Goal: Book appointment/travel/reservation

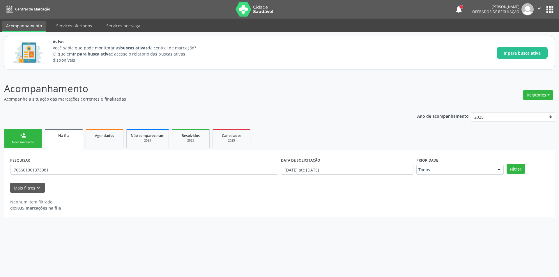
click at [67, 140] on link "Na fila" at bounding box center [64, 139] width 38 height 21
click at [41, 188] on button "Mais filtros keyboard_arrow_down" at bounding box center [27, 188] width 35 height 10
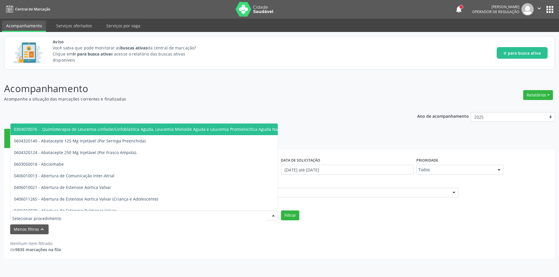
click at [62, 217] on div at bounding box center [144, 216] width 268 height 10
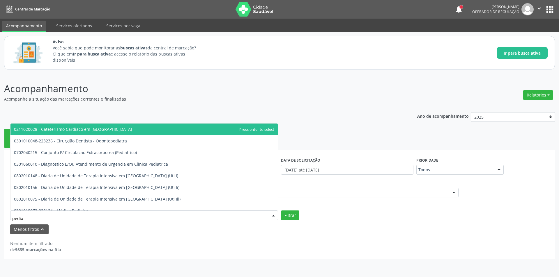
type input "pediat"
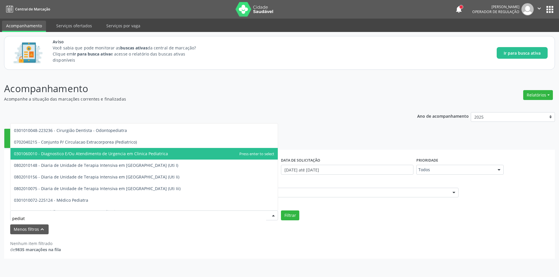
scroll to position [29, 0]
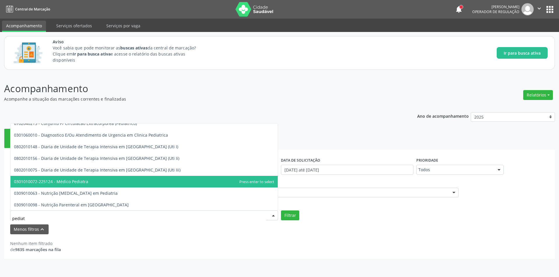
click at [118, 181] on span "0301010072-225124 - Médico Pediatra" at bounding box center [143, 182] width 267 height 12
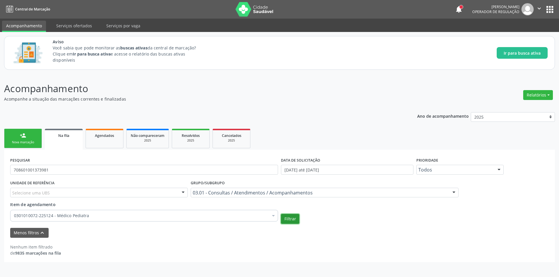
click at [289, 218] on button "Filtrar" at bounding box center [290, 219] width 18 height 10
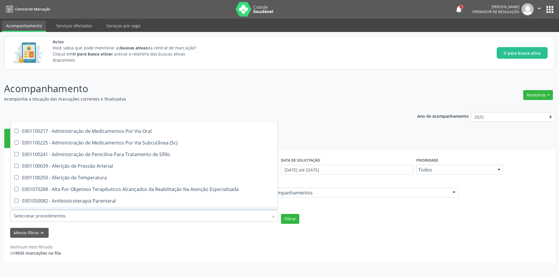
scroll to position [640, 0]
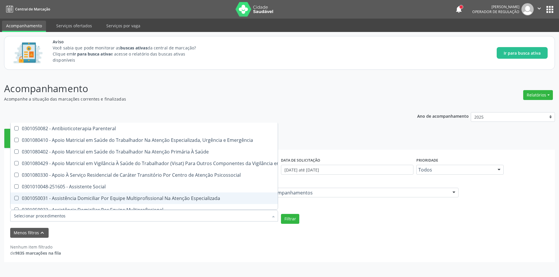
click at [182, 253] on div "Nenhum item filtrado de 9835 marcações na fila" at bounding box center [279, 250] width 538 height 12
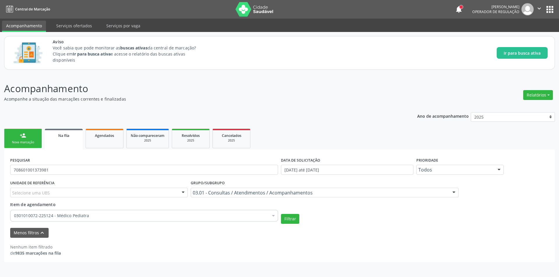
scroll to position [0, 0]
click at [288, 220] on button "Filtrar" at bounding box center [290, 219] width 18 height 10
click at [62, 142] on link "Na fila" at bounding box center [64, 139] width 38 height 21
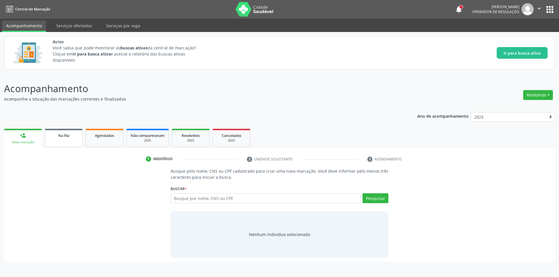
click at [68, 138] on link "Na fila" at bounding box center [64, 138] width 38 height 18
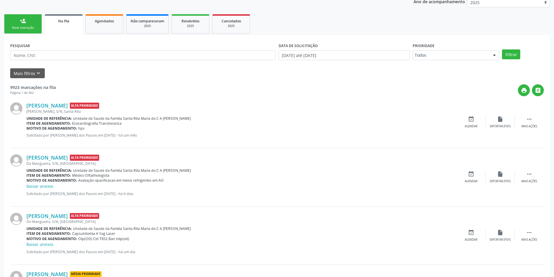
scroll to position [116, 0]
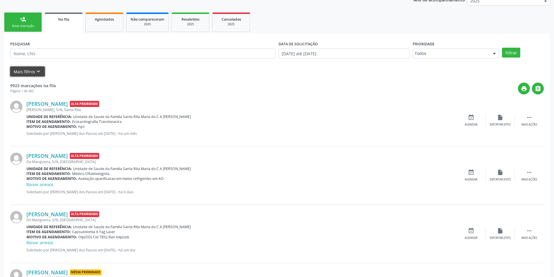
click at [35, 73] on icon "keyboard_arrow_down" at bounding box center [38, 71] width 6 height 6
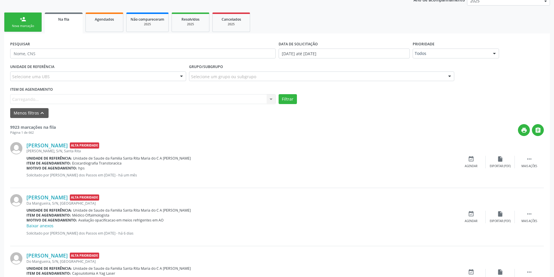
click at [67, 99] on div "Item de agendamento Carregando... No elements found. Consider changing the sear…" at bounding box center [143, 94] width 266 height 19
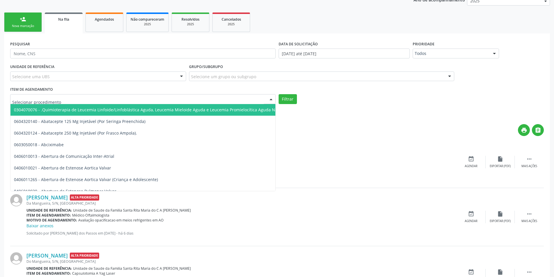
click at [78, 99] on div at bounding box center [143, 99] width 266 height 10
click at [267, 76] on div "Selecione um grupo ou subgrupo" at bounding box center [322, 77] width 266 height 10
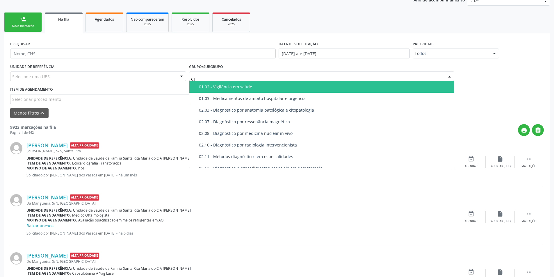
type input "CIR"
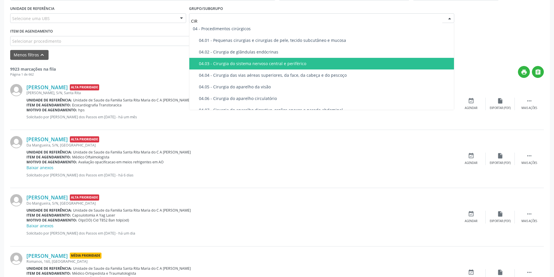
scroll to position [145, 0]
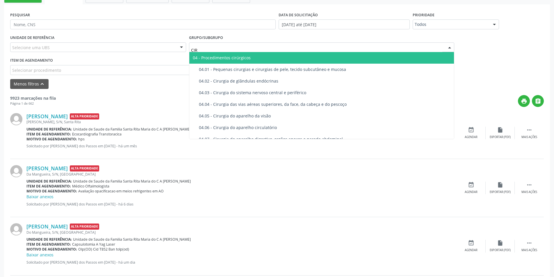
click at [263, 58] on div "04 - Procedimentos cirúrgicos" at bounding box center [322, 58] width 258 height 5
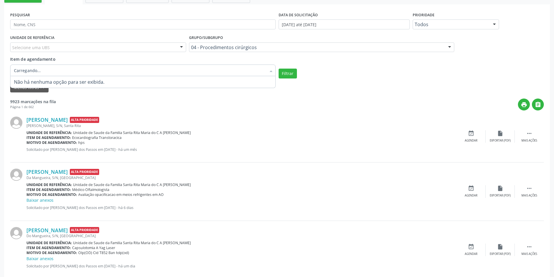
click at [114, 73] on div at bounding box center [143, 71] width 266 height 12
click at [160, 99] on div "print " at bounding box center [300, 105] width 488 height 12
click at [68, 71] on div "Selecionar procedimentos" at bounding box center [143, 71] width 266 height 12
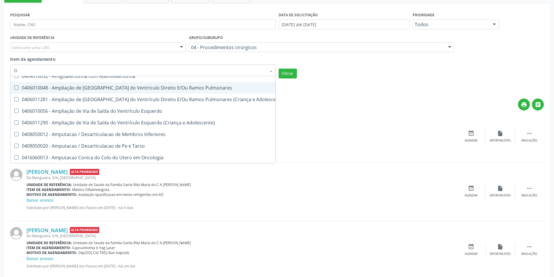
scroll to position [179, 0]
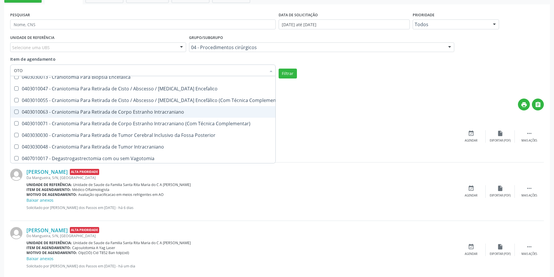
type input "OTOR"
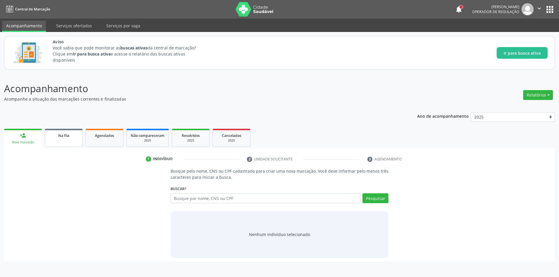
click at [62, 138] on span "Na fila" at bounding box center [63, 135] width 11 height 5
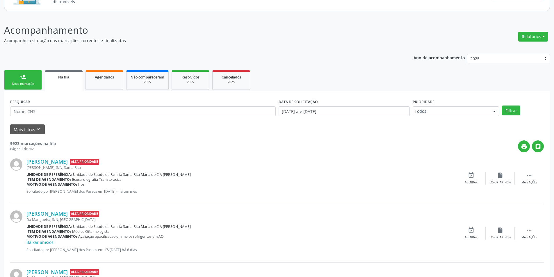
scroll to position [58, 0]
click at [38, 128] on icon "keyboard_arrow_down" at bounding box center [38, 130] width 6 height 6
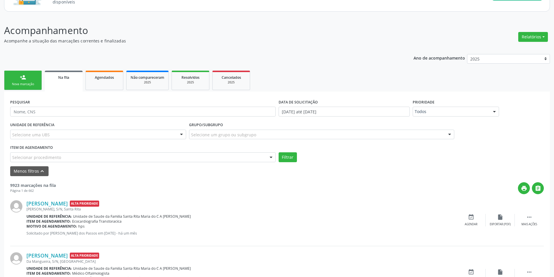
click at [68, 157] on div "Selecionar procedimento" at bounding box center [143, 157] width 266 height 10
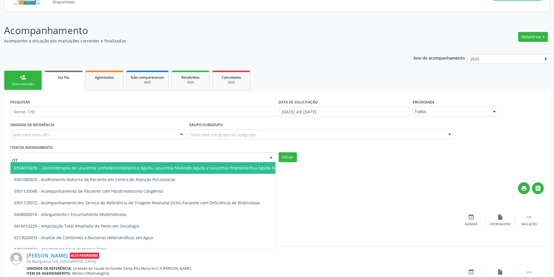
type input "O"
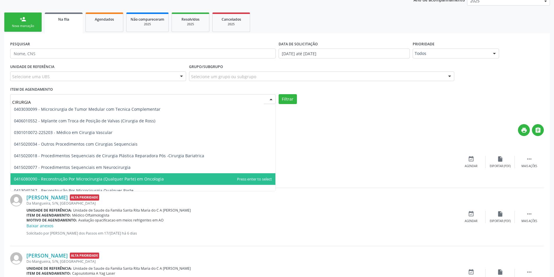
scroll to position [664, 0]
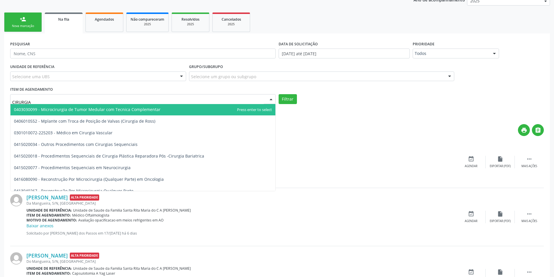
click at [62, 101] on input "CIRURGIA" at bounding box center [138, 102] width 252 height 12
drag, startPoint x: 43, startPoint y: 97, endPoint x: 14, endPoint y: 103, distance: 29.9
click at [14, 103] on input "CIRURGIA" at bounding box center [138, 102] width 252 height 12
type input "C"
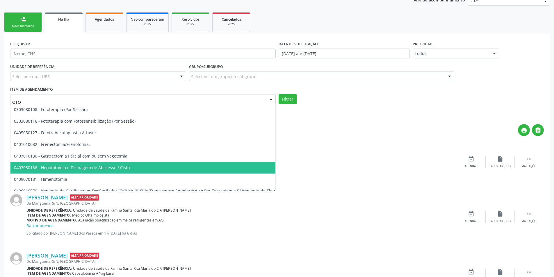
type input "OTOR"
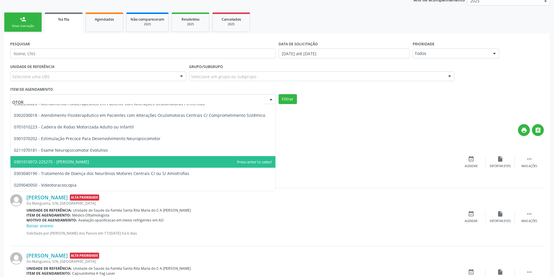
click at [121, 160] on span "0301010072-225275 - Médico Otorrinolaringologista" at bounding box center [142, 162] width 265 height 12
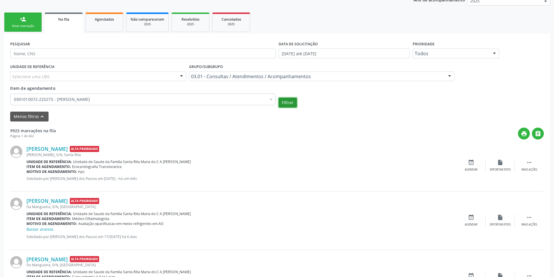
click at [287, 100] on button "Filtrar" at bounding box center [288, 103] width 18 height 10
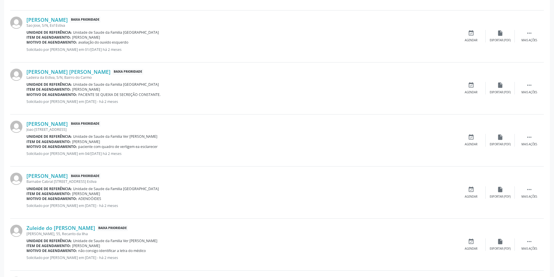
scroll to position [436, 0]
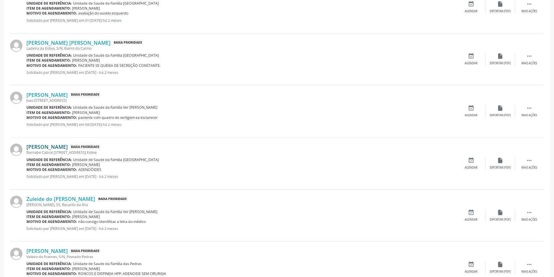
click at [65, 147] on link "Izaque Santos Felix" at bounding box center [46, 147] width 41 height 6
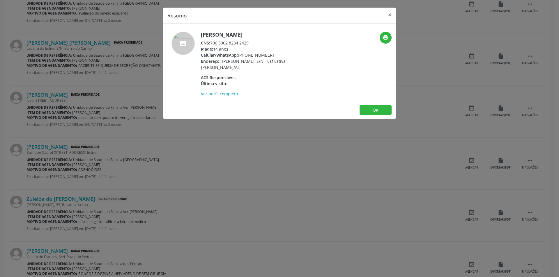
drag, startPoint x: 211, startPoint y: 42, endPoint x: 257, endPoint y: 40, distance: 46.6
click at [257, 40] on div "CNS: 706 8062 8234 2429" at bounding box center [257, 43] width 113 height 6
copy div "706 8062 8234 2429"
click at [391, 15] on button "×" at bounding box center [390, 15] width 12 height 14
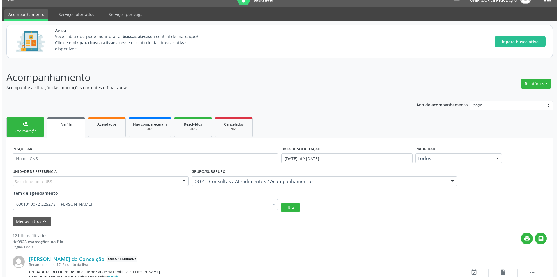
scroll to position [0, 0]
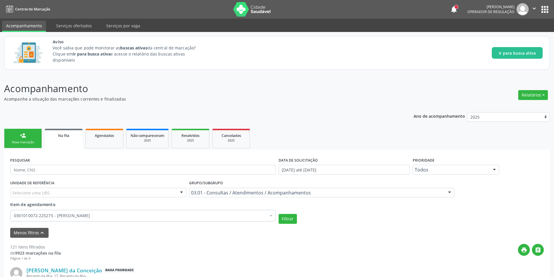
click at [66, 143] on link "Na fila" at bounding box center [64, 139] width 38 height 21
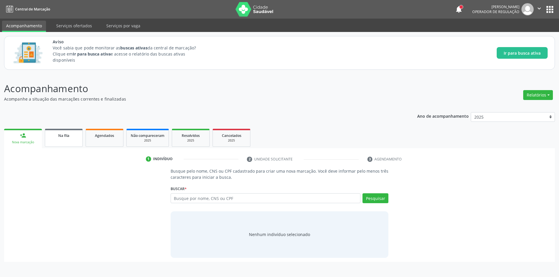
click at [61, 144] on link "Na fila" at bounding box center [64, 138] width 38 height 18
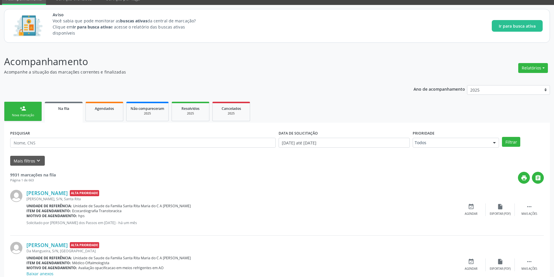
scroll to position [58, 0]
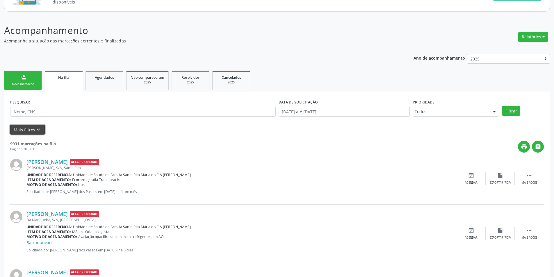
click at [38, 128] on icon "keyboard_arrow_down" at bounding box center [38, 130] width 6 height 6
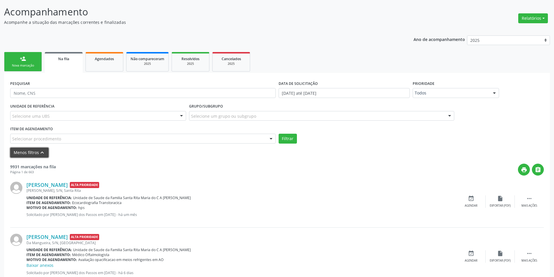
scroll to position [87, 0]
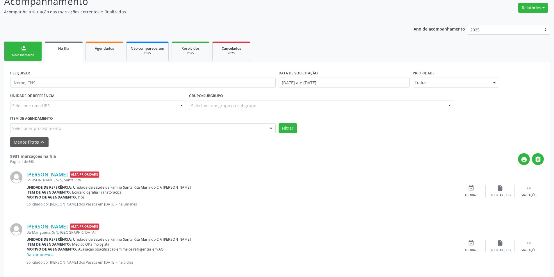
click at [449, 104] on div at bounding box center [449, 106] width 9 height 10
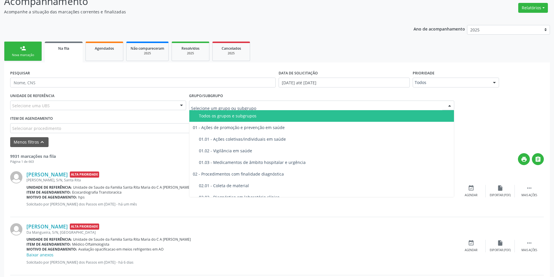
click at [239, 106] on input "text" at bounding box center [317, 109] width 252 height 12
type input "RA"
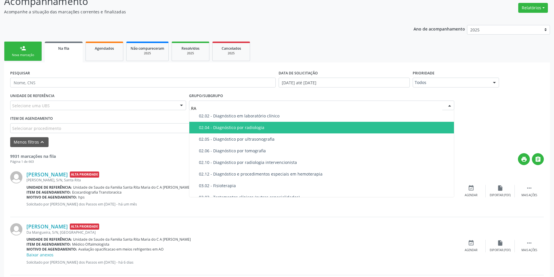
click at [247, 125] on div "02.04 - Diagnóstico por radiologia" at bounding box center [325, 127] width 252 height 5
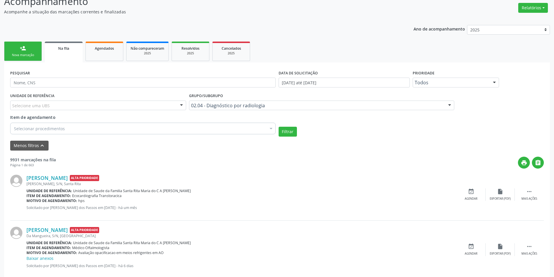
click at [218, 129] on div "Selecionar procedimentos" at bounding box center [143, 129] width 266 height 12
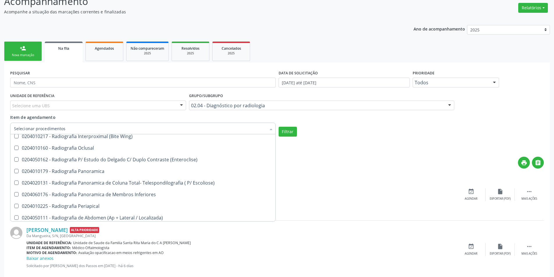
scroll to position [320, 0]
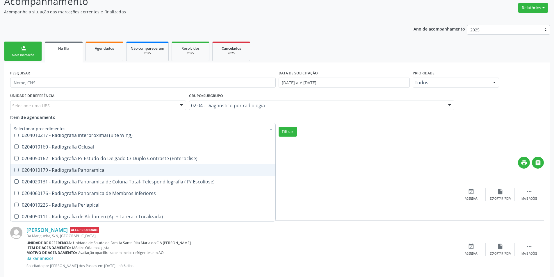
click at [77, 168] on div "0204010179 - Radiografia Panoramica" at bounding box center [143, 170] width 258 height 5
checkbox Panoramica "true"
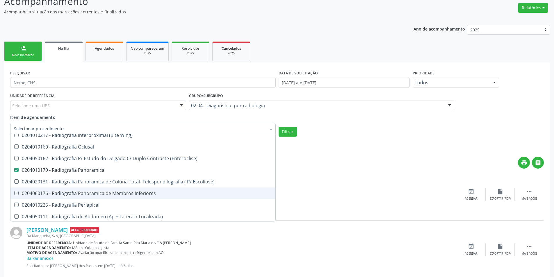
click at [86, 193] on div "0204060176 - Radiografia Panoramica de Membros Inferiores" at bounding box center [143, 193] width 258 height 5
checkbox Inferiores "true"
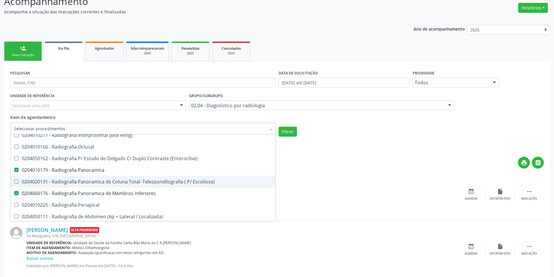
click at [87, 181] on div "0204020131 - Radiografia Panoramica de Coluna Total- Telespondilografia ( P/ Es…" at bounding box center [143, 181] width 258 height 5
checkbox Escoliose\) "true"
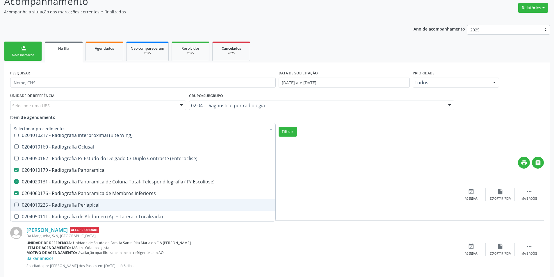
click at [89, 204] on div "0204010225 - Radiografia Periapical" at bounding box center [143, 205] width 258 height 5
checkbox Periapical "true"
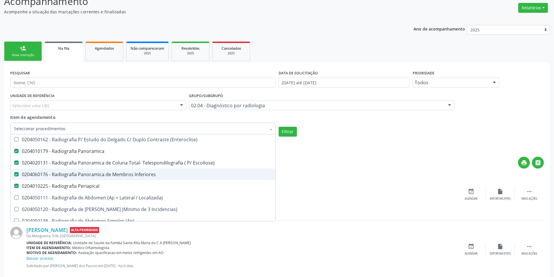
scroll to position [349, 0]
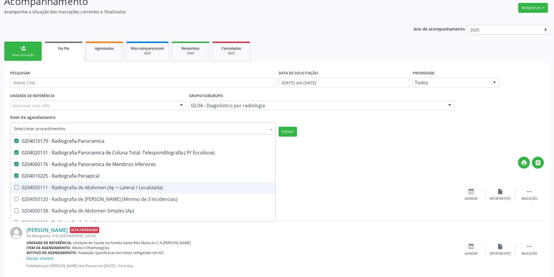
click at [90, 190] on div "0204050111 - Radiografia de Abdomen (Ap + Lateral / Localizada)" at bounding box center [143, 187] width 258 height 5
checkbox Localizada\) "true"
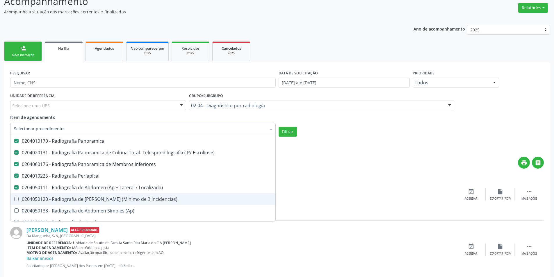
click at [93, 200] on div "0204050120 - Radiografia de [PERSON_NAME] (Minimo de 3 Incidencias)" at bounding box center [143, 199] width 258 height 5
checkbox Incidencias\) "true"
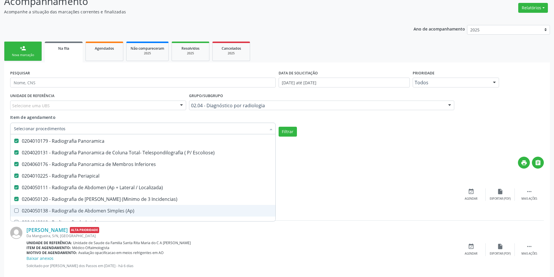
drag, startPoint x: 94, startPoint y: 207, endPoint x: 99, endPoint y: 197, distance: 11.8
click at [94, 207] on span "0204050138 - Radiografia de Abdomen Simples (Ap)" at bounding box center [142, 211] width 265 height 12
checkbox \(Ap\) "true"
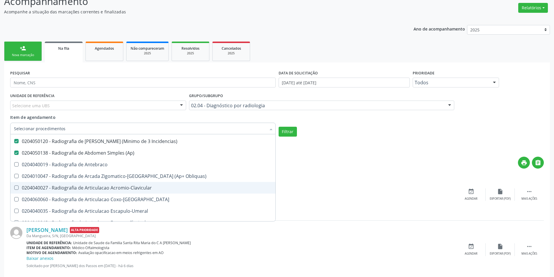
scroll to position [407, 0]
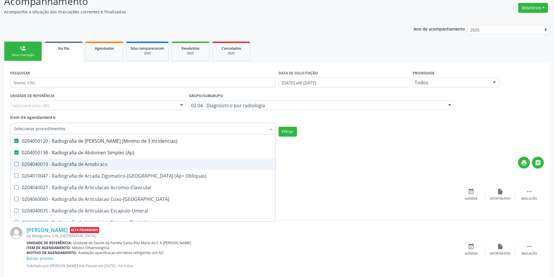
click at [94, 166] on div "0204040019 - Radiografia de Antebraco" at bounding box center [143, 164] width 258 height 5
checkbox Antebraco "true"
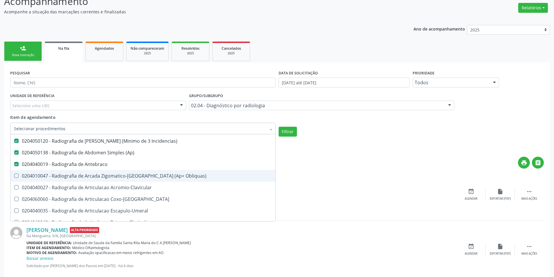
click at [96, 175] on div "0204010047 - Radiografia de Arcada Zigomatico-[GEOGRAPHIC_DATA] (Ap+ Obliquas)" at bounding box center [143, 176] width 258 height 5
checkbox Obliquas\) "true"
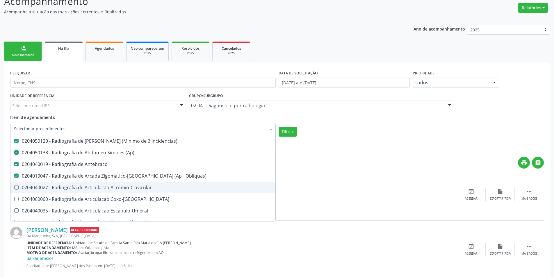
drag, startPoint x: 99, startPoint y: 186, endPoint x: 99, endPoint y: 195, distance: 8.2
click at [99, 187] on div "0204040027 - Radiografia de Articulacao Acromio-Clavicular" at bounding box center [143, 187] width 258 height 5
checkbox Acromio-Clavicular "true"
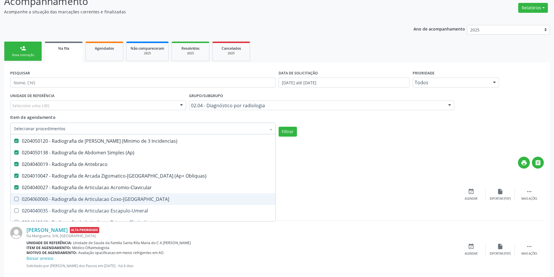
click at [99, 197] on div "0204060060 - Radiografia de Articulacao Coxo-[GEOGRAPHIC_DATA]" at bounding box center [143, 199] width 258 height 5
checkbox Coxo-Femoral "true"
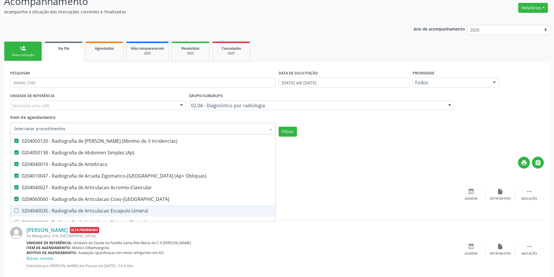
click at [104, 213] on div "0204040035 - Radiografia de Articulacao Escapulo-Umeral" at bounding box center [143, 211] width 258 height 5
checkbox Escapulo-Umeral "true"
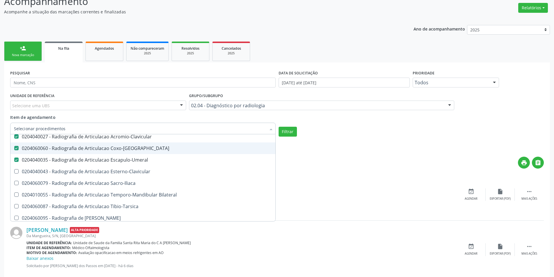
scroll to position [465, 0]
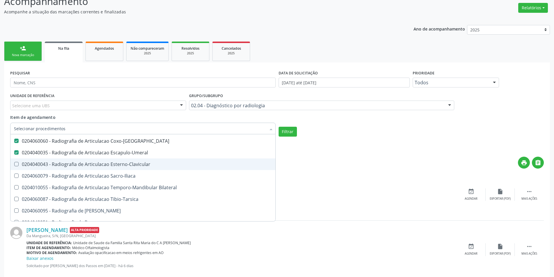
click at [101, 167] on div "0204040043 - Radiografia de Articulacao Esterno-Clavicular" at bounding box center [143, 164] width 258 height 5
checkbox Esterno-Clavicular "true"
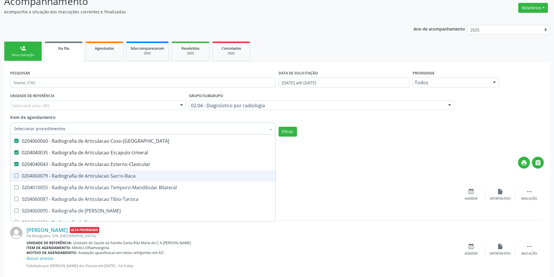
drag, startPoint x: 102, startPoint y: 178, endPoint x: 103, endPoint y: 185, distance: 7.2
click at [102, 178] on div "0204060079 - Radiografia de Articulacao Sacro-Iliaca" at bounding box center [143, 176] width 258 height 5
checkbox Sacro-Iliaca "true"
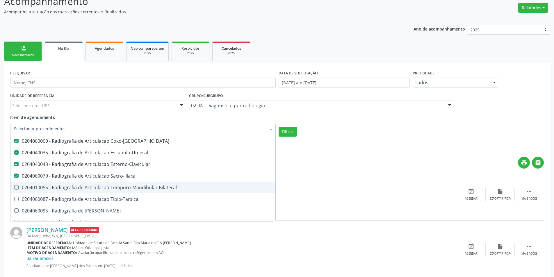
click at [104, 186] on div "0204010055 - Radiografia de Articulacao Temporo-Mandibular Bilateral" at bounding box center [143, 187] width 258 height 5
checkbox Bilateral "true"
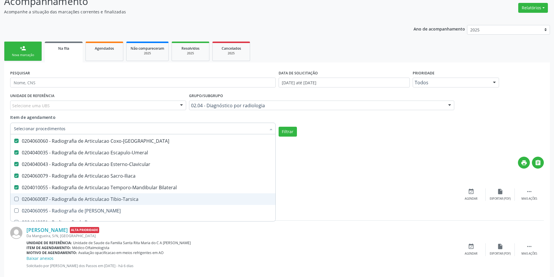
click at [106, 195] on span "0204060087 - Radiografia de Articulacao Tibio-Tarsica" at bounding box center [142, 199] width 265 height 12
click at [105, 205] on span "0204060087 - Radiografia de Articulacao Tibio-Tarsica" at bounding box center [142, 199] width 265 height 12
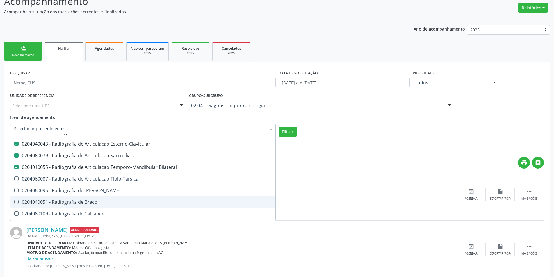
scroll to position [495, 0]
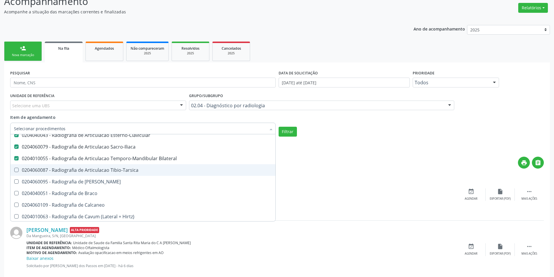
click at [107, 170] on div "0204060087 - Radiografia de Articulacao Tibio-Tarsica" at bounding box center [143, 170] width 258 height 5
checkbox Tibio-Tarsica "true"
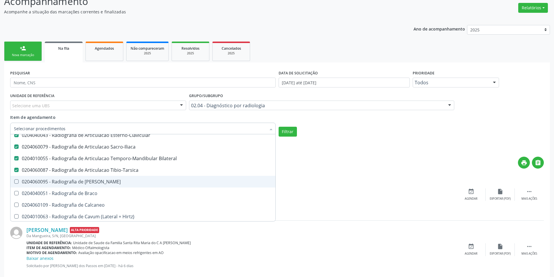
click at [106, 179] on span "0204060095 - Radiografia de [PERSON_NAME]" at bounding box center [142, 182] width 265 height 12
checkbox Bacia "true"
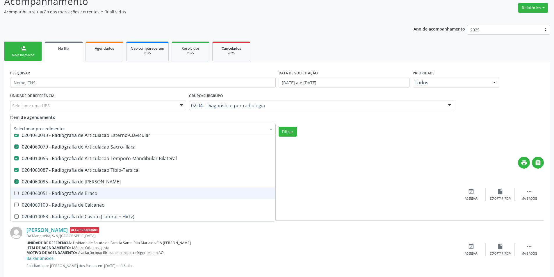
click at [107, 190] on span "0204040051 - Radiografia de Braco" at bounding box center [142, 194] width 265 height 12
checkbox Braco "true"
click at [109, 203] on div "0204060109 - Radiografia de Calcaneo" at bounding box center [143, 205] width 258 height 5
checkbox Calcaneo "true"
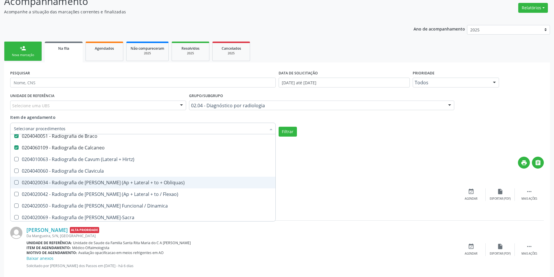
scroll to position [553, 0]
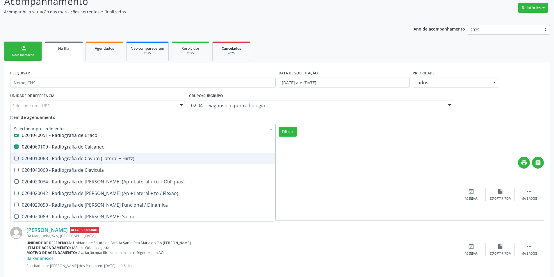
click at [114, 161] on div "0204010063 - Radiografia de Cavum (Lateral + Hirtz)" at bounding box center [143, 158] width 258 height 5
checkbox Hirtz\) "true"
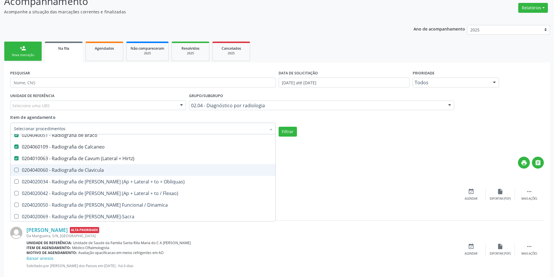
drag, startPoint x: 113, startPoint y: 171, endPoint x: 114, endPoint y: 176, distance: 5.2
click at [113, 171] on div "0204040060 - Radiografia de Clavicula" at bounding box center [143, 170] width 258 height 5
checkbox Clavicula "true"
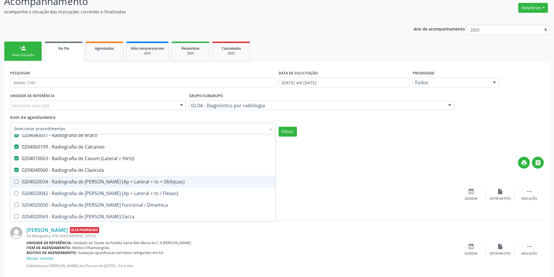
click at [115, 180] on div "0204020034 - Radiografia de [PERSON_NAME] (Ap + Lateral + to + Obliquas)" at bounding box center [143, 181] width 258 height 5
checkbox Obliquas\) "true"
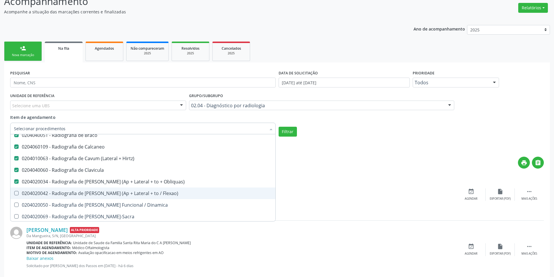
drag, startPoint x: 120, startPoint y: 193, endPoint x: 121, endPoint y: 201, distance: 8.3
click at [120, 193] on div "0204020042 - Radiografia de [PERSON_NAME] (Ap + Lateral + to / Flexao)" at bounding box center [143, 193] width 258 height 5
checkbox Flexao\) "true"
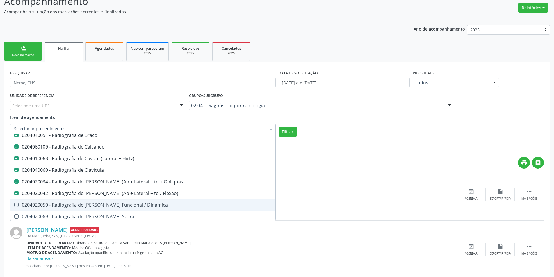
click at [121, 203] on div "0204020050 - Radiografia de [PERSON_NAME] Funcional / Dinamica" at bounding box center [143, 205] width 258 height 5
checkbox Dinamica "true"
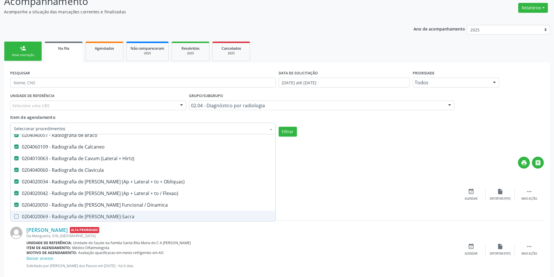
click at [124, 218] on div "0204020069 - Radiografia de [PERSON_NAME]-Sacra" at bounding box center [143, 216] width 258 height 5
checkbox Lombo-Sacra "true"
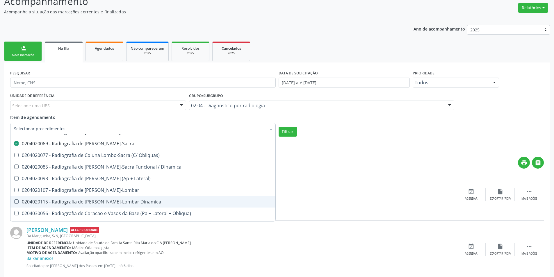
scroll to position [640, 0]
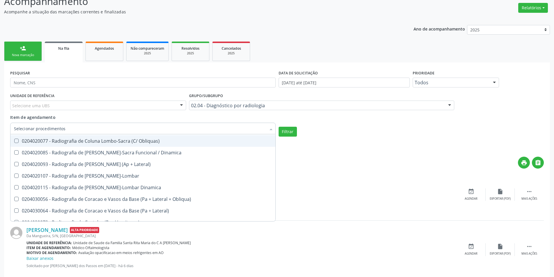
click at [119, 139] on div "0204020077 - Radiografia de Coluna Lombo-Sacra (C/ Obliquas)" at bounding box center [143, 141] width 258 height 5
checkbox Obliquas\) "true"
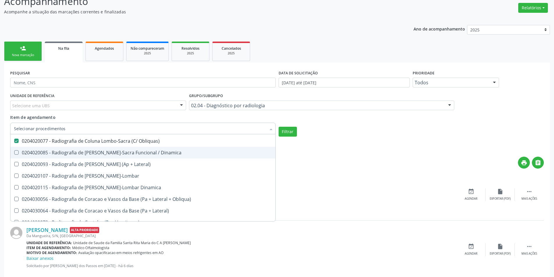
click at [121, 154] on div "0204020085 - Radiografia de [PERSON_NAME]-Sacra Funcional / Dinamica" at bounding box center [143, 152] width 258 height 5
checkbox Dinamica "true"
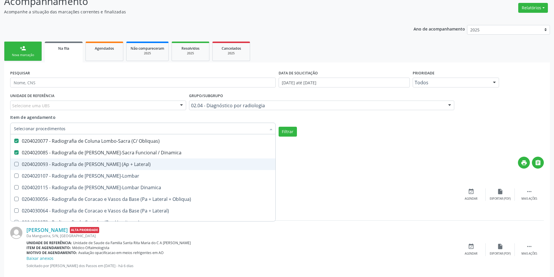
click at [124, 165] on div "0204020093 - Radiografia de [PERSON_NAME] (Ap + Lateral)" at bounding box center [143, 164] width 258 height 5
checkbox Lateral\) "true"
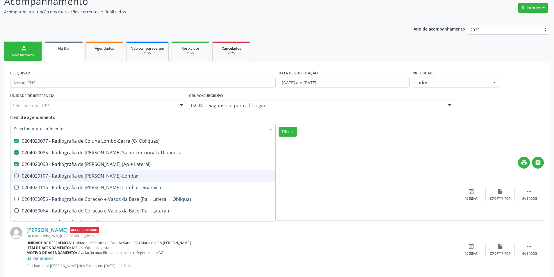
drag, startPoint x: 124, startPoint y: 175, endPoint x: 126, endPoint y: 187, distance: 12.5
click at [124, 175] on div "0204020107 - Radiografia de [PERSON_NAME]-Lombar" at bounding box center [143, 176] width 258 height 5
checkbox Toraco-Lombar "true"
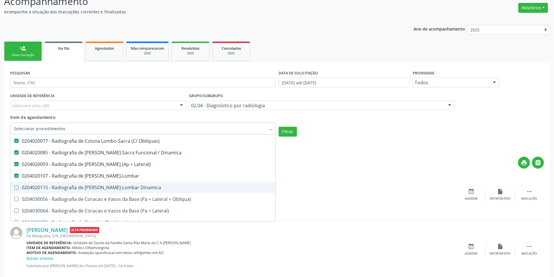
click at [127, 188] on div "0204020115 - Radiografia de [PERSON_NAME]-Lombar Dinamica" at bounding box center [143, 187] width 258 height 5
checkbox Dinamica "true"
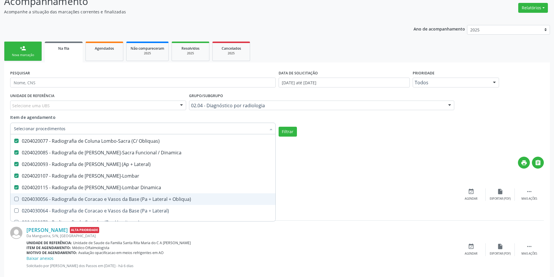
click at [129, 198] on div "0204030056 - Radiografia de Coracao e Vasos da Base (Pa + Lateral + Obliqua)" at bounding box center [143, 199] width 258 height 5
checkbox Obliqua\) "true"
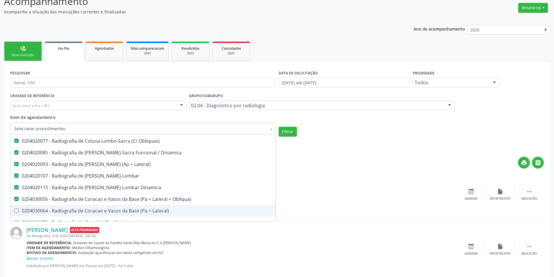
click at [135, 207] on span "0204030064 - Radiografia de Coracao e Vasos da Base (Pa + Lateral)" at bounding box center [142, 211] width 265 height 12
checkbox Lateral\) "true"
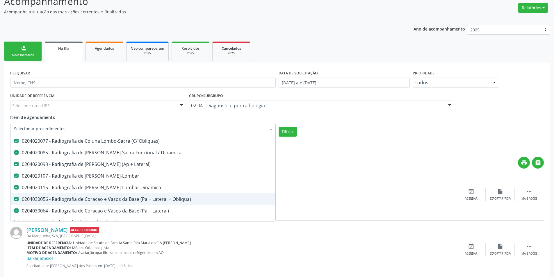
scroll to position [698, 0]
click at [127, 195] on span "0204010071 - Radiografia de Cranio (Pa + Lateral + Oblíqua / Bretton + Hirtz)" at bounding box center [142, 199] width 265 height 12
checkbox Hirtz\) "true"
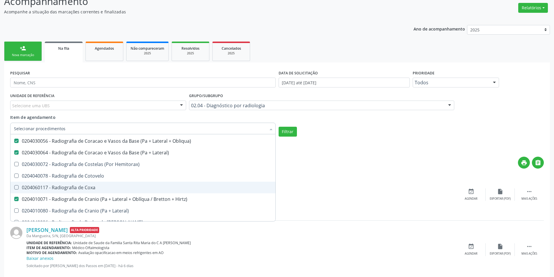
drag, startPoint x: 123, startPoint y: 187, endPoint x: 122, endPoint y: 176, distance: 11.1
click at [123, 186] on div "0204060117 - Radiografia de Coxa" at bounding box center [143, 187] width 258 height 5
checkbox Coxa "true"
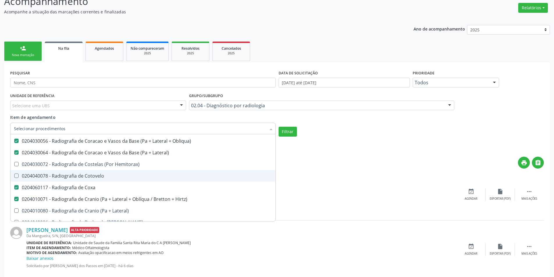
click at [122, 175] on div "0204040078 - Radiografia de Cotovelo" at bounding box center [143, 176] width 258 height 5
checkbox Cotovelo "true"
click at [122, 163] on div "0204030072 - Radiografia de Costelas (Por Hemitorax)" at bounding box center [143, 164] width 258 height 5
checkbox Hemitorax\) "true"
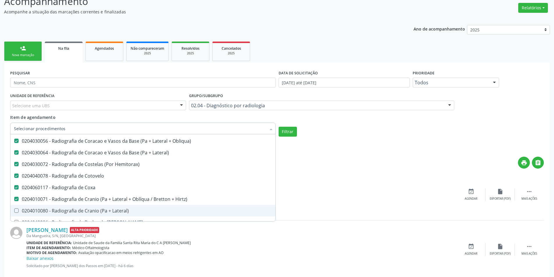
click at [125, 207] on span "0204010080 - Radiografia de Cranio (Pa + Lateral)" at bounding box center [142, 211] width 265 height 12
checkbox Lateral\) "true"
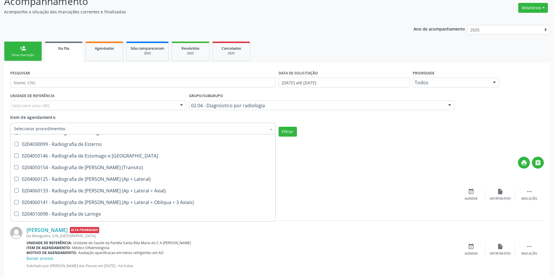
scroll to position [815, 0]
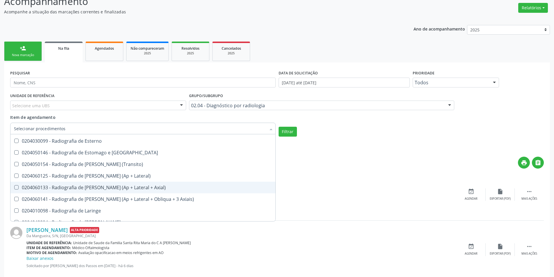
click at [126, 189] on div "0204060133 - Radiografia de [PERSON_NAME] (Ap + Lateral + Axial)" at bounding box center [143, 187] width 258 height 5
checkbox Axial\) "true"
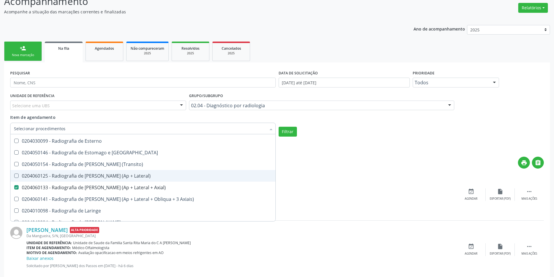
click at [124, 176] on div "0204060125 - Radiografia de [PERSON_NAME] (Ap + Lateral)" at bounding box center [143, 176] width 258 height 5
checkbox Lateral\) "true"
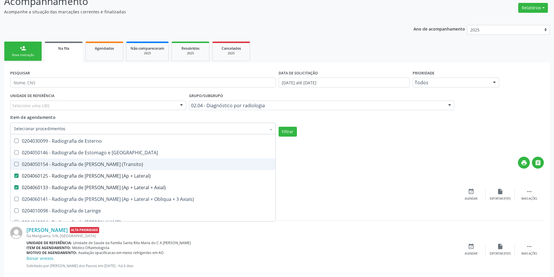
click at [124, 163] on div "0204050154 - Radiografia de [PERSON_NAME] (Transito)" at bounding box center [143, 164] width 258 height 5
checkbox \(Transito\) "true"
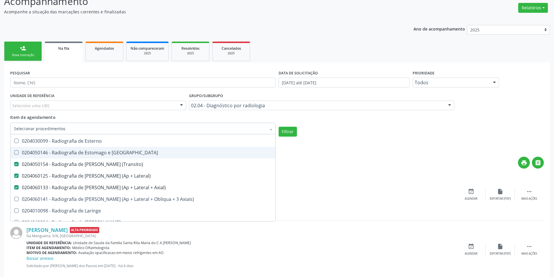
click at [123, 154] on div "0204050146 - Radiografia de Estomago e [GEOGRAPHIC_DATA]" at bounding box center [143, 152] width 258 height 5
checkbox Duodeno "true"
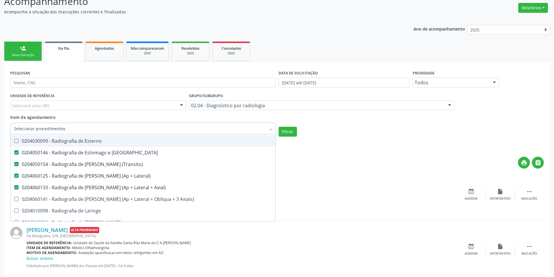
click at [125, 141] on div "0204030099 - Radiografia de Esterno" at bounding box center [143, 141] width 258 height 5
checkbox Esterno "true"
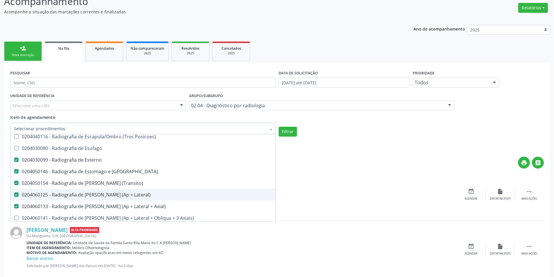
scroll to position [785, 0]
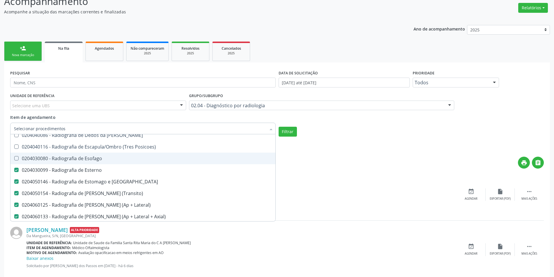
click at [125, 162] on span "0204030080 - Radiografia de Esofago" at bounding box center [142, 159] width 265 height 12
checkbox Esofago "true"
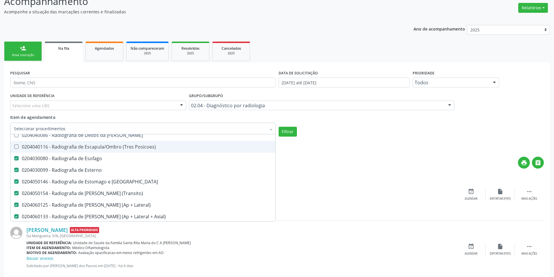
click at [125, 151] on span "0204040116 - Radiografia de Escapula/Ombro (Tres Posicoes)" at bounding box center [142, 147] width 265 height 12
checkbox Posicoes\) "true"
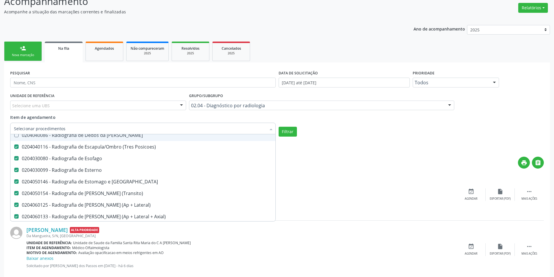
click at [125, 138] on span "0204040086 - Radiografia de Dedos da [PERSON_NAME]" at bounding box center [142, 135] width 265 height 12
checkbox Mao "true"
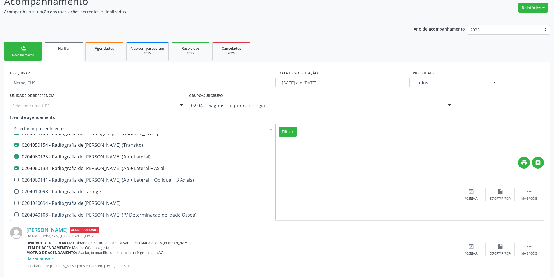
scroll to position [873, 0]
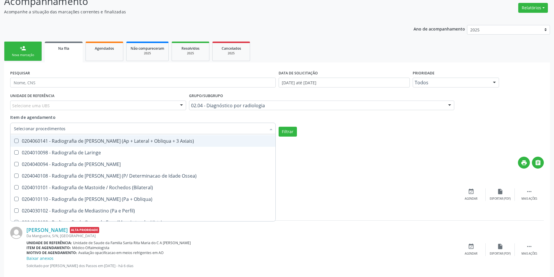
click at [127, 143] on div "0204060141 - Radiografia de [PERSON_NAME] (Ap + Lateral + Obliqua + 3 Axiais)" at bounding box center [143, 141] width 258 height 5
checkbox Axiais\) "true"
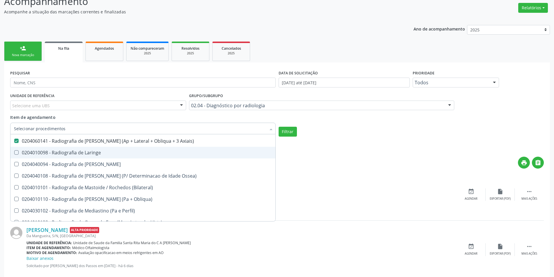
click at [127, 154] on div "0204010098 - Radiografia de Laringe" at bounding box center [143, 152] width 258 height 5
checkbox Laringe "true"
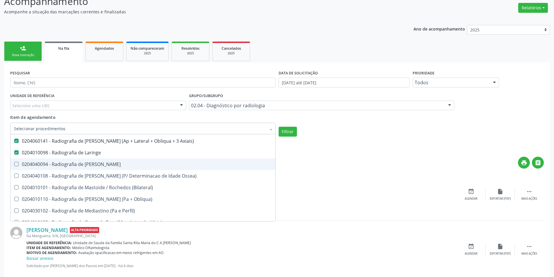
click at [127, 165] on div "0204040094 - Radiografia de [PERSON_NAME]" at bounding box center [143, 164] width 258 height 5
checkbox Mao "true"
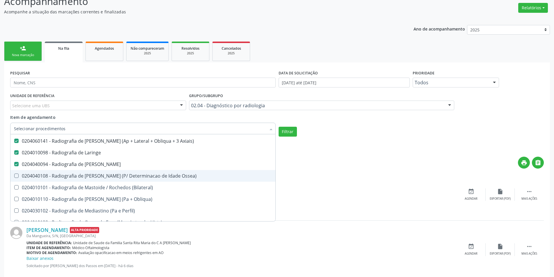
drag, startPoint x: 129, startPoint y: 175, endPoint x: 132, endPoint y: 185, distance: 10.7
click at [129, 175] on div "0204040108 - Radiografia de [PERSON_NAME] (P/ Determinacao de Idade Ossea)" at bounding box center [143, 176] width 258 height 5
checkbox Ossea\) "true"
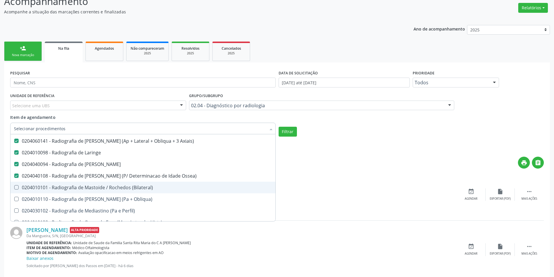
click at [133, 187] on div "0204010101 - Radiografia de Mastoide / Rochedos (Bilateral)" at bounding box center [143, 187] width 258 height 5
checkbox \(Bilateral\) "true"
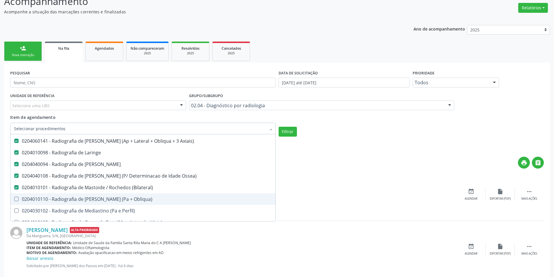
drag, startPoint x: 129, startPoint y: 200, endPoint x: 130, endPoint y: 207, distance: 7.3
click at [129, 200] on div "0204010110 - Radiografia de [PERSON_NAME] (Pa + Obliqua)" at bounding box center [143, 199] width 258 height 5
checkbox Obliqua\) "true"
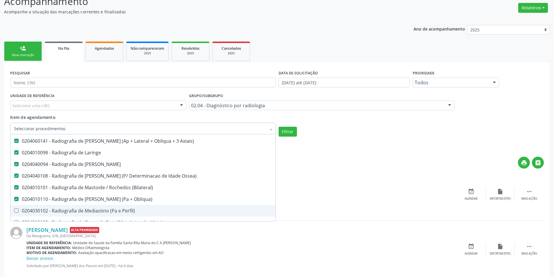
click at [129, 212] on div "0204030102 - Radiografia de Mediastino (Pa e Perfil)" at bounding box center [143, 211] width 258 height 5
checkbox Perfil\) "true"
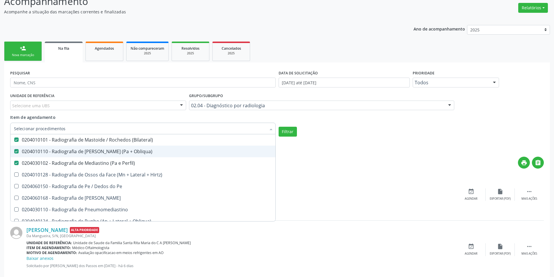
scroll to position [931, 0]
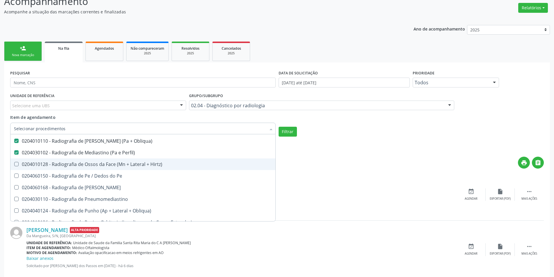
click at [133, 166] on div "0204010128 - Radiografia de Ossos da Face (Mn + Lateral + Hirtz)" at bounding box center [143, 164] width 258 height 5
checkbox Hirtz\) "true"
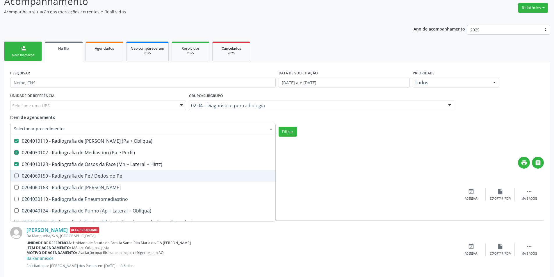
click at [128, 174] on div "0204060150 - Radiografia de Pe / Dedos do Pe" at bounding box center [143, 176] width 258 height 5
checkbox Pe "true"
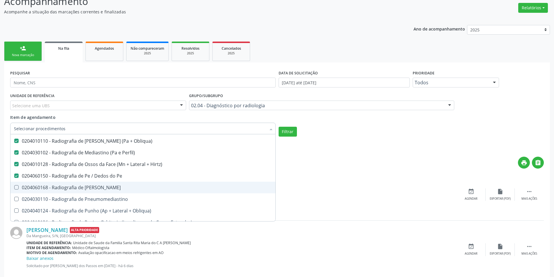
click at [125, 187] on div "0204060168 - Radiografia de [PERSON_NAME]" at bounding box center [143, 187] width 258 height 5
checkbox Perna "true"
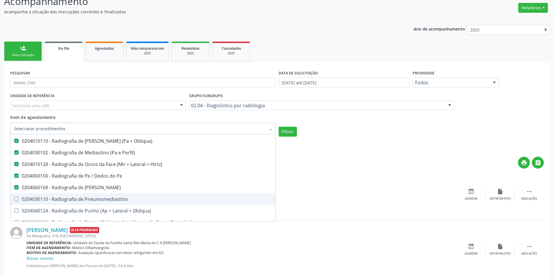
click at [127, 199] on div "0204030110 - Radiografia de Pneumomediastino" at bounding box center [143, 199] width 258 height 5
checkbox Pneumomediastino "true"
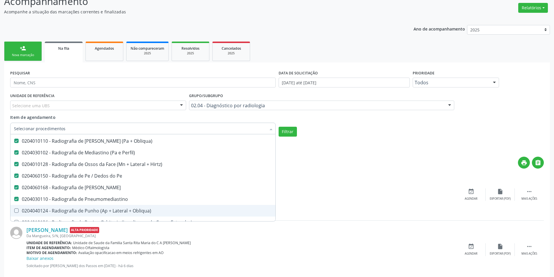
click at [132, 212] on div "0204040124 - Radiografia de Punho (Ap + Lateral + Obliqua)" at bounding box center [143, 211] width 258 height 5
checkbox Obliqua\) "true"
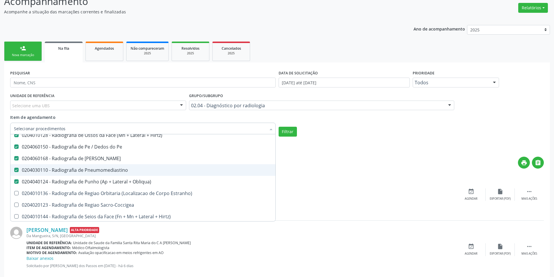
scroll to position [989, 0]
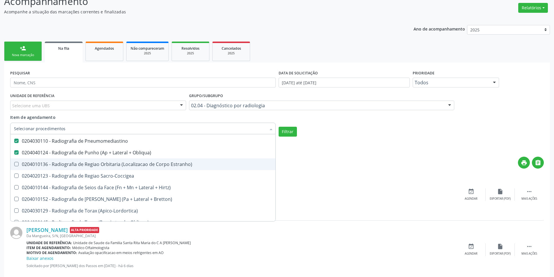
click at [137, 166] on div "0204010136 - Radiografia de Regiao Orbitaria (Localizacao de Corpo Estranho)" at bounding box center [143, 164] width 258 height 5
checkbox Estranho\) "true"
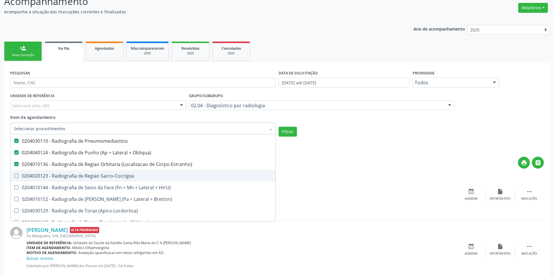
click at [137, 179] on span "0204020123 - Radiografia de Regiao Sacro-Coccigea" at bounding box center [142, 176] width 265 height 12
checkbox Sacro-Coccigea "true"
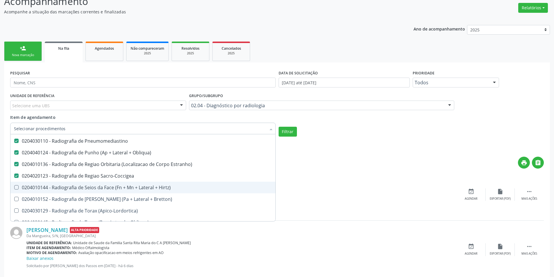
click at [143, 190] on div "0204010144 - Radiografia de Seios da Face (Fn + Mn + Lateral + Hirtz)" at bounding box center [143, 187] width 258 height 5
checkbox Hirtz\) "true"
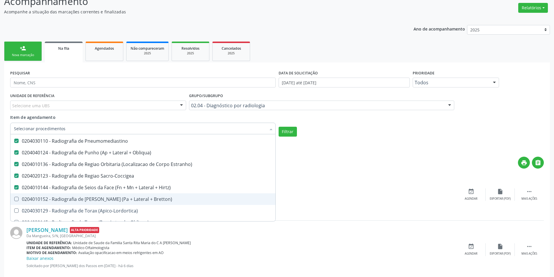
click at [144, 201] on div "0204010152 - Radiografia de [PERSON_NAME] (Pa + Lateral + Bretton)" at bounding box center [143, 199] width 258 height 5
checkbox Bretton\) "true"
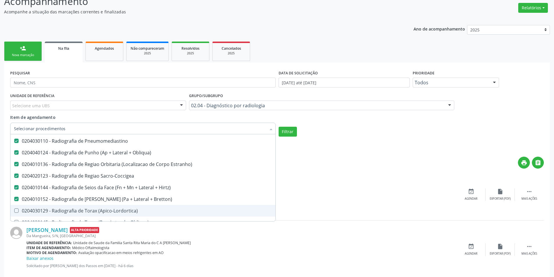
click at [134, 213] on div "0204030129 - Radiografia de Torax (Apico-Lordortica)" at bounding box center [143, 211] width 258 height 5
checkbox \(Apico-Lordortica\) "true"
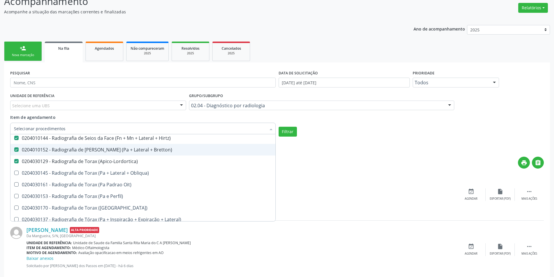
scroll to position [1047, 0]
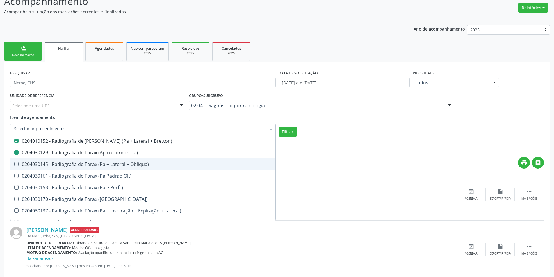
click at [135, 168] on span "0204030145 - Radiografia de Torax (Pa + Lateral + Obliqua)" at bounding box center [142, 165] width 265 height 12
checkbox Obliqua\) "true"
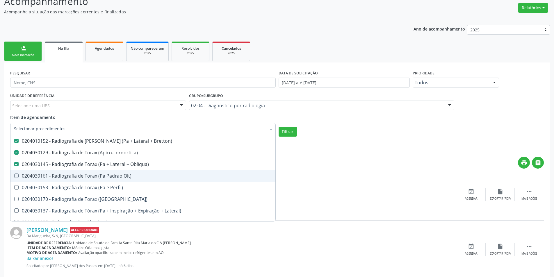
click at [130, 182] on span "0204030161 - Radiografia de Torax (Pa Padrao Oit)" at bounding box center [142, 176] width 265 height 12
checkbox Oit\) "true"
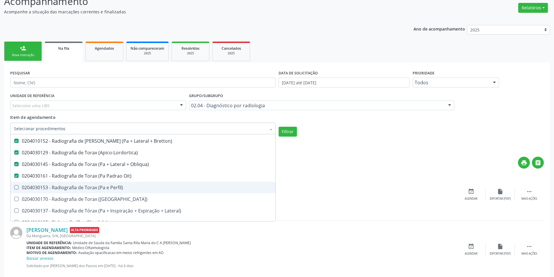
click at [128, 187] on div "0204030153 - Radiografia de Torax (Pa e Perfil)" at bounding box center [143, 187] width 258 height 5
checkbox Perfil\) "true"
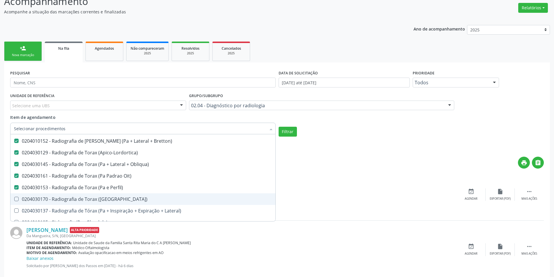
click at [128, 198] on div "0204030170 - Radiografia de Torax ([GEOGRAPHIC_DATA])" at bounding box center [143, 199] width 258 height 5
checkbox \(Pa\) "true"
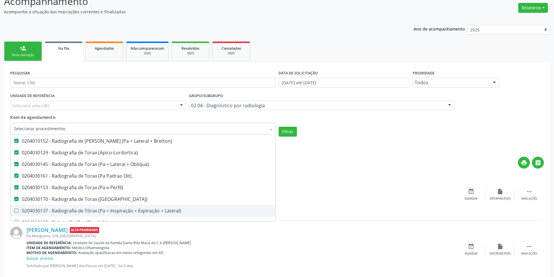
click at [136, 212] on div "0204030137 - Radiografia de Tórax (Pa + Inspiração + Expiração + Lateral)" at bounding box center [143, 211] width 258 height 5
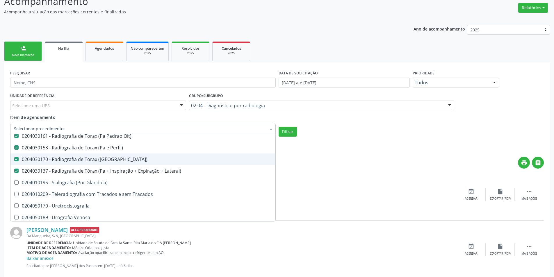
scroll to position [1089, 0]
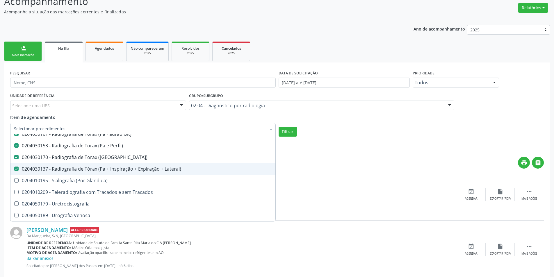
click at [155, 168] on div "0204030137 - Radiografia de Tórax (Pa + Inspiração + Expiração + Lateral)" at bounding box center [143, 169] width 258 height 5
checkbox Lateral\) "false"
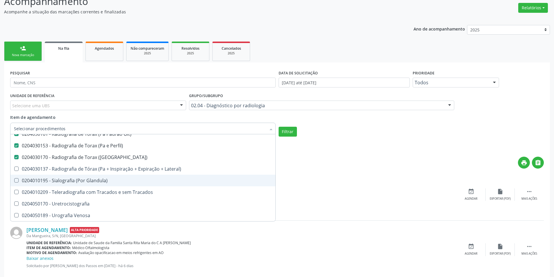
click at [150, 183] on span "0204010195 - Sialografia (Por Glandula)" at bounding box center [142, 181] width 265 height 12
checkbox Glandula\) "true"
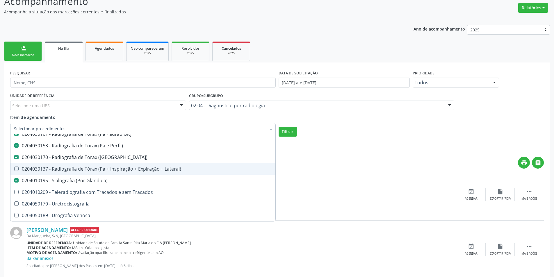
click at [151, 171] on div "0204030137 - Radiografia de Tórax (Pa + Inspiração + Expiração + Lateral)" at bounding box center [143, 169] width 258 height 5
checkbox Lateral\) "true"
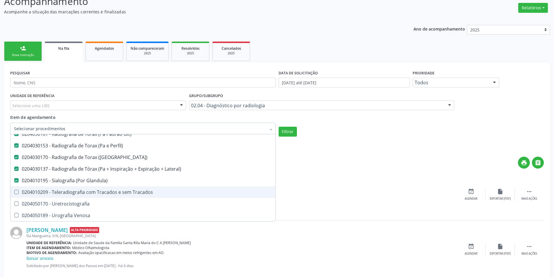
click at [148, 192] on div "0204010209 - Teleradiografia com Tracados e sem Tracados" at bounding box center [143, 192] width 258 height 5
checkbox Tracados "true"
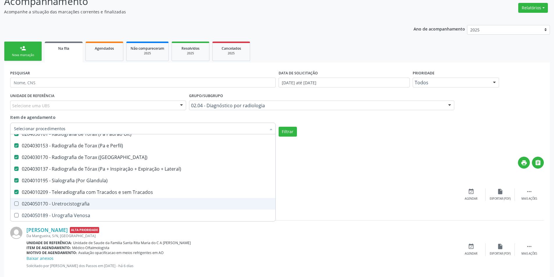
click at [129, 203] on div "0204050170 - Uretrocistografia" at bounding box center [143, 204] width 258 height 5
click at [127, 199] on span "0204050170 - Uretrocistografia" at bounding box center [142, 204] width 265 height 12
checkbox Uretrocistografia "false"
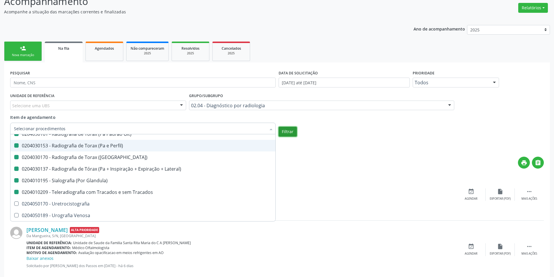
checkbox Unilateral "true"
checkbox Contraste "true"
checkbox Per-Operatoria "true"
checkbox Pos-Operatoria "true"
checkbox Dacriocistografia "true"
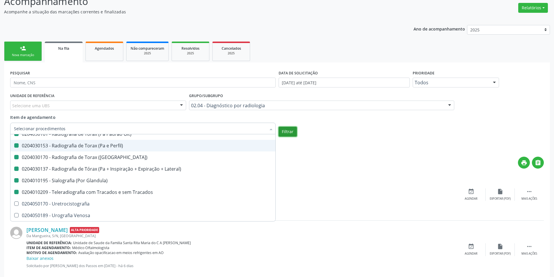
checkbox Femur\) "true"
checkbox Mama\) "true"
checkbox Hipotonica "true"
checkbox Escanometria "true"
checkbox Fistulografia "true"
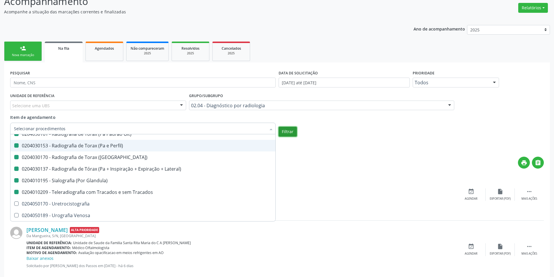
checkbox Histerossalpingografia "true"
checkbox Mamografia "true"
checkbox Rastreamento "true"
checkbox Mamografia "true"
checkbox Mielografia "true"
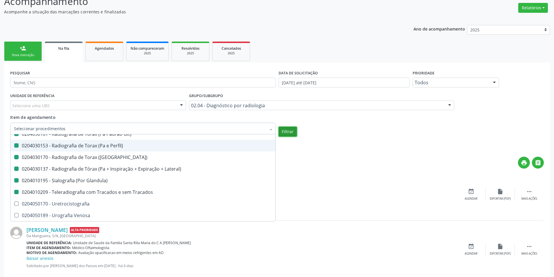
checkbox Percutanea "true"
checkbox Ascendente "true"
checkbox Vertebral "true"
checkbox Laringe "true"
checkbox Plano\) "true"
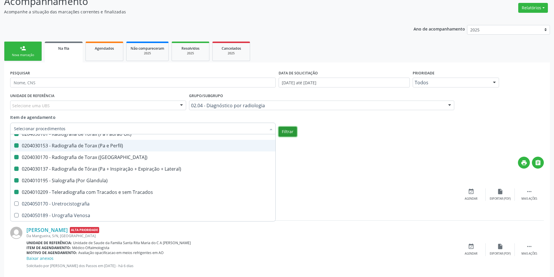
checkbox Planos "true"
checkbox Contraste "true"
checkbox Hirtz\) "true"
checkbox Wing\) "true"
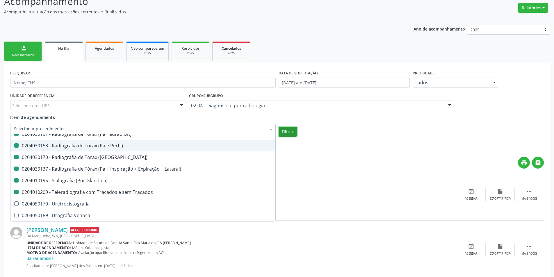
checkbox Oclusal "true"
checkbox \(Enteroclise\) "true"
checkbox Lateral\) "false"
checkbox Axial\) "false"
checkbox Axiais\) "false"
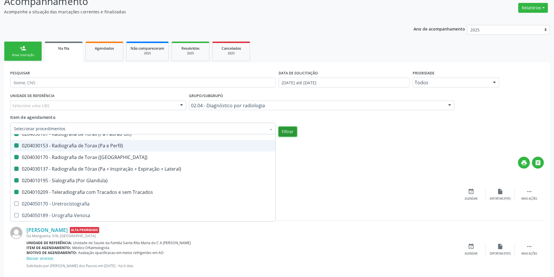
checkbox Laringe "false"
checkbox Mao "false"
checkbox Ossea\) "false"
checkbox \(Bilateral\) "false"
checkbox Obliqua\) "false"
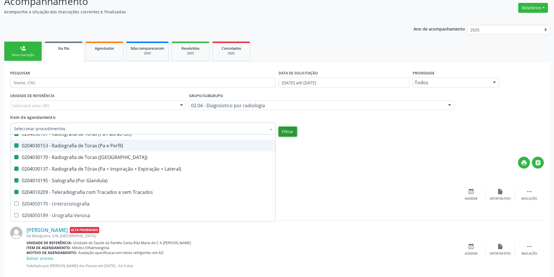
checkbox Perfil\) "false"
checkbox Hirtz\) "false"
checkbox Pe "false"
checkbox Perna "false"
checkbox Pneumomediastino "false"
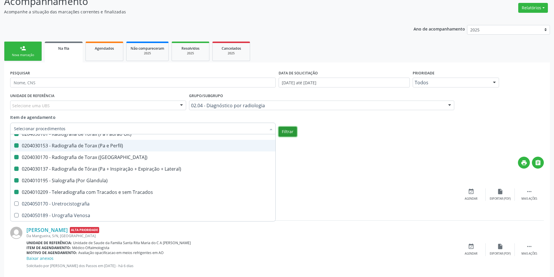
checkbox Obliqua\) "false"
checkbox Estranho\) "false"
checkbox Sacro-Coccigea "false"
checkbox Hirtz\) "false"
checkbox Bretton\) "false"
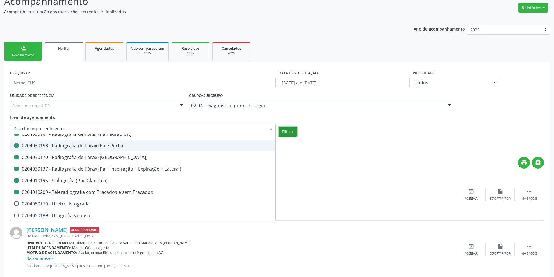
checkbox \(Apico-Lordortica\) "false"
checkbox Obliqua\) "false"
checkbox Oit\) "false"
checkbox Perfil\) "false"
checkbox \(Pa\) "false"
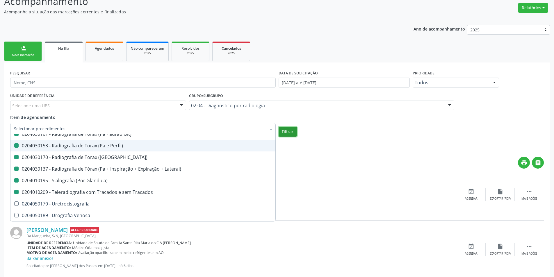
checkbox Lateral\) "false"
checkbox Glandula\) "false"
checkbox Tracados "false"
click at [285, 133] on button "Filtrar" at bounding box center [288, 132] width 18 height 10
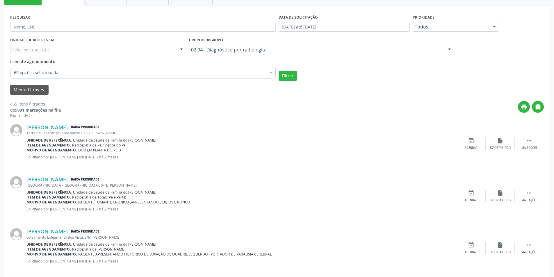
scroll to position [145, 0]
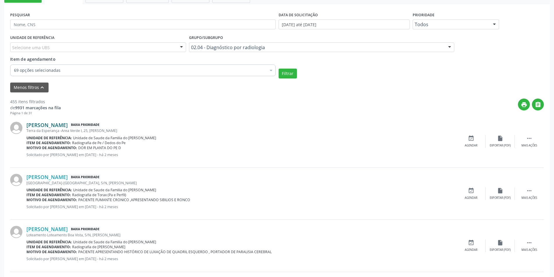
click at [68, 125] on link "[PERSON_NAME]" at bounding box center [46, 125] width 41 height 6
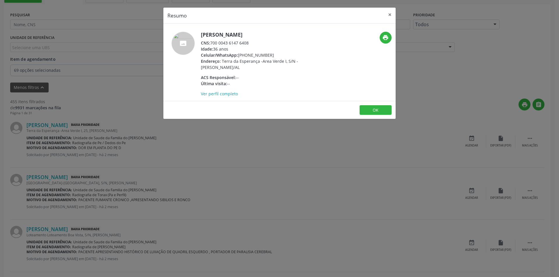
drag, startPoint x: 211, startPoint y: 42, endPoint x: 249, endPoint y: 43, distance: 38.1
click at [249, 43] on div "CNS: 700 0043 6147 6408" at bounding box center [257, 43] width 113 height 6
copy div "700 0043 6147 6408"
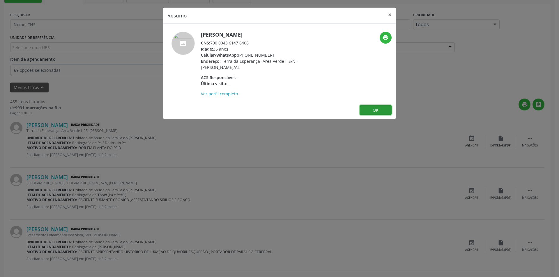
click at [368, 108] on button "OK" at bounding box center [375, 110] width 32 height 10
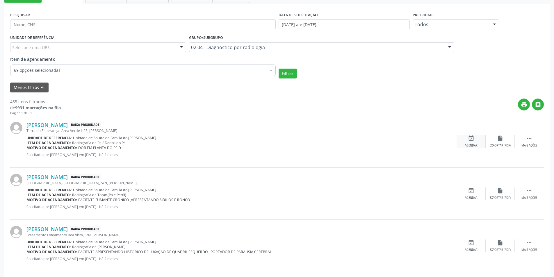
click at [466, 140] on div "event_available Agendar" at bounding box center [471, 141] width 29 height 13
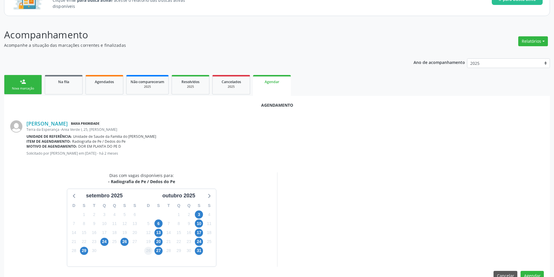
scroll to position [67, 0]
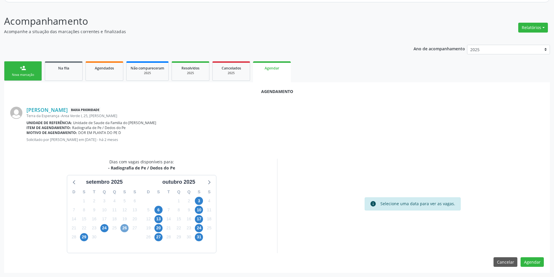
click at [122, 228] on span "26" at bounding box center [124, 228] width 8 height 8
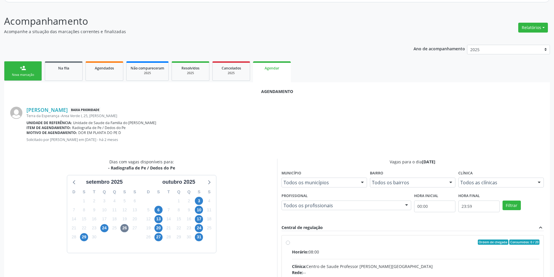
click at [287, 243] on input "Ordem de chegada Consumidos: 0 / 20 Horário: 08:00 Clínica: Centro de Saude Pro…" at bounding box center [288, 242] width 4 height 5
radio input "true"
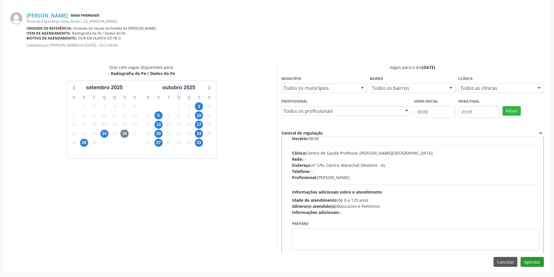
scroll to position [29, 0]
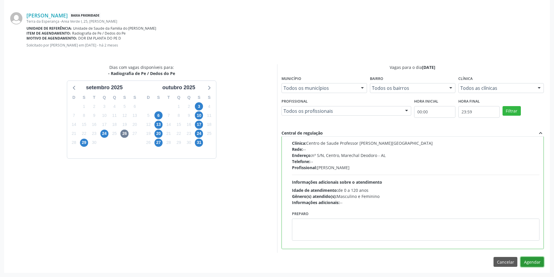
click at [536, 265] on button "Agendar" at bounding box center [532, 262] width 23 height 10
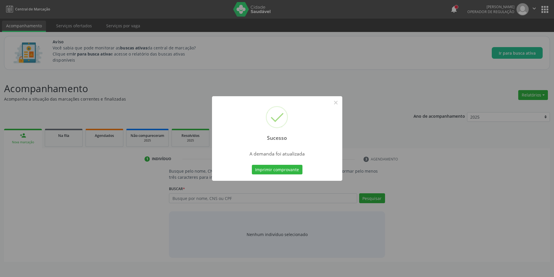
scroll to position [0, 0]
click at [340, 103] on button "×" at bounding box center [338, 103] width 10 height 10
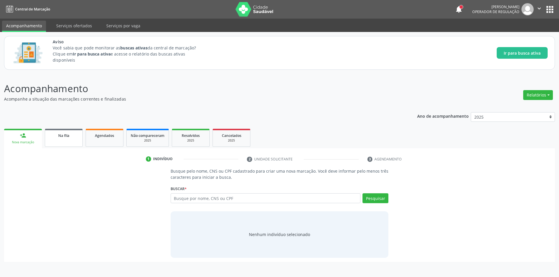
click at [62, 143] on link "Na fila" at bounding box center [64, 138] width 38 height 18
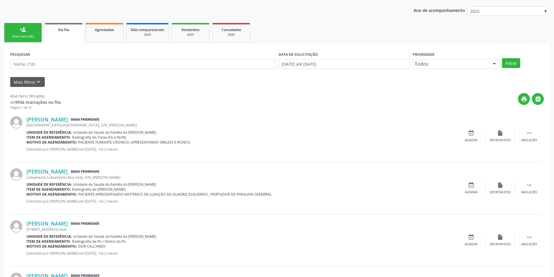
scroll to position [116, 0]
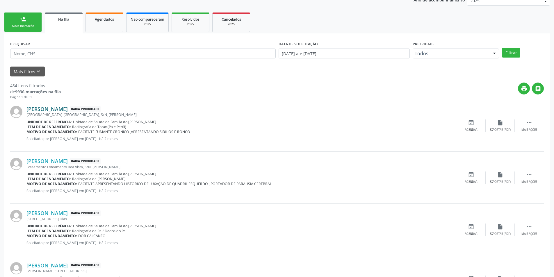
click at [63, 112] on link "[PERSON_NAME]" at bounding box center [46, 109] width 41 height 6
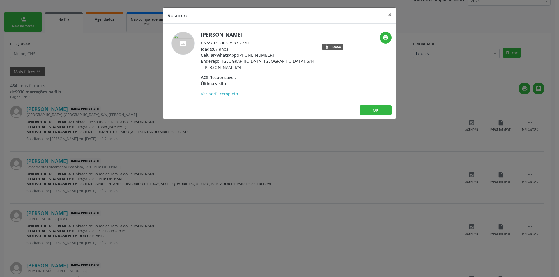
drag, startPoint x: 211, startPoint y: 42, endPoint x: 250, endPoint y: 41, distance: 38.7
click at [250, 41] on div "CNS: 702 5003 3533 2230" at bounding box center [257, 43] width 113 height 6
copy div "702 5003 3533 2230"
click at [376, 109] on button "OK" at bounding box center [375, 110] width 32 height 10
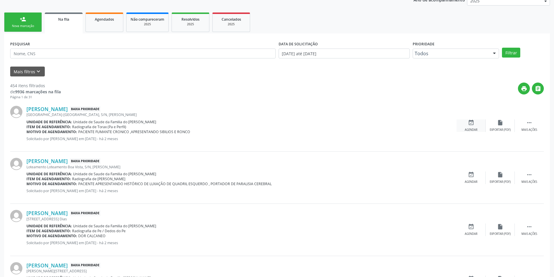
click at [465, 124] on div "event_available Agendar" at bounding box center [471, 126] width 29 height 13
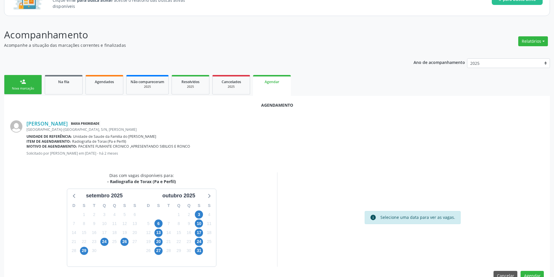
scroll to position [67, 0]
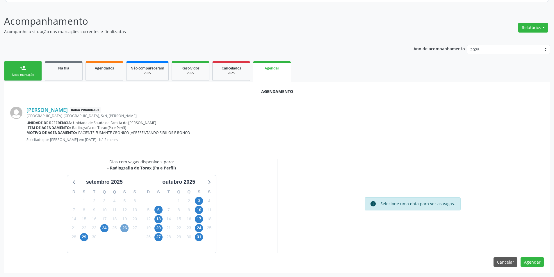
click at [125, 229] on span "26" at bounding box center [124, 228] width 8 height 8
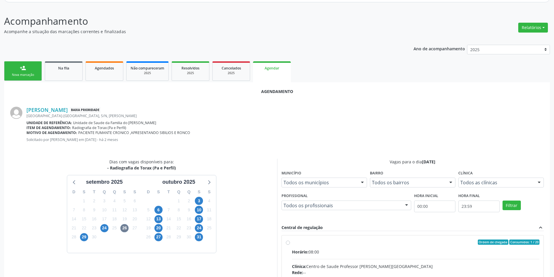
click at [288, 242] on input "Ordem de chegada Consumidos: 1 / 20 Horário: 08:00 Clínica: Centro de Saude Pro…" at bounding box center [288, 242] width 4 height 5
radio input "true"
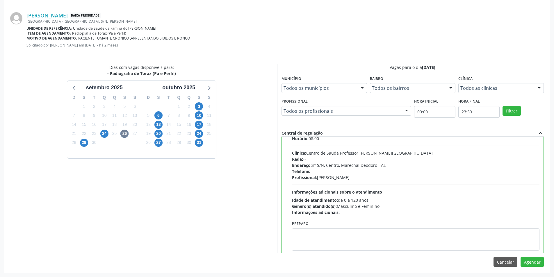
scroll to position [29, 0]
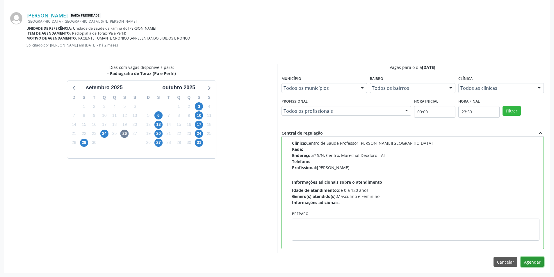
click at [531, 261] on button "Agendar" at bounding box center [532, 262] width 23 height 10
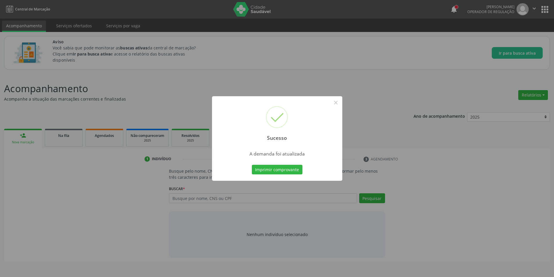
scroll to position [0, 0]
click at [335, 102] on button "×" at bounding box center [338, 103] width 10 height 10
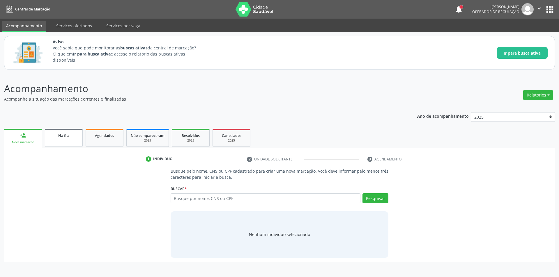
click at [66, 141] on link "Na fila" at bounding box center [64, 138] width 38 height 18
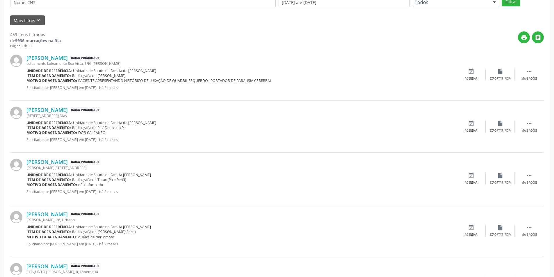
scroll to position [175, 0]
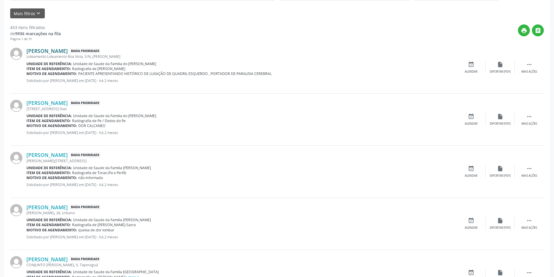
click at [67, 51] on link "[PERSON_NAME]" at bounding box center [46, 51] width 41 height 6
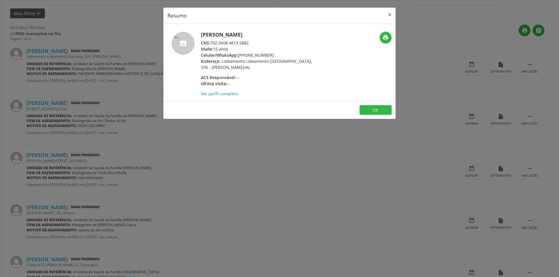
drag, startPoint x: 211, startPoint y: 41, endPoint x: 255, endPoint y: 43, distance: 43.7
click at [255, 43] on div "CNS: 702 0008 4813 5882" at bounding box center [257, 43] width 113 height 6
copy div "702 0008 4813 5882"
click at [374, 109] on button "OK" at bounding box center [375, 110] width 32 height 10
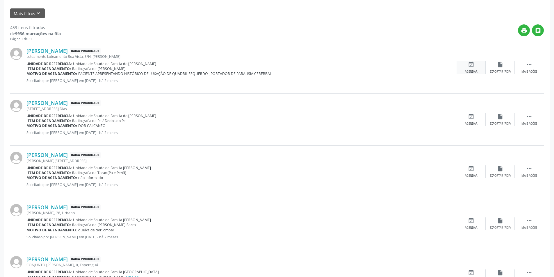
click at [466, 67] on div "event_available Agendar" at bounding box center [471, 67] width 29 height 13
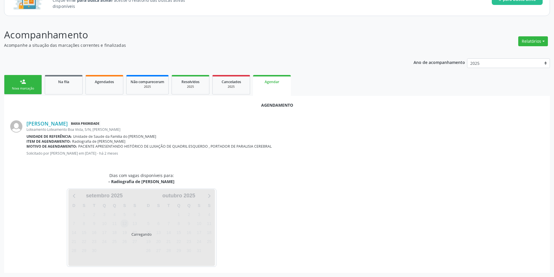
scroll to position [67, 0]
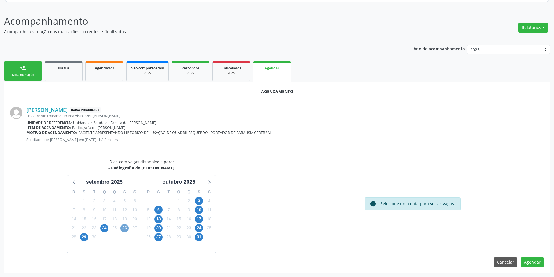
click at [123, 229] on span "26" at bounding box center [124, 228] width 8 height 8
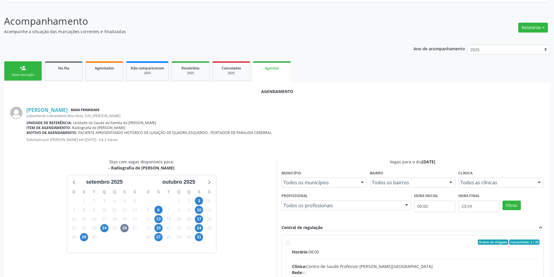
click at [287, 243] on input "Ordem de chegada Consumidos: 2 / 20 Horário: 08:00 Clínica: Centro de Saude Pro…" at bounding box center [288, 242] width 4 height 5
radio input "true"
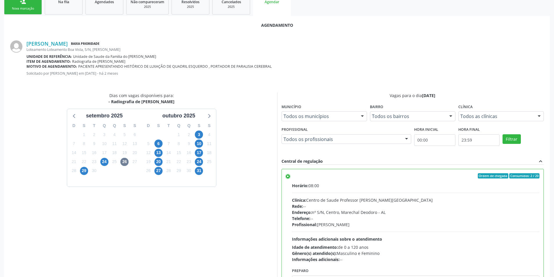
scroll to position [162, 0]
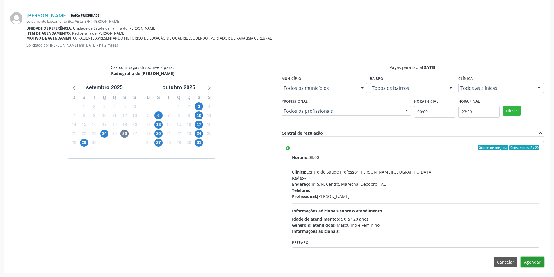
click at [534, 261] on button "Agendar" at bounding box center [532, 262] width 23 height 10
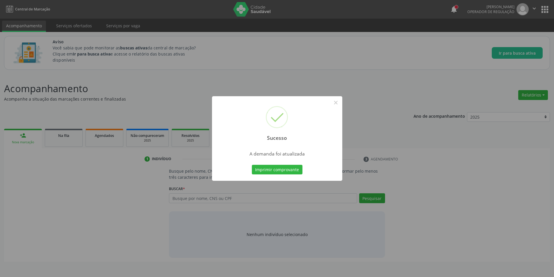
scroll to position [0, 0]
drag, startPoint x: 337, startPoint y: 102, endPoint x: 326, endPoint y: 106, distance: 11.2
click at [336, 102] on button "×" at bounding box center [338, 103] width 10 height 10
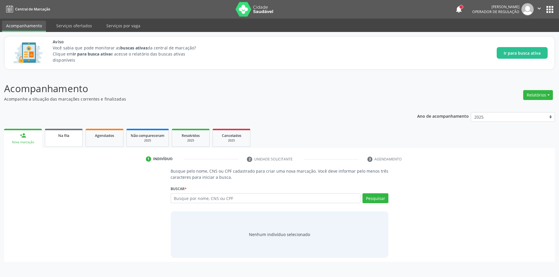
click at [61, 138] on link "Na fila" at bounding box center [64, 138] width 38 height 18
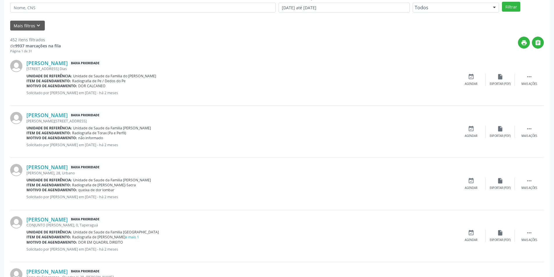
scroll to position [145, 0]
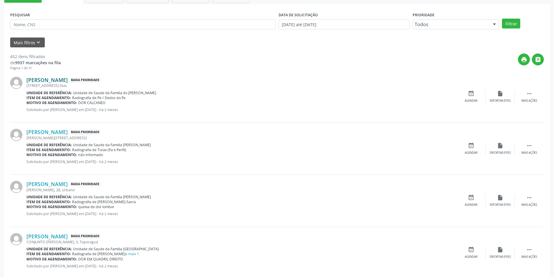
click at [63, 81] on link "[PERSON_NAME]" at bounding box center [46, 80] width 41 height 6
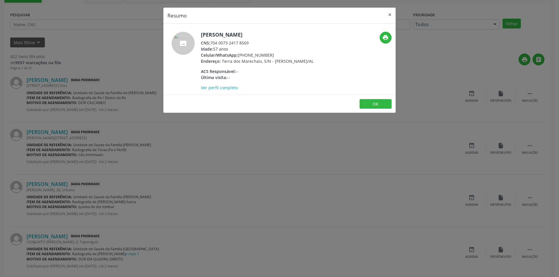
drag, startPoint x: 211, startPoint y: 42, endPoint x: 252, endPoint y: 42, distance: 40.7
click at [252, 42] on div "CNS: 704 0073 2417 8569" at bounding box center [257, 43] width 113 height 6
copy div "704 0073 2417 8569"
click at [374, 109] on button "OK" at bounding box center [375, 104] width 32 height 10
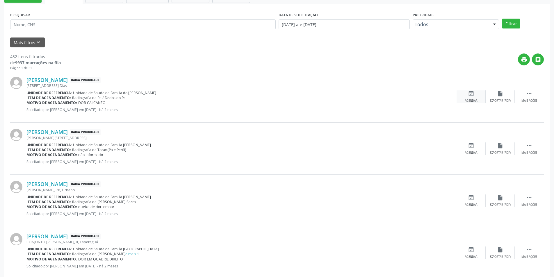
click at [469, 94] on icon "event_available" at bounding box center [471, 93] width 6 height 6
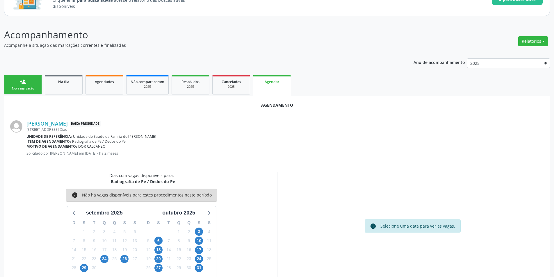
scroll to position [67, 0]
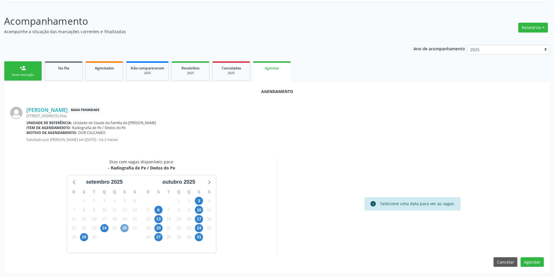
click at [127, 229] on span "26" at bounding box center [124, 228] width 8 height 8
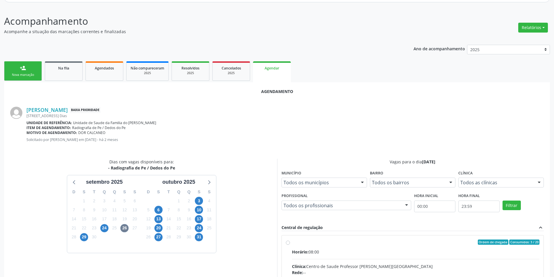
click at [287, 242] on input "Ordem de chegada Consumidos: 3 / 20 Horário: 08:00 Clínica: Centro de Saude Pro…" at bounding box center [288, 242] width 4 height 5
radio input "true"
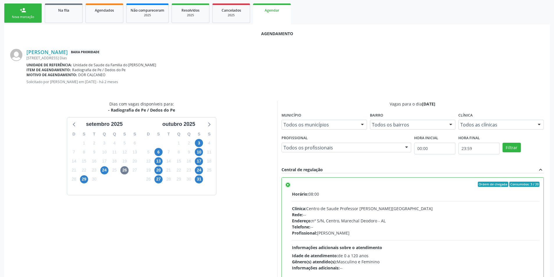
scroll to position [162, 0]
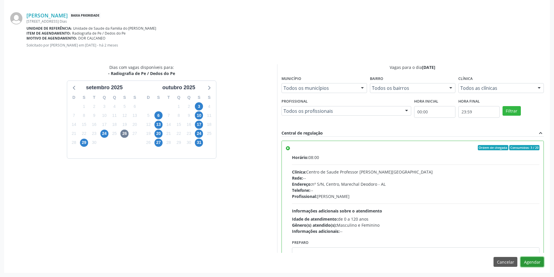
click at [537, 263] on button "Agendar" at bounding box center [532, 262] width 23 height 10
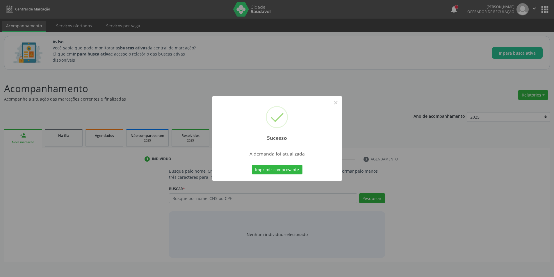
scroll to position [0, 0]
click at [337, 102] on button "×" at bounding box center [338, 103] width 10 height 10
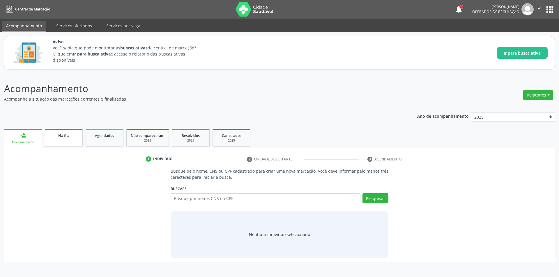
click at [61, 136] on span "Na fila" at bounding box center [63, 135] width 11 height 5
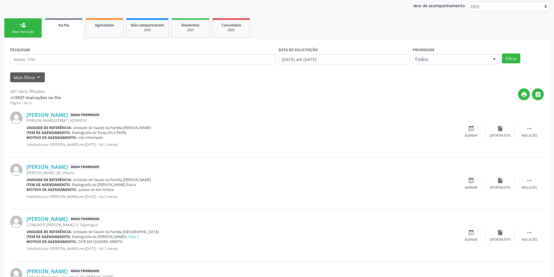
scroll to position [145, 0]
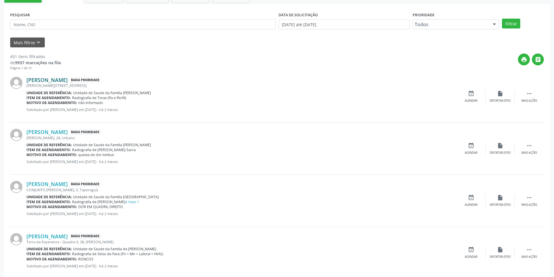
click at [68, 81] on link "[PERSON_NAME]" at bounding box center [46, 80] width 41 height 6
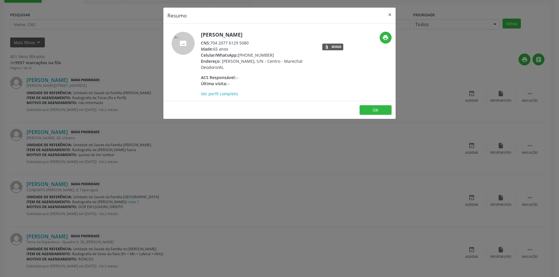
drag, startPoint x: 212, startPoint y: 42, endPoint x: 249, endPoint y: 42, distance: 36.9
click at [249, 42] on div "CNS: 704 2077 6129 5080" at bounding box center [257, 43] width 113 height 6
copy div "704 2077 6129 5080"
click at [364, 107] on button "OK" at bounding box center [375, 110] width 32 height 10
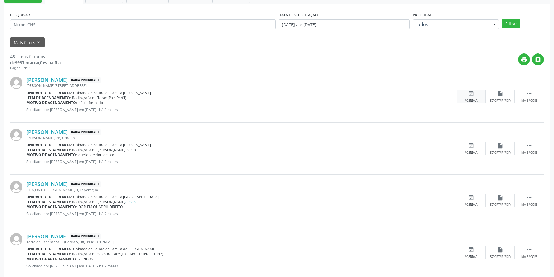
click at [467, 96] on div "event_available Agendar" at bounding box center [471, 96] width 29 height 13
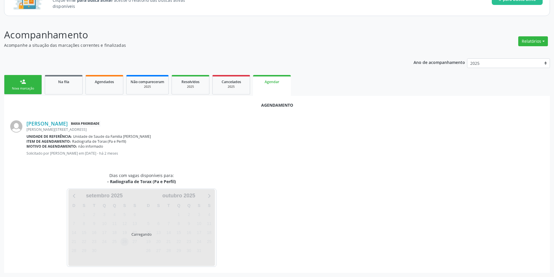
scroll to position [67, 0]
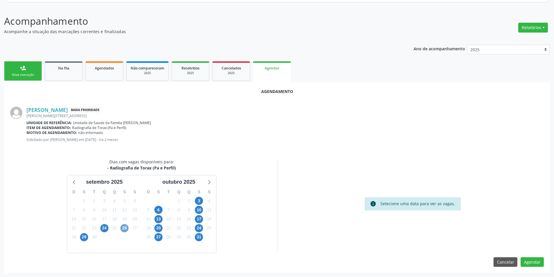
click at [123, 229] on span "26" at bounding box center [124, 228] width 8 height 8
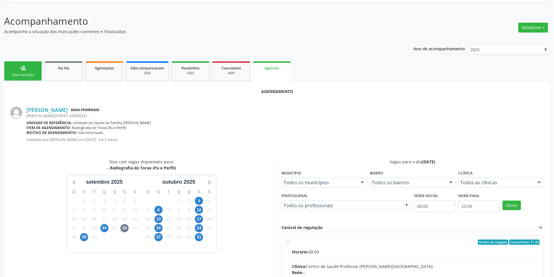
click at [287, 243] on input "Ordem de chegada Consumidos: 4 / 20 Horário: 08:00 Clínica: Centro de Saude Pro…" at bounding box center [288, 242] width 4 height 5
radio input "true"
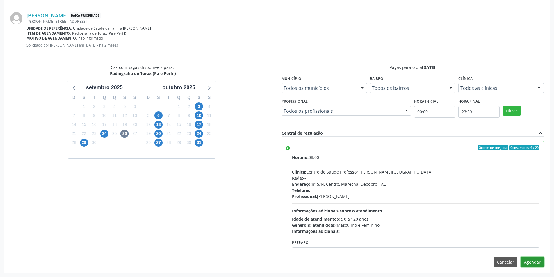
click at [528, 262] on button "Agendar" at bounding box center [532, 262] width 23 height 10
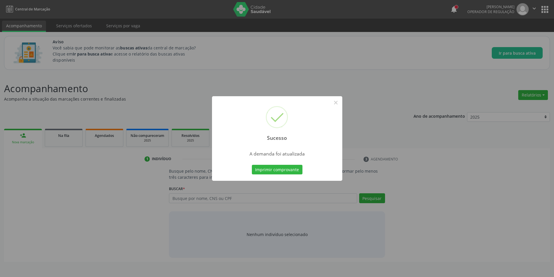
scroll to position [0, 0]
click at [339, 104] on button "×" at bounding box center [338, 103] width 10 height 10
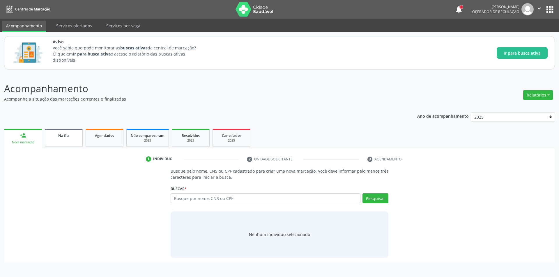
click at [71, 137] on div "Na fila" at bounding box center [63, 135] width 29 height 6
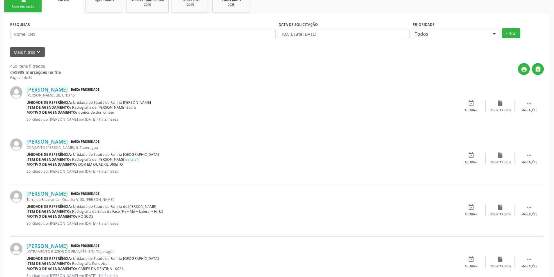
scroll to position [145, 0]
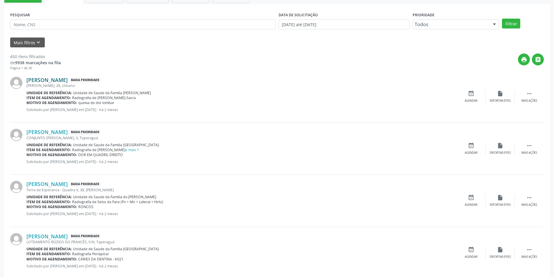
click at [62, 82] on link "[PERSON_NAME]" at bounding box center [46, 80] width 41 height 6
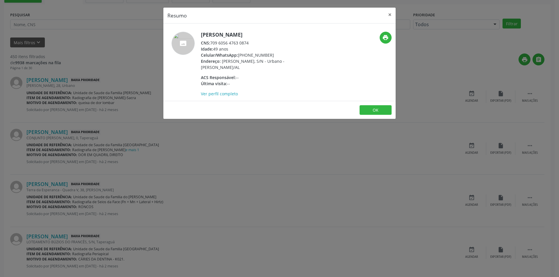
drag, startPoint x: 211, startPoint y: 42, endPoint x: 261, endPoint y: 44, distance: 49.8
click at [261, 44] on div "CNS: 709 6056 4763 0874" at bounding box center [257, 43] width 113 height 6
copy div "709 6056 4763 0874"
click at [373, 108] on button "OK" at bounding box center [375, 110] width 32 height 10
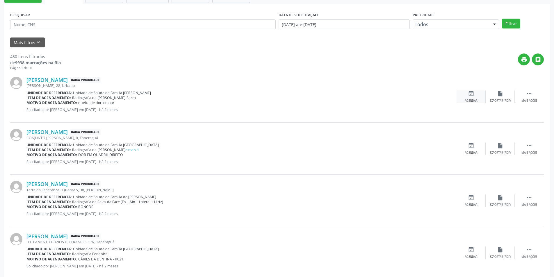
click at [475, 92] on div "event_available Agendar" at bounding box center [471, 96] width 29 height 13
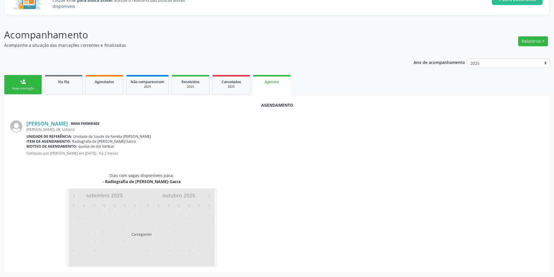
scroll to position [67, 0]
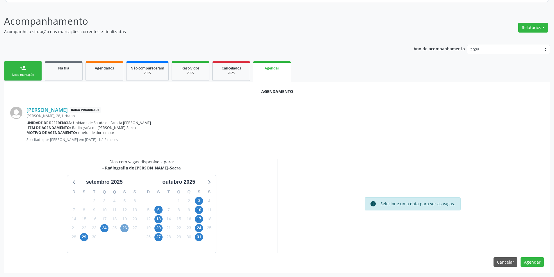
click at [125, 228] on span "26" at bounding box center [124, 228] width 8 height 8
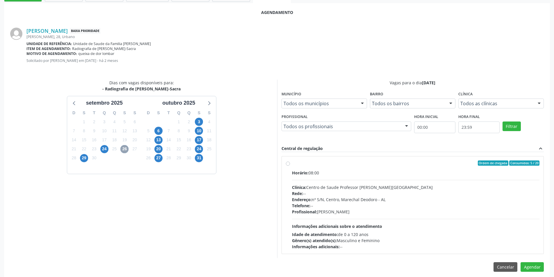
scroll to position [152, 0]
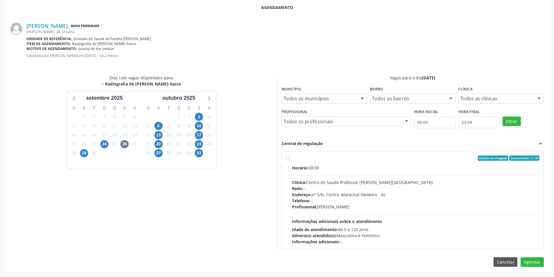
click at [292, 159] on label "Ordem de chegada Consumidos: 5 / 20 Horário: 08:00 Clínica: Centro de Saude Pro…" at bounding box center [416, 200] width 248 height 89
click at [288, 159] on input "Ordem de chegada Consumidos: 5 / 20 Horário: 08:00 Clínica: Centro de Saude Pro…" at bounding box center [288, 158] width 4 height 5
radio input "true"
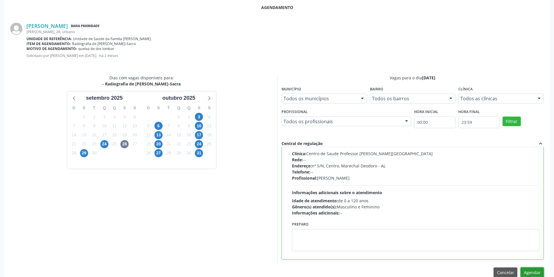
click at [535, 270] on button "Agendar" at bounding box center [532, 273] width 23 height 10
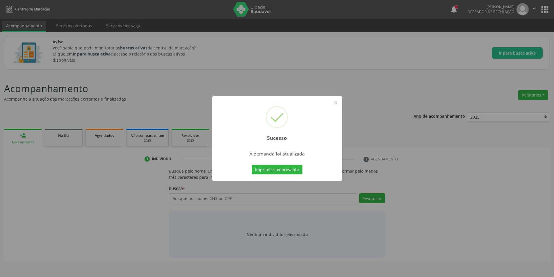
scroll to position [0, 0]
click at [338, 103] on button "×" at bounding box center [338, 103] width 10 height 10
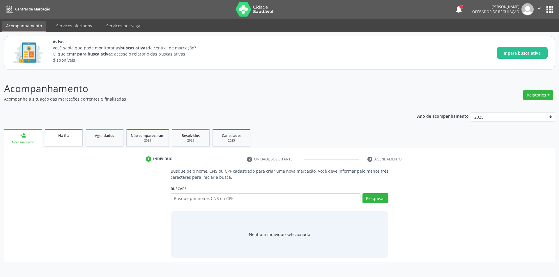
click at [71, 137] on div "Na fila" at bounding box center [63, 135] width 29 height 6
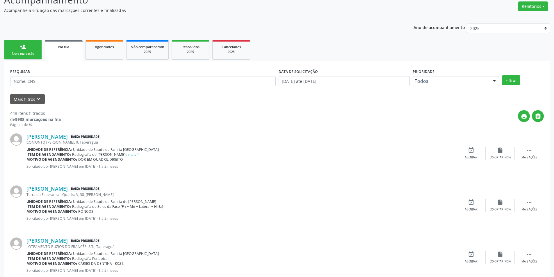
scroll to position [145, 0]
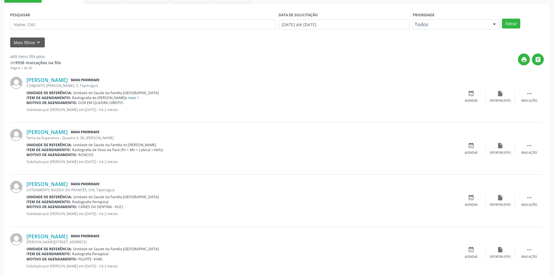
click at [125, 99] on link "e mais 1" at bounding box center [132, 97] width 14 height 5
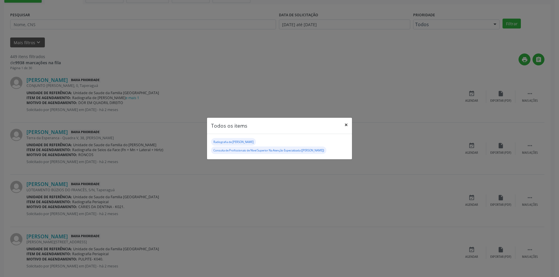
click at [346, 125] on button "×" at bounding box center [346, 125] width 12 height 14
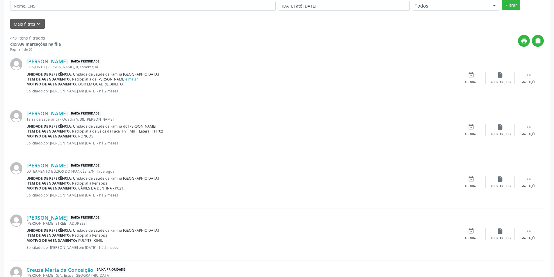
scroll to position [175, 0]
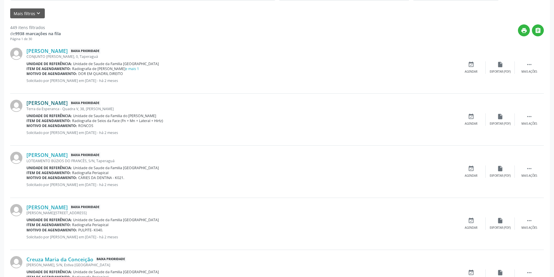
click at [67, 103] on link "[PERSON_NAME]" at bounding box center [46, 103] width 41 height 6
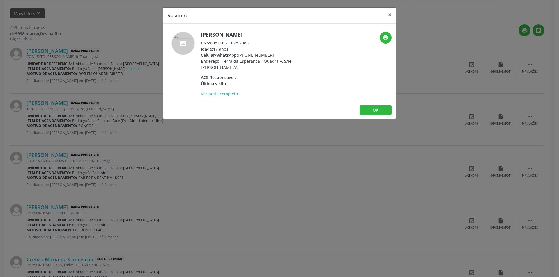
drag, startPoint x: 211, startPoint y: 42, endPoint x: 258, endPoint y: 42, distance: 46.8
click at [258, 42] on div "CNS: 898 0012 0078 2986" at bounding box center [257, 43] width 113 height 6
copy div "898 0012 0078 2986"
click at [251, 49] on div "Idade: 17 anos" at bounding box center [257, 49] width 113 height 6
click at [378, 110] on button "OK" at bounding box center [375, 110] width 32 height 10
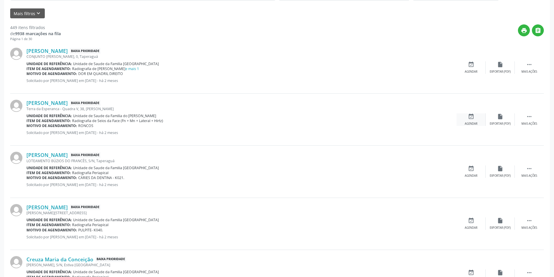
click at [471, 118] on icon "event_available" at bounding box center [471, 116] width 6 height 6
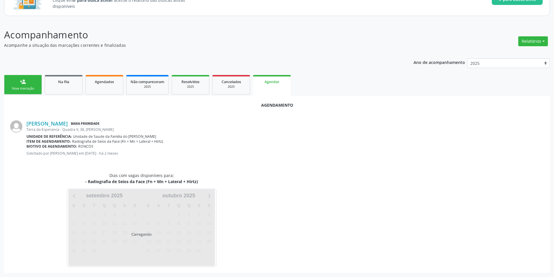
scroll to position [67, 0]
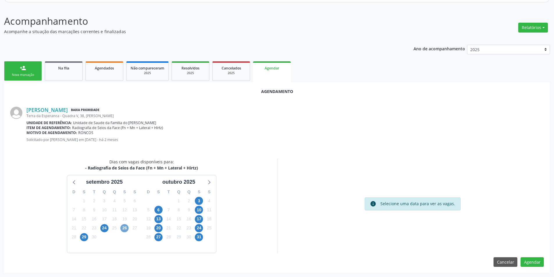
click at [122, 230] on span "26" at bounding box center [124, 228] width 8 height 8
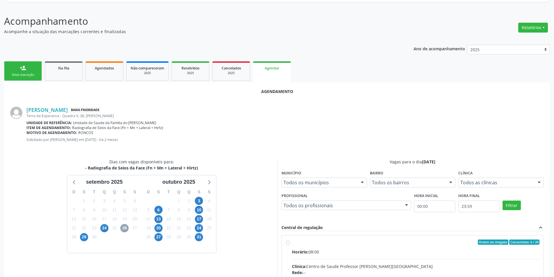
scroll to position [152, 0]
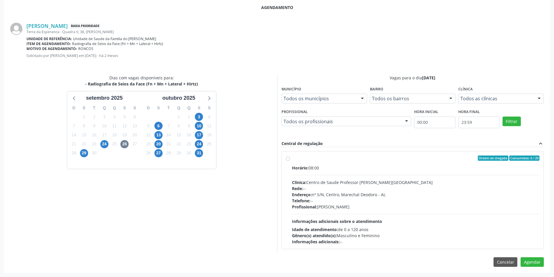
click at [292, 157] on label "Ordem de chegada Consumidos: 6 / 20 Horário: 08:00 Clínica: Centro de Saude Pro…" at bounding box center [416, 200] width 248 height 89
click at [287, 157] on input "Ordem de chegada Consumidos: 6 / 20 Horário: 08:00 Clínica: Centro de Saude Pro…" at bounding box center [288, 158] width 4 height 5
radio input "true"
click at [528, 272] on button "Agendar" at bounding box center [532, 273] width 23 height 10
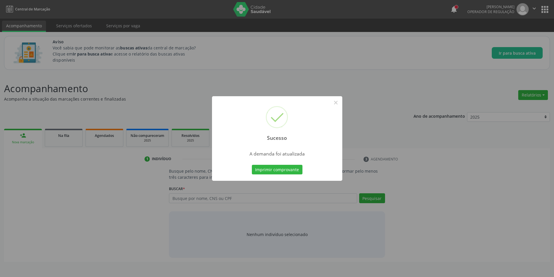
scroll to position [0, 0]
click at [337, 103] on button "×" at bounding box center [338, 103] width 10 height 10
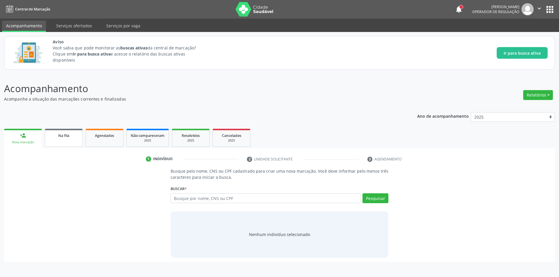
click at [61, 141] on link "Na fila" at bounding box center [64, 138] width 38 height 18
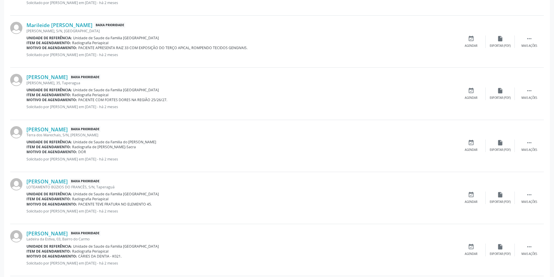
scroll to position [524, 0]
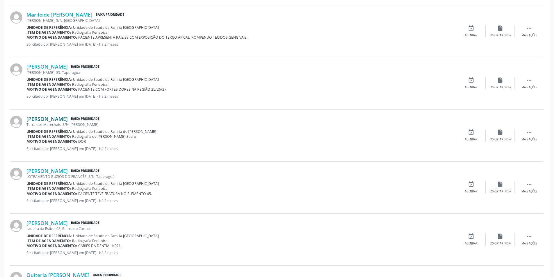
click at [57, 120] on link "[PERSON_NAME]" at bounding box center [46, 119] width 41 height 6
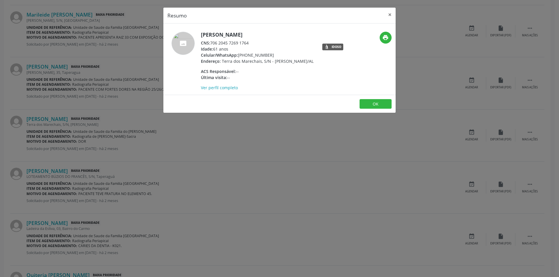
drag, startPoint x: 211, startPoint y: 43, endPoint x: 254, endPoint y: 43, distance: 42.8
click at [254, 43] on div "CNS: 706 2045 7269 1764" at bounding box center [257, 43] width 113 height 6
copy div "706 2045 7269 1764"
click at [378, 109] on button "OK" at bounding box center [375, 104] width 32 height 10
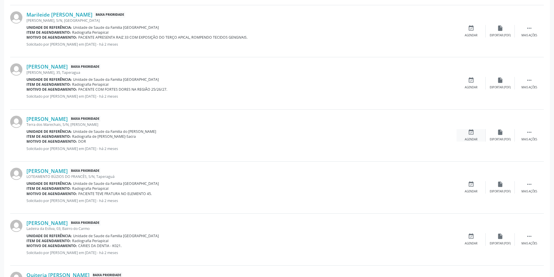
click at [471, 131] on icon "event_available" at bounding box center [471, 132] width 6 height 6
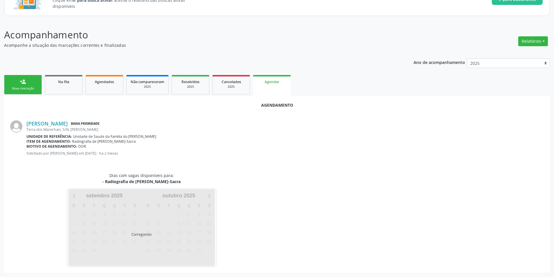
scroll to position [67, 0]
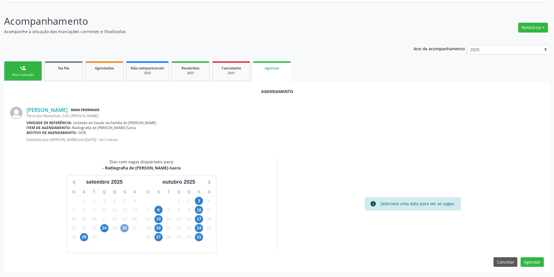
click at [127, 229] on span "26" at bounding box center [124, 228] width 8 height 8
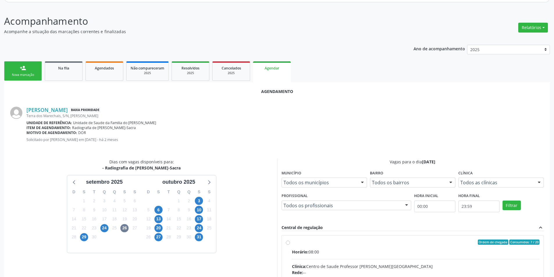
click at [287, 242] on input "Ordem de chegada Consumidos: 7 / 20 Horário: 08:00 Clínica: Centro de Saude Pro…" at bounding box center [288, 242] width 4 height 5
radio input "true"
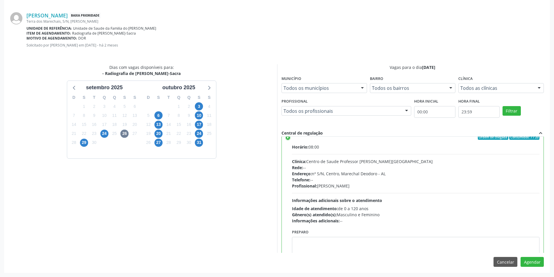
scroll to position [29, 0]
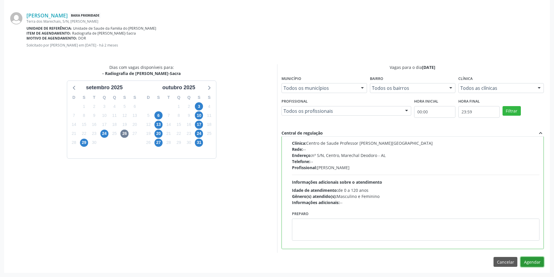
click at [531, 260] on button "Agendar" at bounding box center [532, 262] width 23 height 10
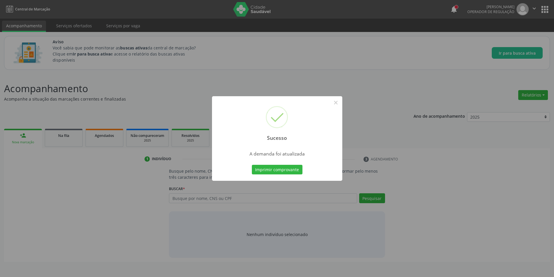
scroll to position [0, 0]
click at [337, 105] on button "×" at bounding box center [338, 103] width 10 height 10
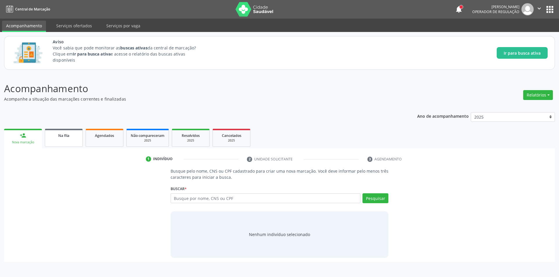
click at [69, 140] on link "Na fila" at bounding box center [64, 138] width 38 height 18
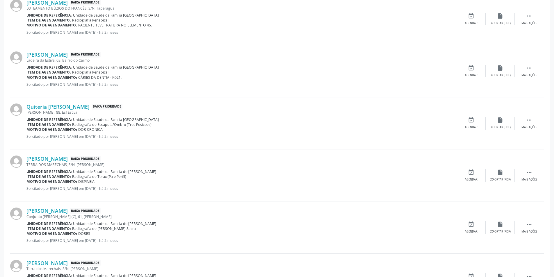
scroll to position [669, 0]
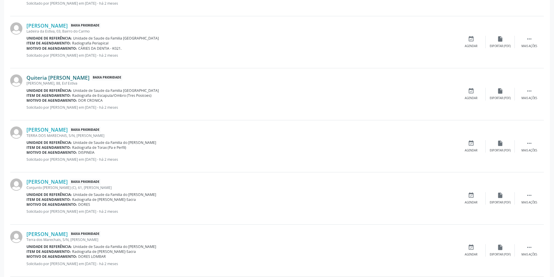
click at [64, 79] on link "Quiteria [PERSON_NAME]" at bounding box center [57, 77] width 63 height 6
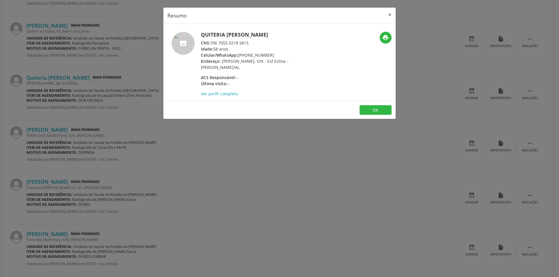
drag, startPoint x: 212, startPoint y: 42, endPoint x: 249, endPoint y: 42, distance: 37.5
click at [249, 42] on div "CNS: 706 7055 0218 5815" at bounding box center [257, 43] width 113 height 6
click at [382, 109] on button "OK" at bounding box center [375, 110] width 32 height 10
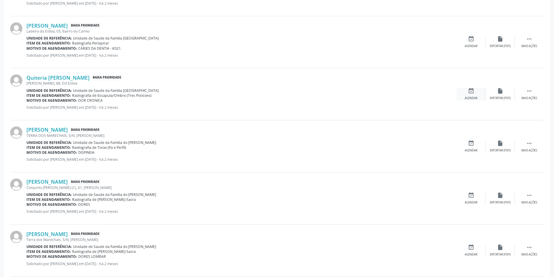
click at [472, 92] on icon "event_available" at bounding box center [471, 91] width 6 height 6
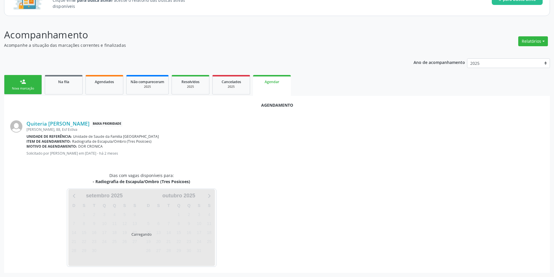
scroll to position [67, 0]
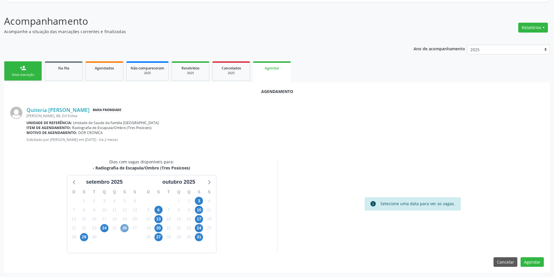
click at [125, 228] on span "26" at bounding box center [124, 228] width 8 height 8
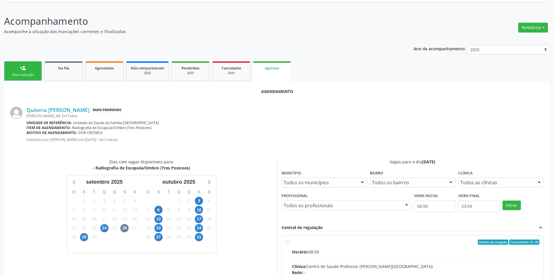
click at [288, 242] on input "Ordem de chegada Consumidos: 8 / 20 Horário: 08:00 Clínica: Centro de Saude Pro…" at bounding box center [288, 242] width 4 height 5
radio input "true"
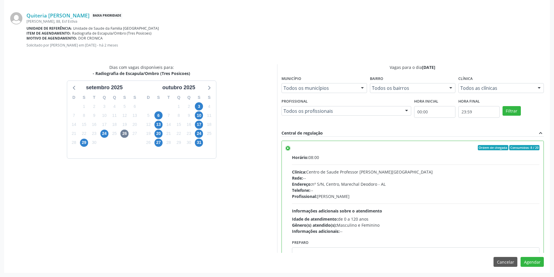
scroll to position [29, 0]
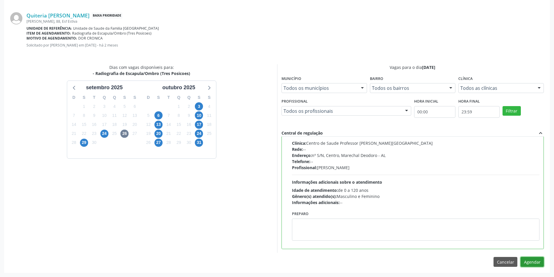
click at [530, 265] on button "Agendar" at bounding box center [532, 262] width 23 height 10
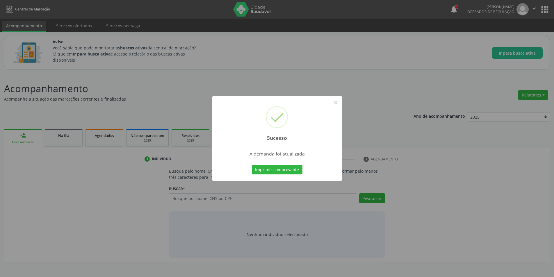
scroll to position [0, 0]
click at [339, 103] on button "×" at bounding box center [338, 103] width 10 height 10
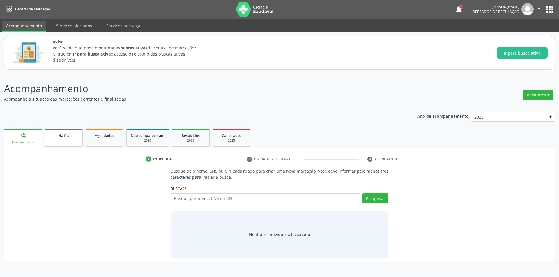
click at [58, 140] on link "Na fila" at bounding box center [64, 138] width 38 height 18
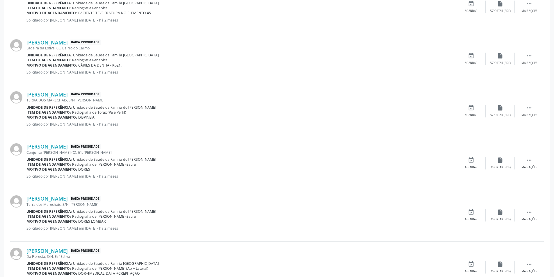
scroll to position [698, 0]
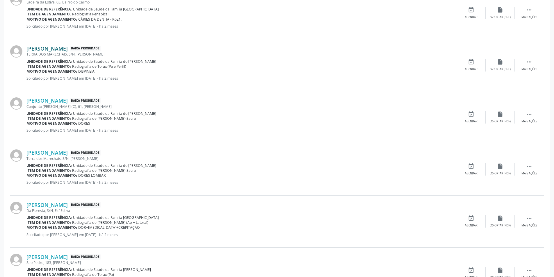
click at [68, 50] on link "[PERSON_NAME]" at bounding box center [46, 48] width 41 height 6
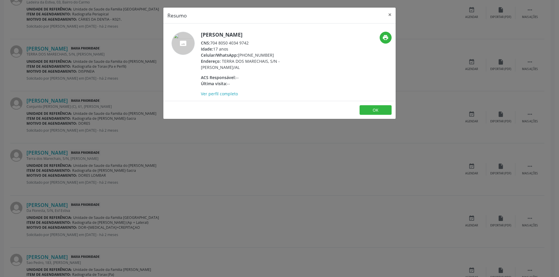
drag, startPoint x: 211, startPoint y: 43, endPoint x: 250, endPoint y: 43, distance: 38.7
click at [250, 43] on div "CNS: 704 8050 4034 9742" at bounding box center [257, 43] width 113 height 6
click at [369, 107] on button "OK" at bounding box center [375, 110] width 32 height 10
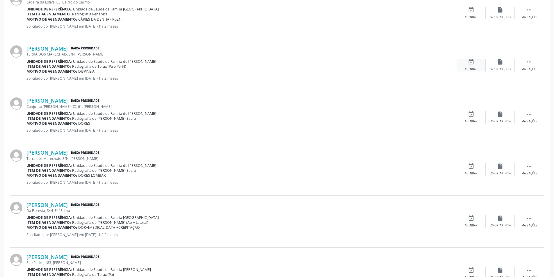
click at [465, 63] on div "event_available Agendar" at bounding box center [471, 65] width 29 height 13
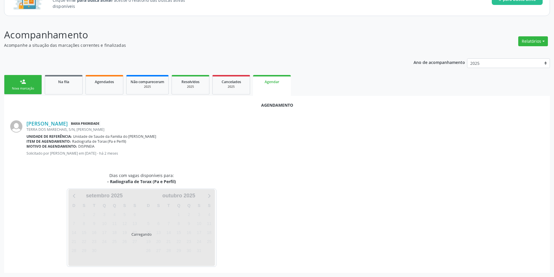
scroll to position [67, 0]
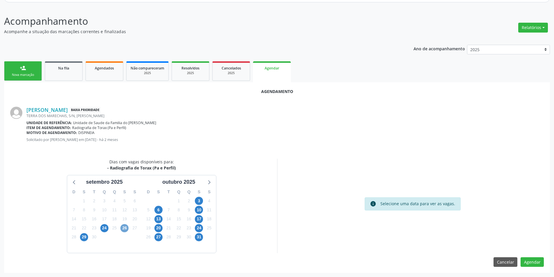
click at [123, 227] on span "26" at bounding box center [124, 228] width 8 height 8
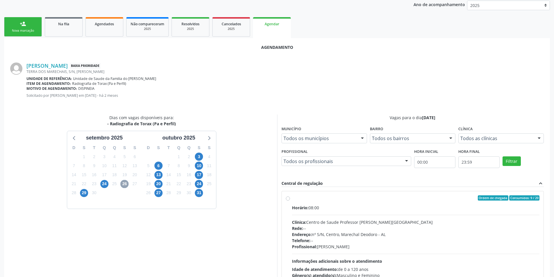
scroll to position [152, 0]
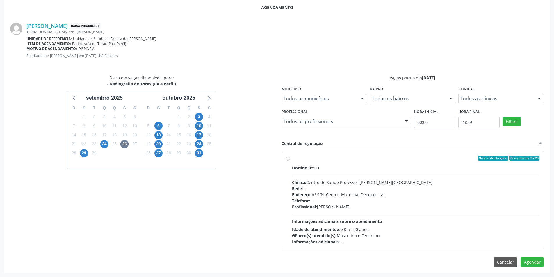
click at [292, 159] on label "Ordem de chegada Consumidos: 9 / 20 Horário: 08:00 Clínica: Centro de Saude Pro…" at bounding box center [416, 200] width 248 height 89
click at [288, 159] on input "Ordem de chegada Consumidos: 9 / 20 Horário: 08:00 Clínica: Centro de Saude Pro…" at bounding box center [288, 158] width 4 height 5
radio input "true"
click at [534, 269] on button "Agendar" at bounding box center [532, 273] width 23 height 10
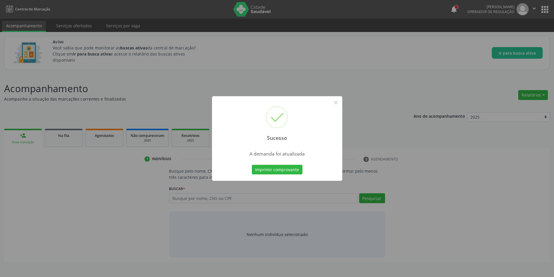
scroll to position [0, 0]
click at [339, 104] on button "×" at bounding box center [338, 103] width 10 height 10
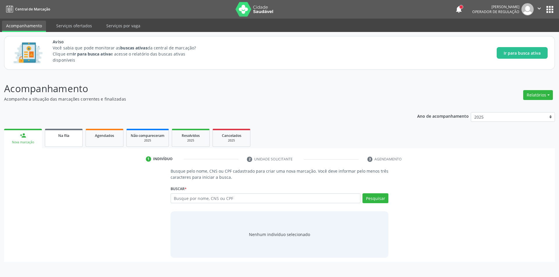
click at [71, 132] on div "Na fila" at bounding box center [63, 135] width 29 height 6
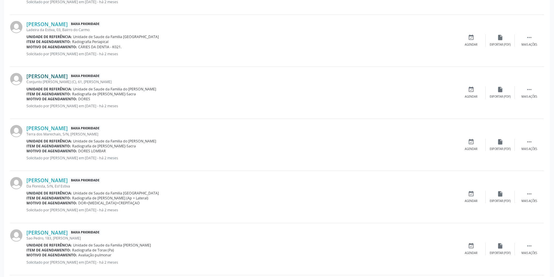
scroll to position [669, 0]
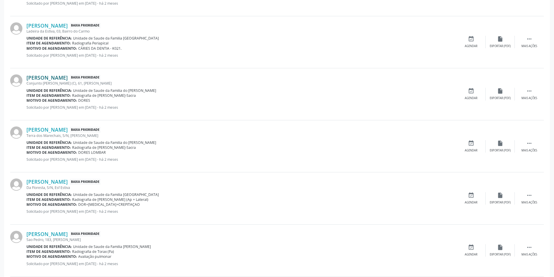
click at [58, 79] on link "[PERSON_NAME]" at bounding box center [46, 77] width 41 height 6
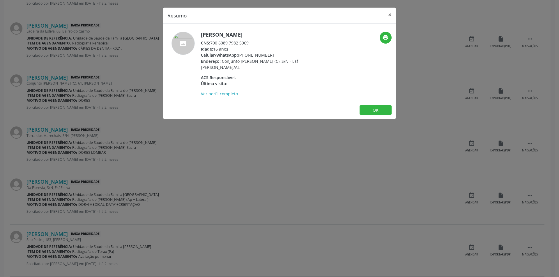
drag, startPoint x: 212, startPoint y: 43, endPoint x: 250, endPoint y: 43, distance: 38.7
click at [250, 43] on div "CNS: 700 6089 7982 5969" at bounding box center [257, 43] width 113 height 6
click at [381, 111] on button "OK" at bounding box center [375, 110] width 32 height 10
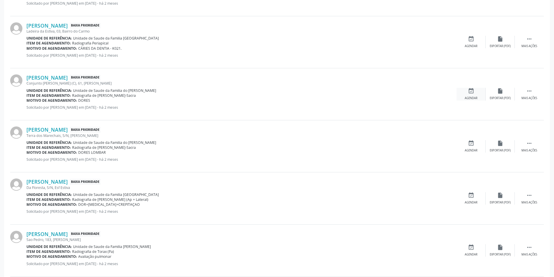
click at [470, 93] on icon "event_available" at bounding box center [471, 91] width 6 height 6
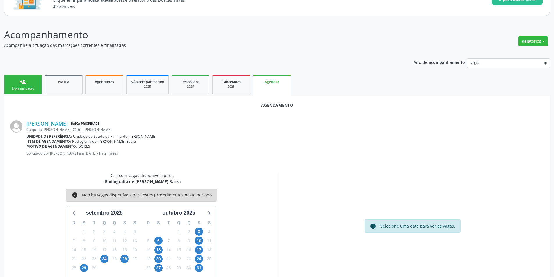
scroll to position [67, 0]
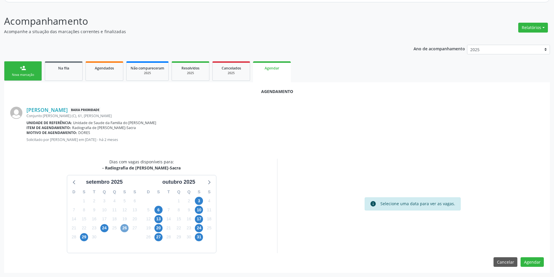
click at [125, 231] on span "26" at bounding box center [124, 228] width 8 height 8
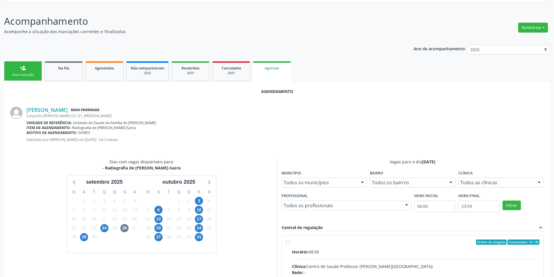
click at [289, 243] on input "Ordem de chegada Consumidos: 10 / 20 Horário: 08:00 Clínica: Centro de Saude Pr…" at bounding box center [288, 242] width 4 height 5
radio input "true"
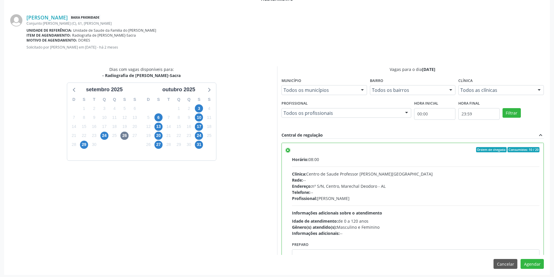
scroll to position [162, 0]
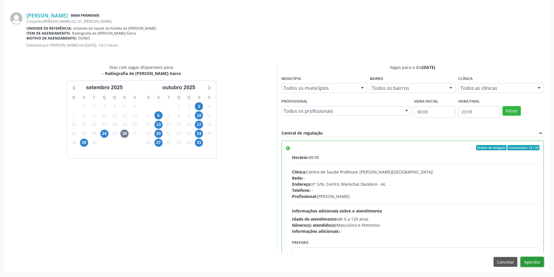
click at [534, 260] on button "Agendar" at bounding box center [532, 262] width 23 height 10
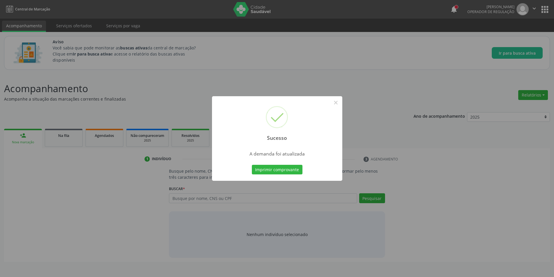
scroll to position [0, 0]
click at [338, 104] on button "×" at bounding box center [338, 103] width 10 height 10
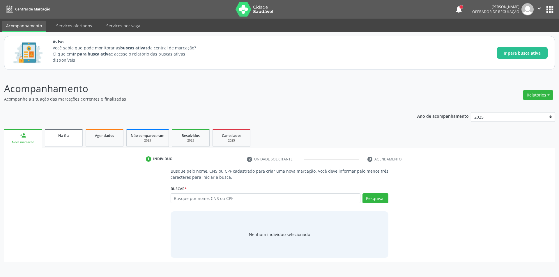
click at [70, 139] on link "Na fila" at bounding box center [64, 138] width 38 height 18
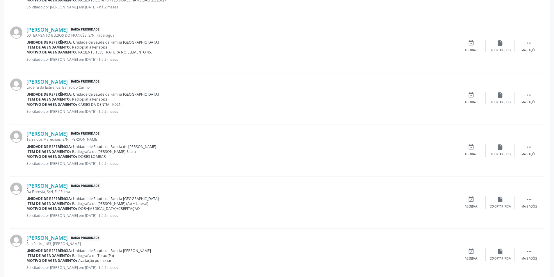
scroll to position [602, 0]
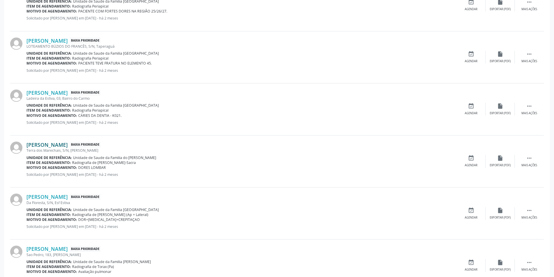
click at [68, 144] on link "[PERSON_NAME]" at bounding box center [46, 145] width 41 height 6
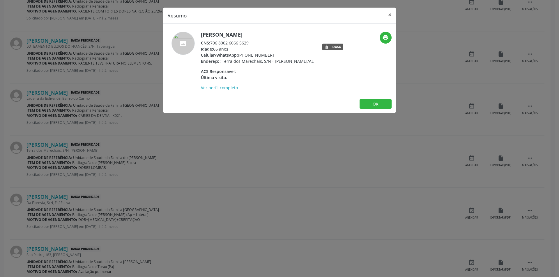
drag, startPoint x: 211, startPoint y: 42, endPoint x: 253, endPoint y: 43, distance: 41.0
click at [253, 43] on div "CNS: 706 8002 6066 5629" at bounding box center [257, 43] width 113 height 6
click at [387, 109] on button "OK" at bounding box center [375, 104] width 32 height 10
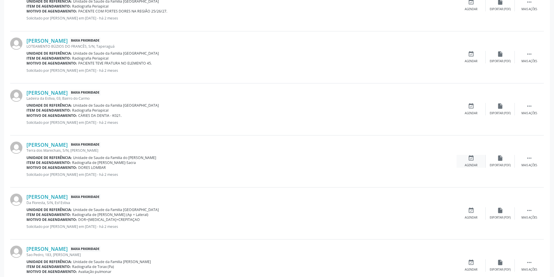
click at [468, 161] on icon "event_available" at bounding box center [471, 158] width 6 height 6
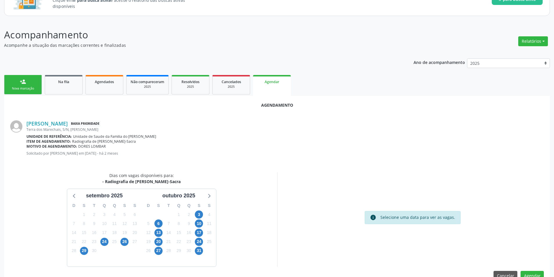
scroll to position [67, 0]
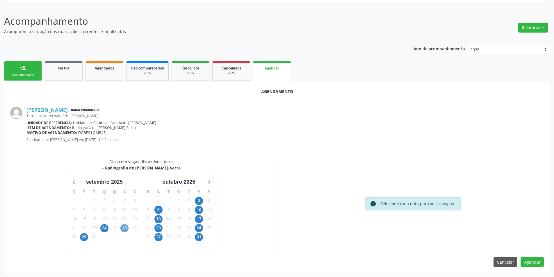
click at [123, 229] on span "26" at bounding box center [124, 228] width 8 height 8
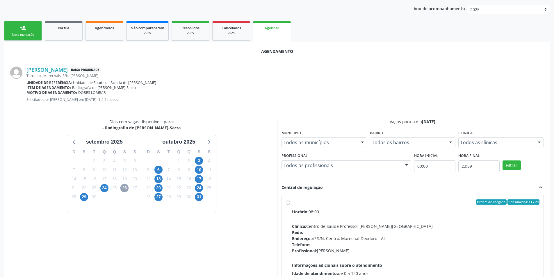
scroll to position [152, 0]
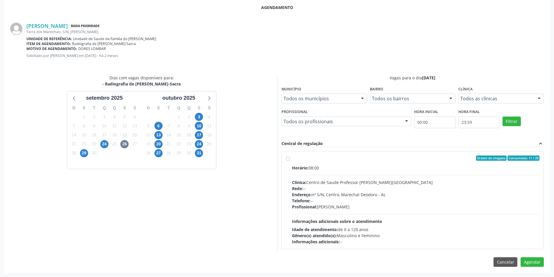
click at [292, 159] on label "Ordem de chegada Consumidos: 11 / 20 Horário: 08:00 Clínica: Centro de Saude Pr…" at bounding box center [416, 200] width 248 height 89
click at [289, 159] on input "Ordem de chegada Consumidos: 11 / 20 Horário: 08:00 Clínica: Centro de Saude Pr…" at bounding box center [288, 158] width 4 height 5
radio input "true"
click at [532, 275] on button "Agendar" at bounding box center [532, 273] width 23 height 10
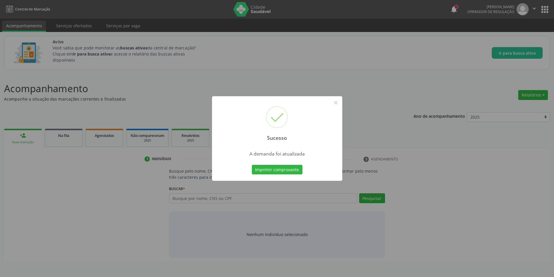
scroll to position [0, 0]
click at [338, 105] on button "×" at bounding box center [338, 103] width 10 height 10
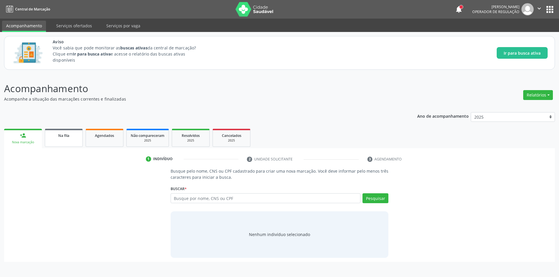
click at [72, 137] on div "Na fila" at bounding box center [63, 135] width 29 height 6
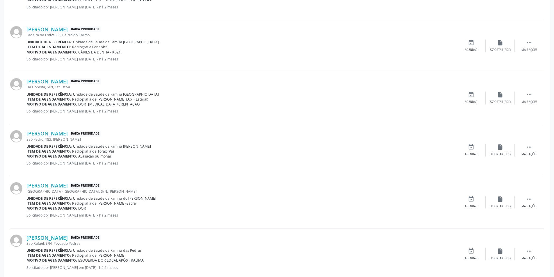
scroll to position [669, 0]
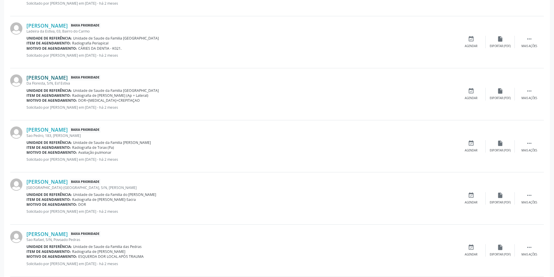
click at [63, 78] on link "[PERSON_NAME]" at bounding box center [46, 77] width 41 height 6
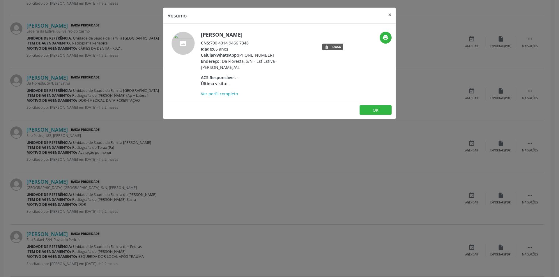
drag, startPoint x: 211, startPoint y: 43, endPoint x: 255, endPoint y: 43, distance: 43.6
click at [255, 43] on div "CNS: 700 4014 9466 7348" at bounding box center [257, 43] width 113 height 6
click at [372, 109] on button "OK" at bounding box center [375, 110] width 32 height 10
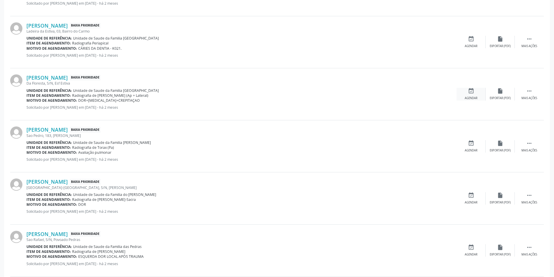
click at [464, 94] on div "event_available Agendar" at bounding box center [471, 94] width 29 height 13
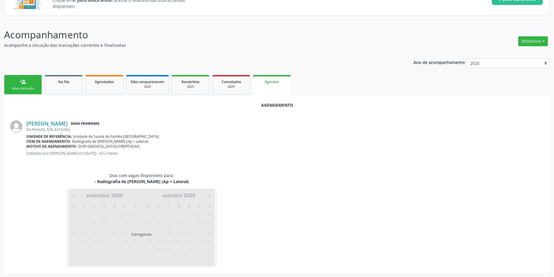
scroll to position [67, 0]
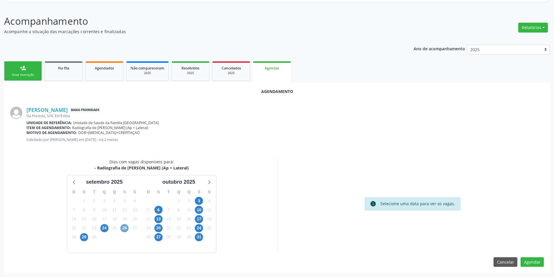
click at [123, 227] on span "26" at bounding box center [124, 228] width 8 height 8
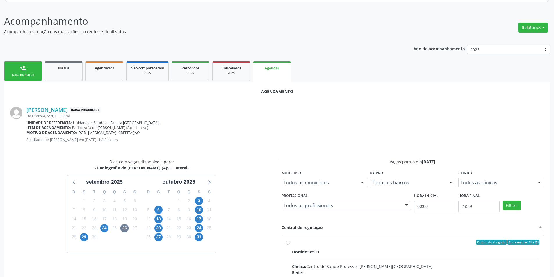
click at [289, 243] on input "Ordem de chegada Consumidos: 12 / 20 Horário: 08:00 Clínica: Centro de Saude Pr…" at bounding box center [288, 242] width 4 height 5
radio input "true"
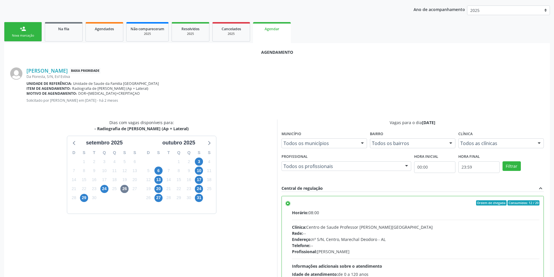
scroll to position [162, 0]
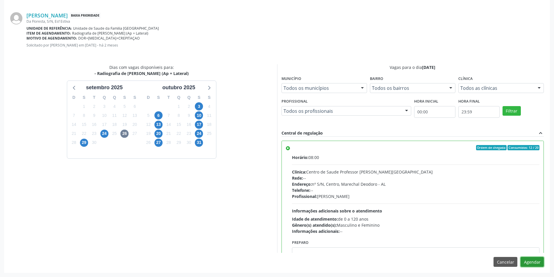
click at [534, 261] on button "Agendar" at bounding box center [532, 262] width 23 height 10
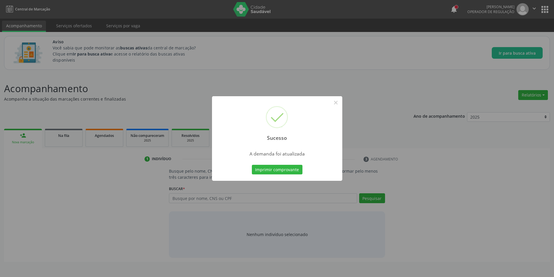
scroll to position [0, 0]
click at [335, 103] on button "×" at bounding box center [338, 103] width 10 height 10
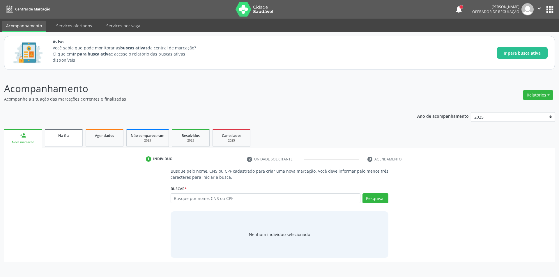
click at [67, 135] on span "Na fila" at bounding box center [63, 135] width 11 height 5
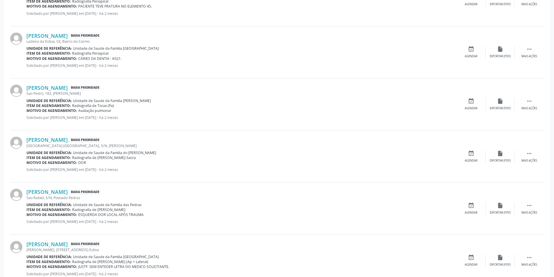
scroll to position [669, 0]
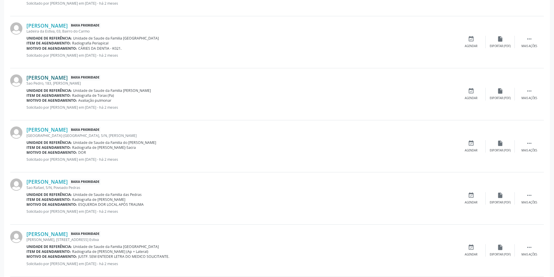
click at [60, 78] on link "[PERSON_NAME]" at bounding box center [46, 77] width 41 height 6
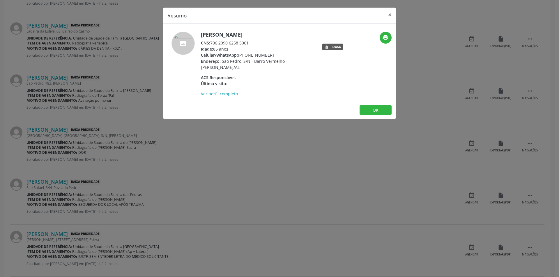
drag, startPoint x: 212, startPoint y: 42, endPoint x: 253, endPoint y: 42, distance: 41.0
click at [253, 42] on div "CNS: 706 2090 6258 5061" at bounding box center [257, 43] width 113 height 6
click at [368, 109] on button "OK" at bounding box center [375, 110] width 32 height 10
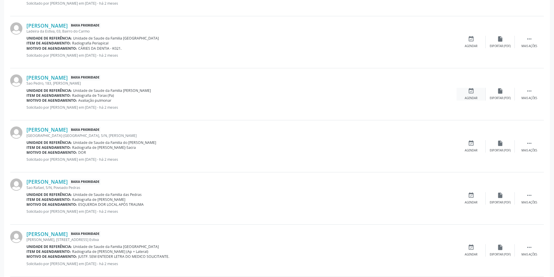
click at [474, 92] on icon "event_available" at bounding box center [471, 91] width 6 height 6
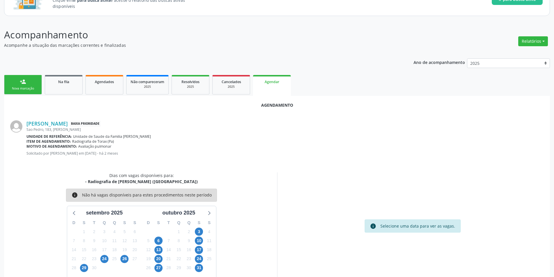
scroll to position [67, 0]
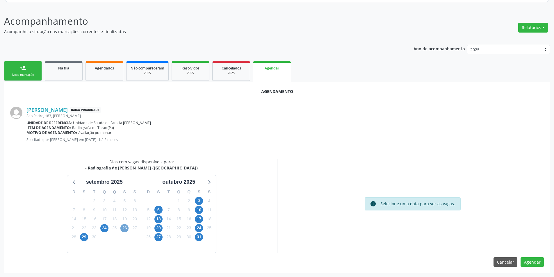
click at [125, 229] on span "26" at bounding box center [124, 228] width 8 height 8
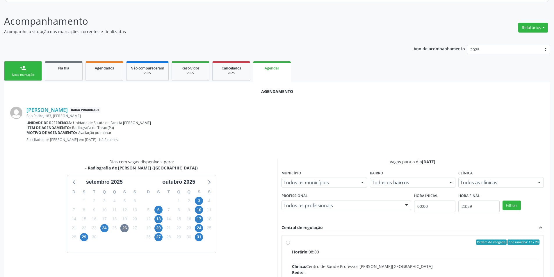
click at [287, 242] on input "Ordem de chegada Consumidos: 13 / 20 Horário: 08:00 Clínica: Centro de Saude Pr…" at bounding box center [288, 242] width 4 height 5
radio input "true"
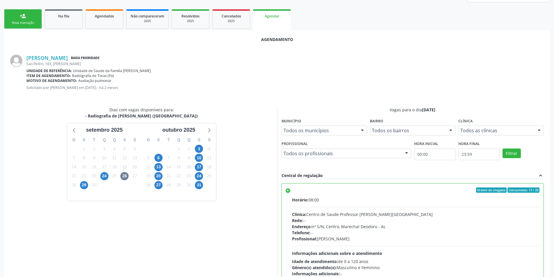
scroll to position [162, 0]
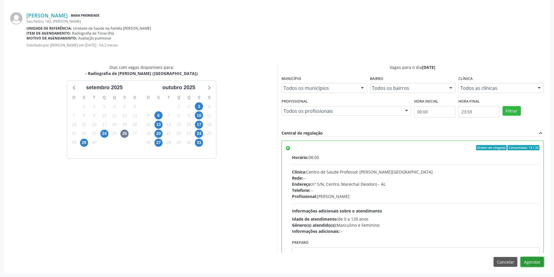
click at [529, 261] on button "Agendar" at bounding box center [532, 262] width 23 height 10
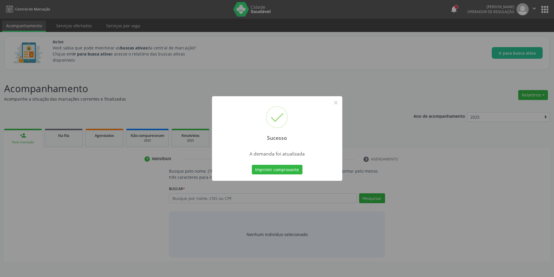
scroll to position [0, 0]
click at [338, 103] on button "×" at bounding box center [338, 103] width 10 height 10
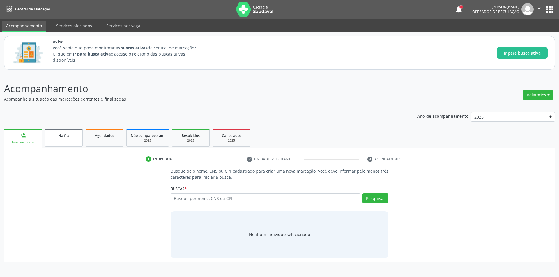
click at [75, 137] on div "Na fila" at bounding box center [63, 135] width 29 height 6
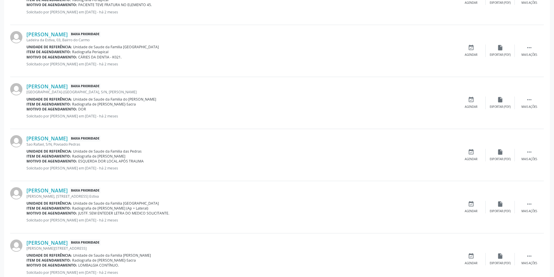
scroll to position [660, 0]
click at [58, 87] on link "[PERSON_NAME]" at bounding box center [46, 86] width 41 height 6
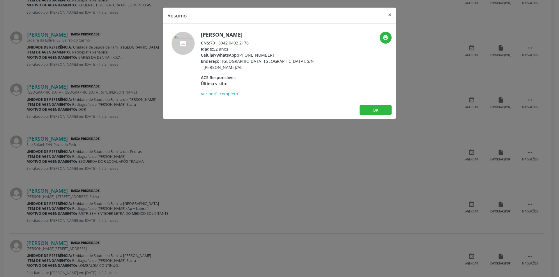
drag, startPoint x: 211, startPoint y: 42, endPoint x: 251, endPoint y: 43, distance: 39.9
click at [251, 43] on div "CNS: 701 8042 0402 2176" at bounding box center [257, 43] width 113 height 6
click at [375, 109] on button "OK" at bounding box center [375, 110] width 32 height 10
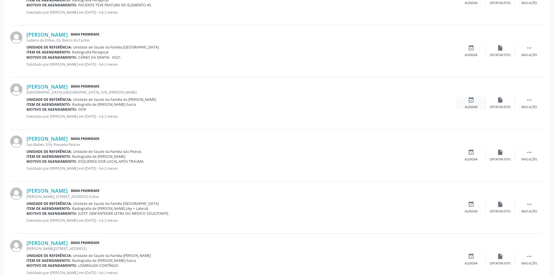
click at [470, 103] on icon "event_available" at bounding box center [471, 100] width 6 height 6
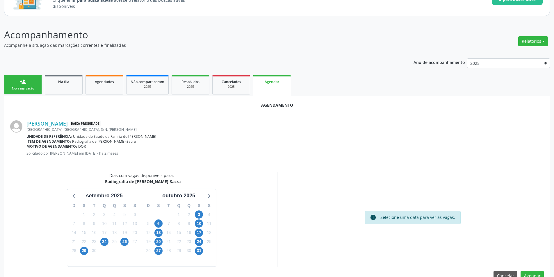
scroll to position [67, 0]
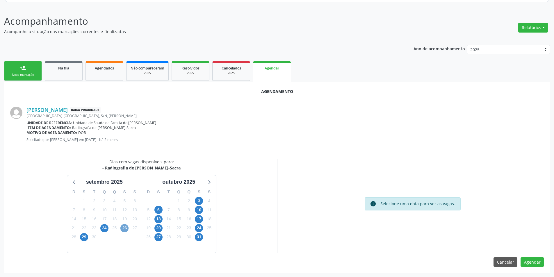
click at [123, 231] on span "26" at bounding box center [124, 228] width 8 height 8
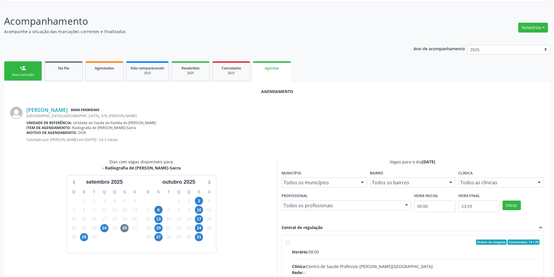
click at [289, 243] on input "Ordem de chegada Consumidos: 14 / 20 Horário: 08:00 Clínica: Centro de Saude Pr…" at bounding box center [288, 242] width 4 height 5
radio input "true"
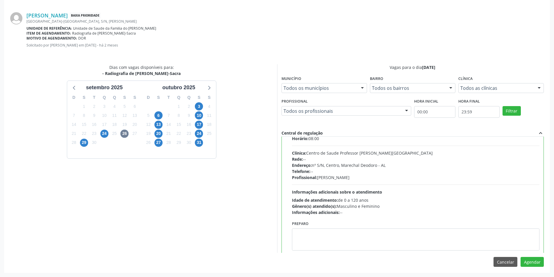
scroll to position [29, 0]
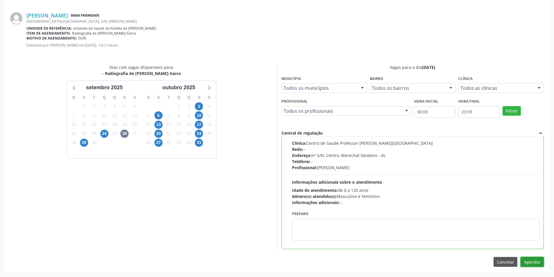
click at [538, 261] on button "Agendar" at bounding box center [532, 262] width 23 height 10
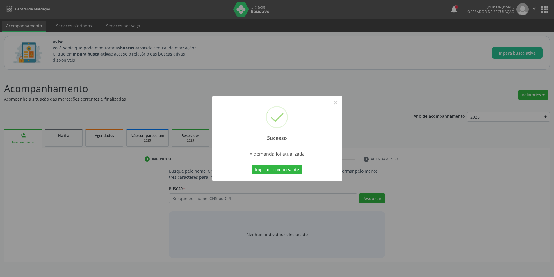
scroll to position [0, 0]
click at [337, 104] on button "×" at bounding box center [338, 103] width 10 height 10
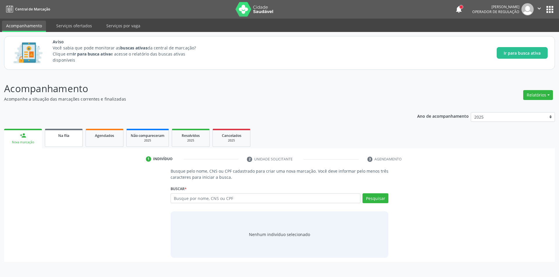
click at [62, 139] on link "Na fila" at bounding box center [64, 138] width 38 height 18
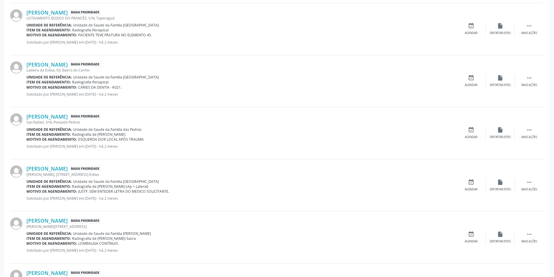
scroll to position [669, 0]
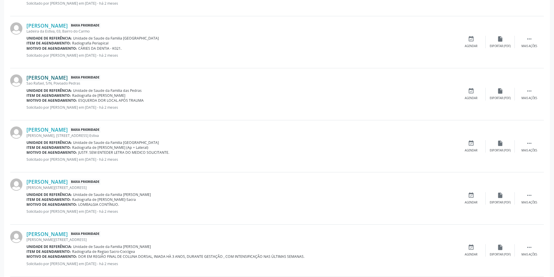
click at [64, 76] on link "[PERSON_NAME]" at bounding box center [46, 77] width 41 height 6
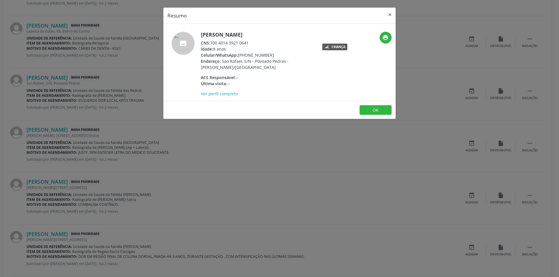
drag, startPoint x: 211, startPoint y: 48, endPoint x: 255, endPoint y: 48, distance: 43.1
click at [255, 46] on div "CNS: 700 4014 3921 0641" at bounding box center [257, 43] width 113 height 6
click at [372, 115] on button "OK" at bounding box center [375, 110] width 32 height 10
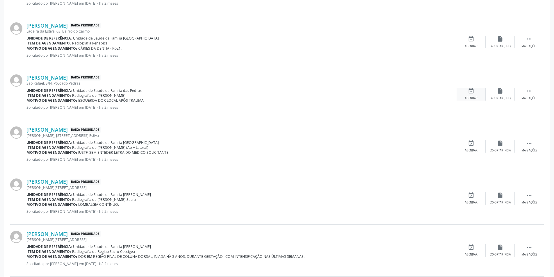
click at [468, 94] on icon "event_available" at bounding box center [471, 91] width 6 height 6
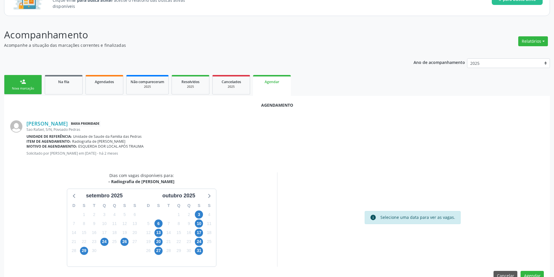
scroll to position [67, 0]
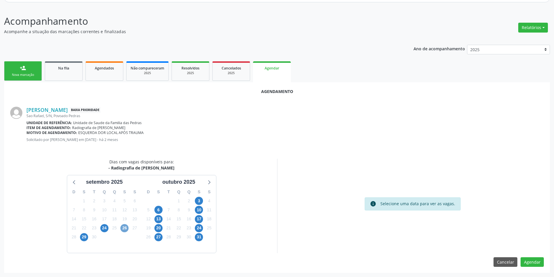
click at [125, 229] on span "26" at bounding box center [124, 228] width 8 height 8
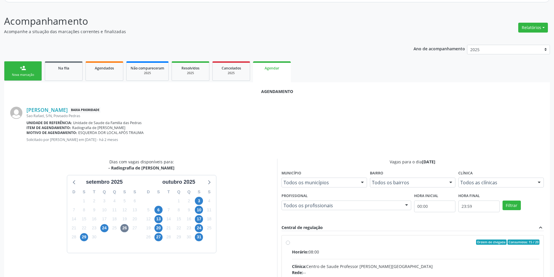
click at [288, 242] on input "Ordem de chegada Consumidos: 15 / 20 Horário: 08:00 Clínica: Centro de Saude Pr…" at bounding box center [288, 242] width 4 height 5
radio input "true"
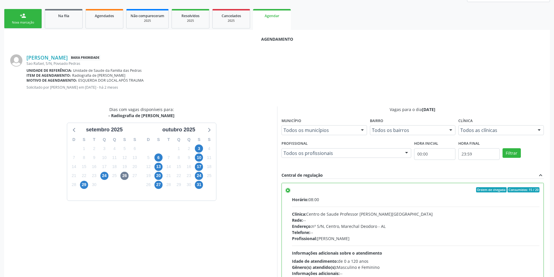
scroll to position [162, 0]
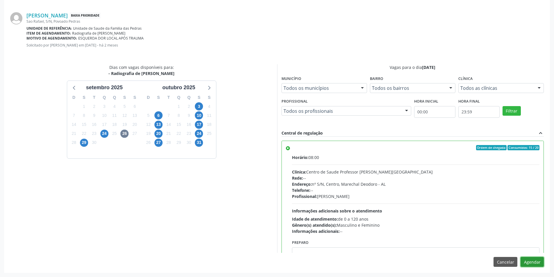
click at [528, 264] on button "Agendar" at bounding box center [532, 262] width 23 height 10
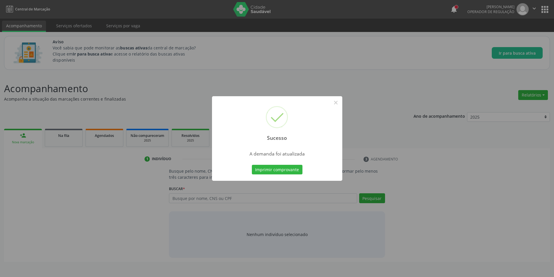
scroll to position [0, 0]
click at [341, 102] on button "×" at bounding box center [338, 103] width 10 height 10
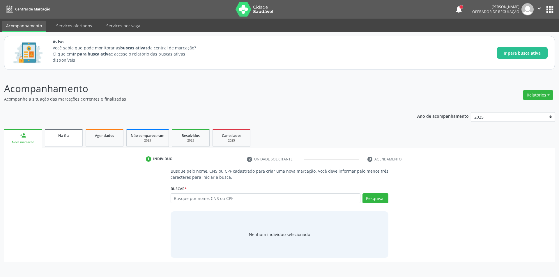
click at [62, 142] on link "Na fila" at bounding box center [64, 138] width 38 height 18
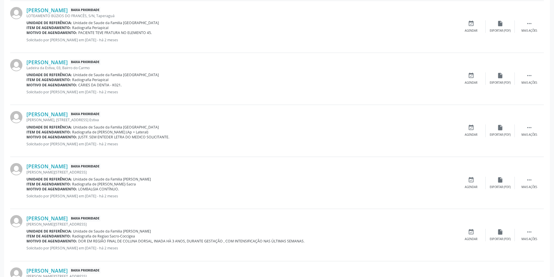
scroll to position [640, 0]
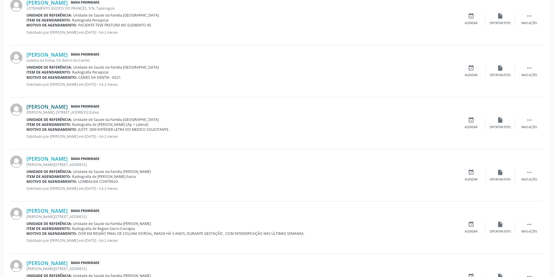
click at [59, 109] on link "[PERSON_NAME]" at bounding box center [46, 107] width 41 height 6
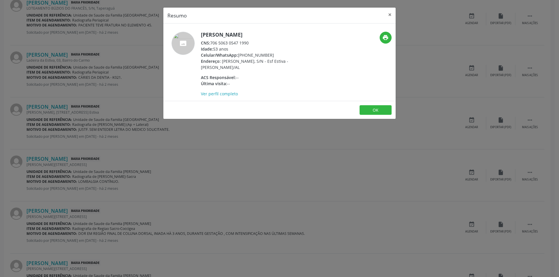
drag, startPoint x: 211, startPoint y: 42, endPoint x: 250, endPoint y: 44, distance: 38.7
click at [250, 44] on div "CNS: 706 5063 0547 1990" at bounding box center [257, 43] width 113 height 6
click at [374, 111] on button "OK" at bounding box center [375, 110] width 32 height 10
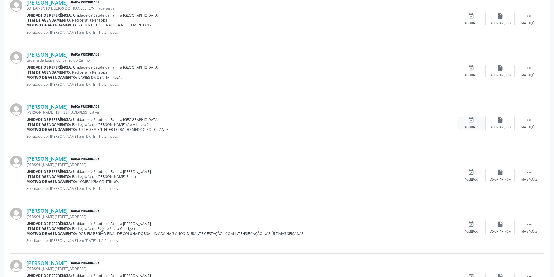
click at [470, 120] on icon "event_available" at bounding box center [471, 120] width 6 height 6
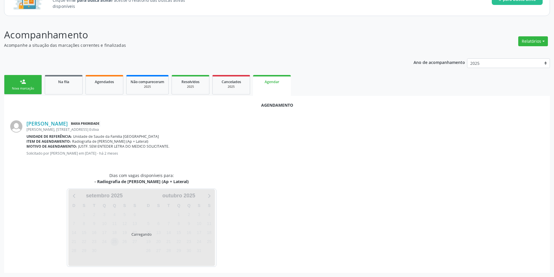
scroll to position [67, 0]
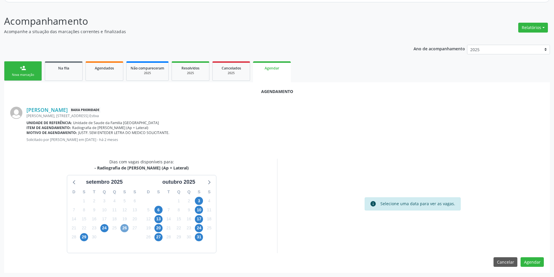
click at [126, 230] on span "26" at bounding box center [124, 228] width 8 height 8
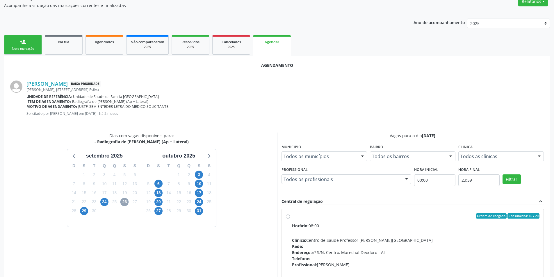
scroll to position [152, 0]
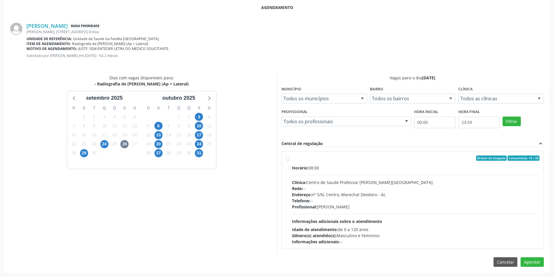
click at [292, 159] on label "Ordem de chegada Consumidos: 16 / 20 Horário: 08:00 Clínica: Centro de Saude Pr…" at bounding box center [416, 200] width 248 height 89
click at [288, 159] on input "Ordem de chegada Consumidos: 16 / 20 Horário: 08:00 Clínica: Centro de Saude Pr…" at bounding box center [288, 158] width 4 height 5
radio input "true"
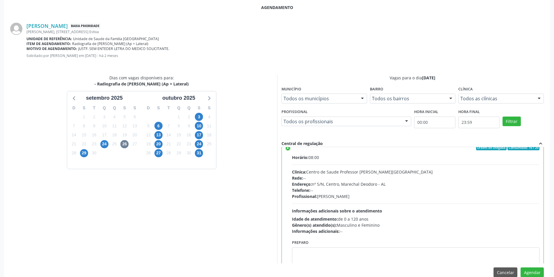
scroll to position [29, 0]
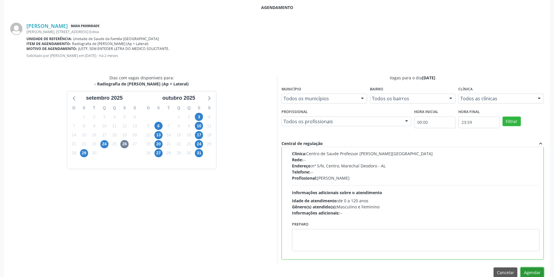
click at [534, 269] on button "Agendar" at bounding box center [532, 273] width 23 height 10
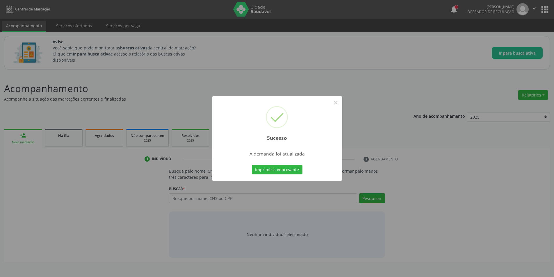
scroll to position [0, 0]
click at [336, 103] on button "×" at bounding box center [338, 103] width 10 height 10
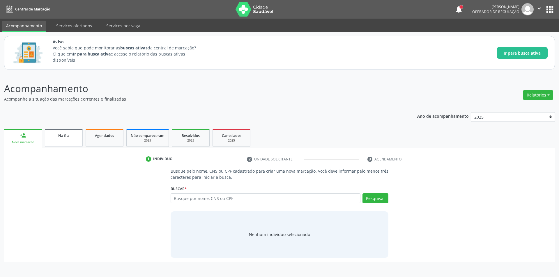
click at [67, 138] on span "Na fila" at bounding box center [63, 135] width 11 height 5
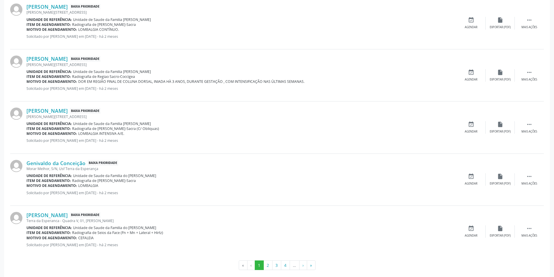
scroll to position [747, 0]
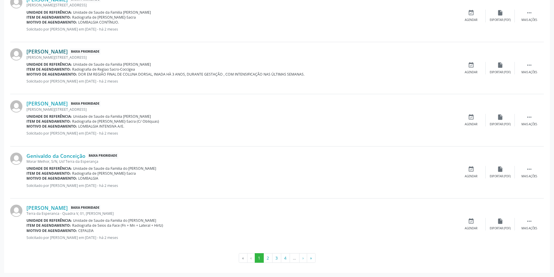
click at [68, 51] on link "[PERSON_NAME]" at bounding box center [46, 51] width 41 height 6
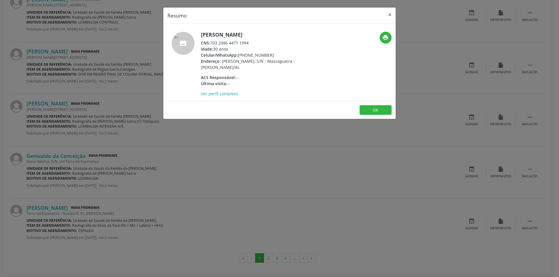
drag, startPoint x: 212, startPoint y: 42, endPoint x: 255, endPoint y: 42, distance: 42.5
click at [255, 42] on div "CNS: 703 2086 4471 1994" at bounding box center [257, 43] width 113 height 6
click at [375, 108] on button "OK" at bounding box center [375, 110] width 32 height 10
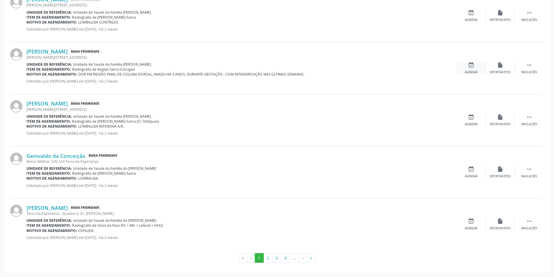
click at [471, 64] on icon "event_available" at bounding box center [471, 65] width 6 height 6
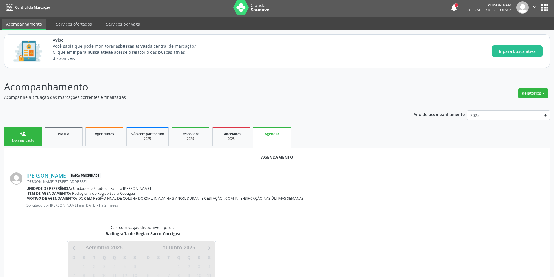
scroll to position [54, 0]
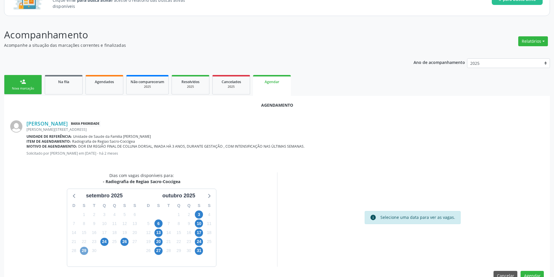
click at [83, 252] on span "29" at bounding box center [84, 251] width 8 height 8
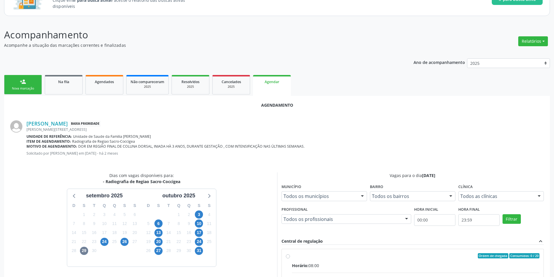
click at [289, 256] on input "Ordem de chegada Consumidos: 0 / 20 Horário: 08:00 Clínica: Centro de Saude Pro…" at bounding box center [288, 255] width 4 height 5
radio input "true"
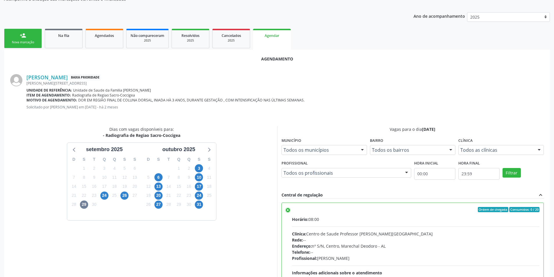
scroll to position [162, 0]
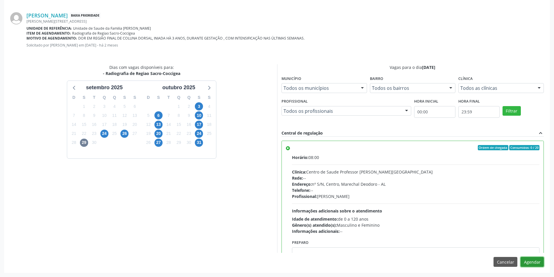
click at [533, 263] on button "Agendar" at bounding box center [532, 262] width 23 height 10
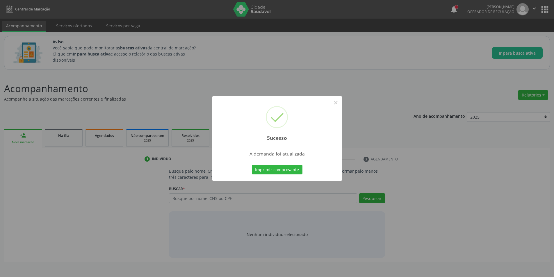
scroll to position [0, 0]
click at [338, 103] on button "×" at bounding box center [338, 103] width 10 height 10
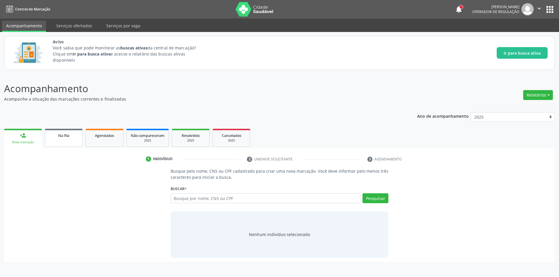
click at [71, 138] on div "Na fila" at bounding box center [63, 135] width 29 height 6
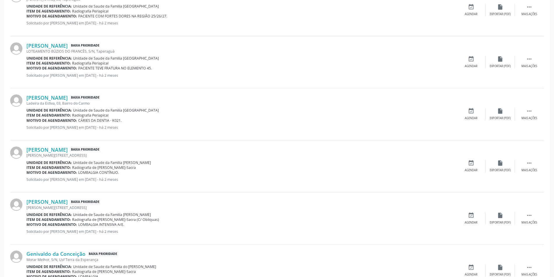
scroll to position [640, 0]
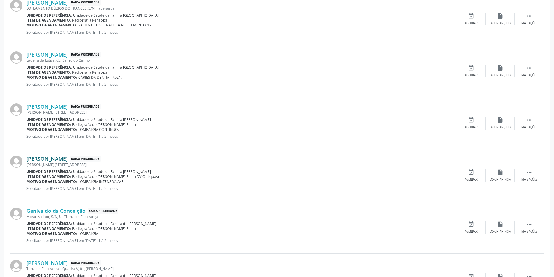
click at [65, 159] on link "[PERSON_NAME]" at bounding box center [46, 159] width 41 height 6
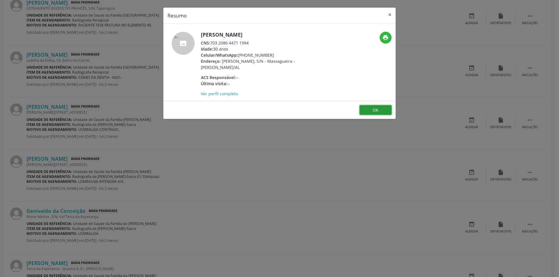
click at [376, 107] on button "OK" at bounding box center [375, 110] width 32 height 10
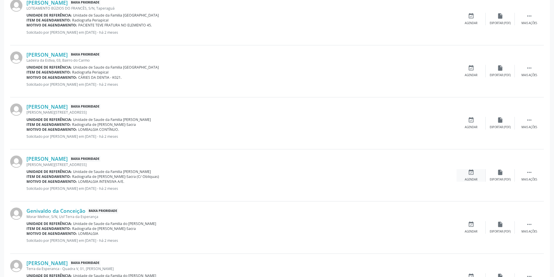
click at [473, 176] on div "event_available Agendar" at bounding box center [471, 175] width 29 height 13
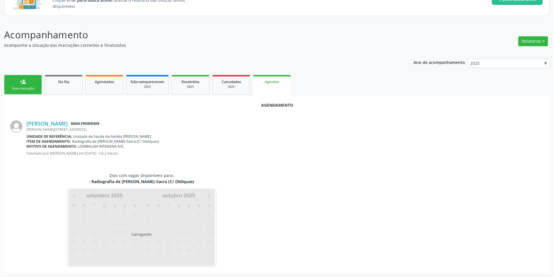
scroll to position [67, 0]
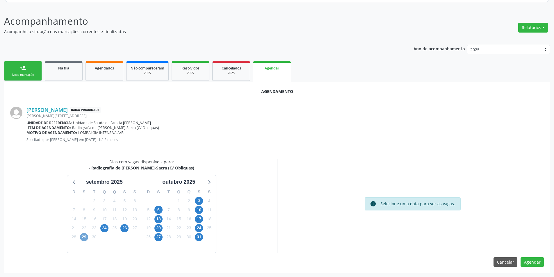
click at [85, 238] on span "29" at bounding box center [84, 237] width 8 height 8
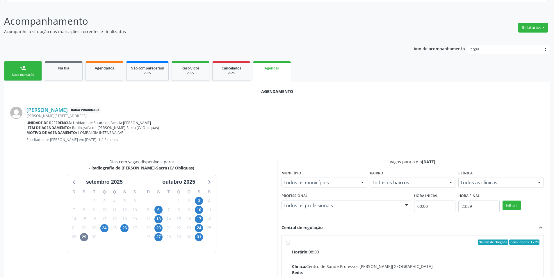
click at [287, 243] on input "Ordem de chegada Consumidos: 1 / 20 Horário: 08:00 Clínica: Centro de Saude Pro…" at bounding box center [288, 242] width 4 height 5
radio input "true"
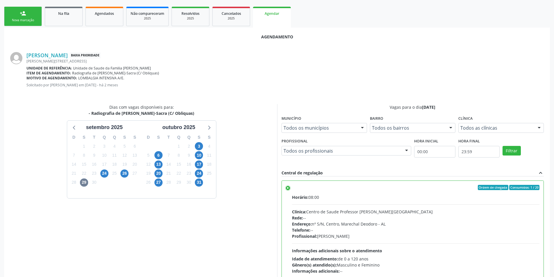
scroll to position [162, 0]
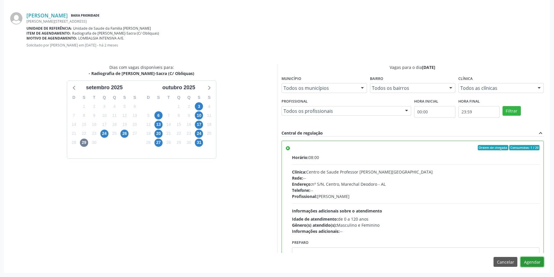
click at [532, 262] on button "Agendar" at bounding box center [532, 262] width 23 height 10
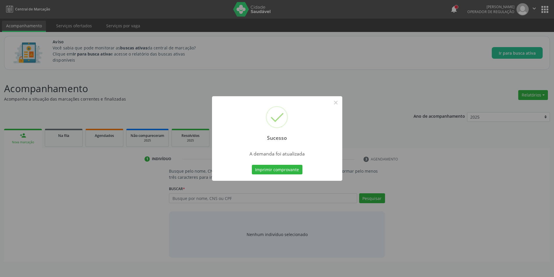
scroll to position [0, 0]
click at [338, 102] on button "×" at bounding box center [338, 103] width 10 height 10
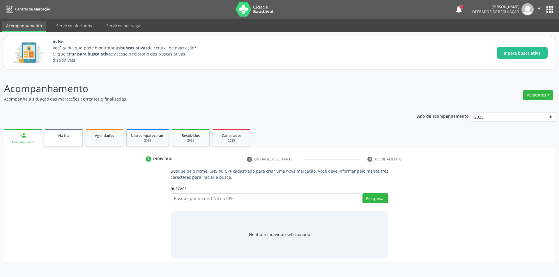
click at [71, 136] on div "Na fila" at bounding box center [63, 135] width 29 height 6
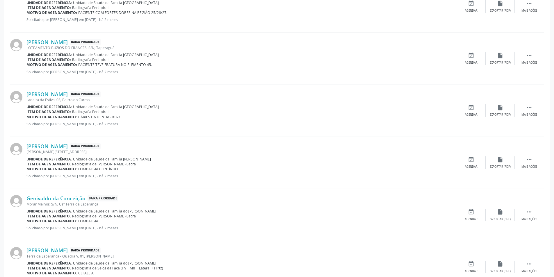
scroll to position [611, 0]
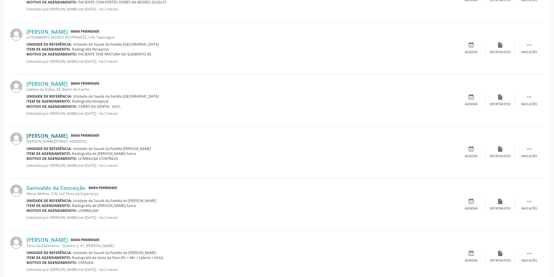
click at [45, 136] on link "[PERSON_NAME]" at bounding box center [46, 136] width 41 height 6
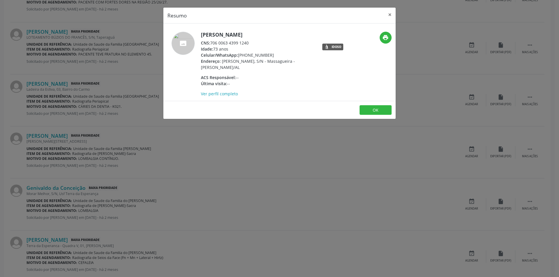
drag, startPoint x: 211, startPoint y: 42, endPoint x: 252, endPoint y: 43, distance: 40.2
click at [252, 43] on div "CNS: 706 0063 4399 1240" at bounding box center [257, 43] width 113 height 6
click at [377, 106] on button "OK" at bounding box center [375, 110] width 32 height 10
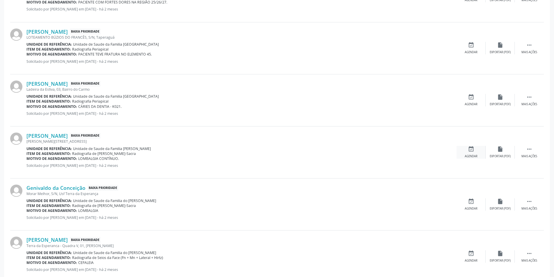
click at [471, 147] on icon "event_available" at bounding box center [471, 149] width 6 height 6
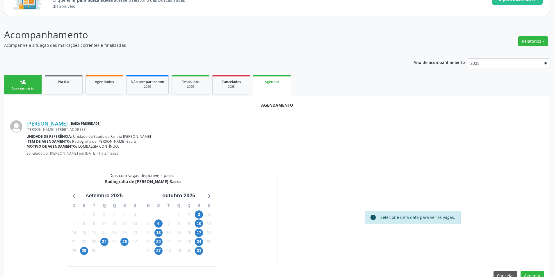
scroll to position [67, 0]
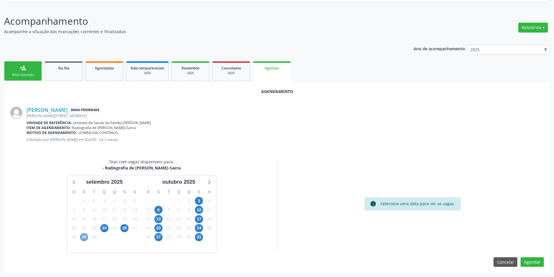
click at [83, 237] on span "29" at bounding box center [84, 237] width 8 height 8
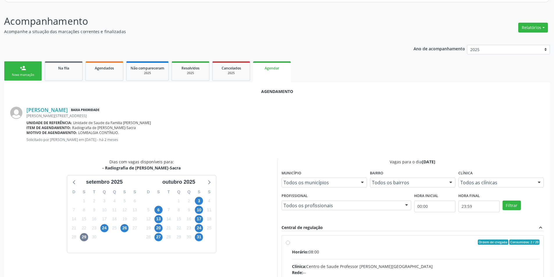
click at [289, 244] on input "Ordem de chegada Consumidos: 2 / 20 Horário: 08:00 Clínica: Centro de Saude Pro…" at bounding box center [288, 242] width 4 height 5
radio input "true"
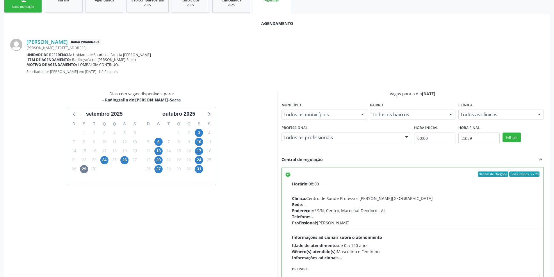
scroll to position [162, 0]
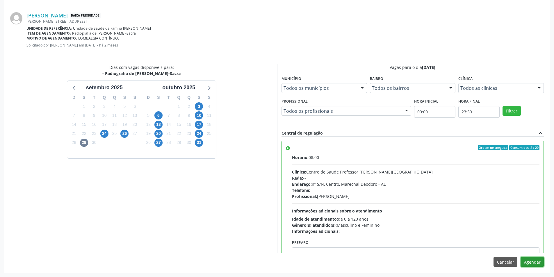
click at [537, 261] on button "Agendar" at bounding box center [532, 262] width 23 height 10
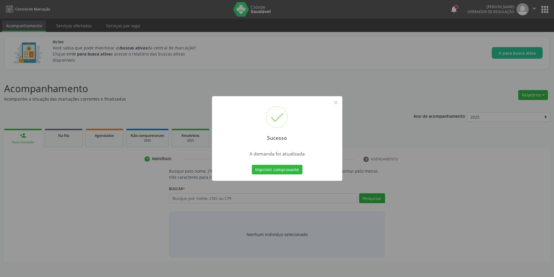
scroll to position [0, 0]
click at [337, 102] on button "×" at bounding box center [338, 103] width 10 height 10
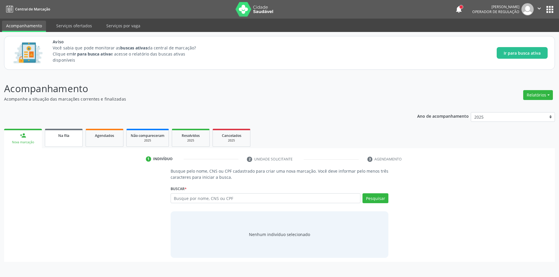
click at [62, 138] on div "Na fila" at bounding box center [63, 135] width 29 height 6
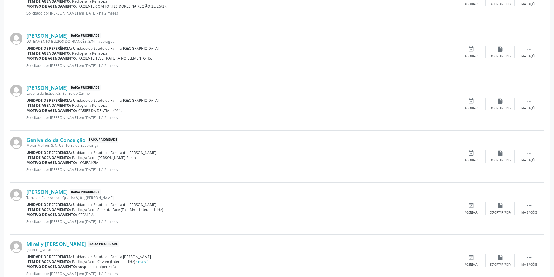
scroll to position [611, 0]
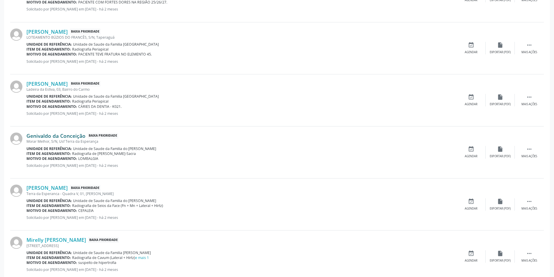
click at [68, 134] on link "Genivaldo da Conceição" at bounding box center [55, 136] width 59 height 6
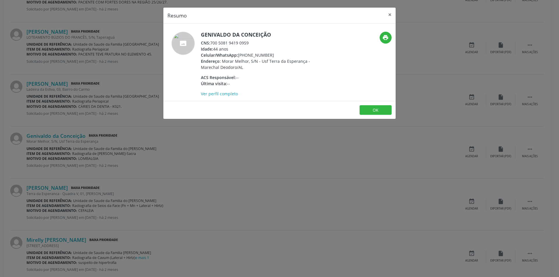
drag, startPoint x: 212, startPoint y: 43, endPoint x: 256, endPoint y: 42, distance: 43.6
click at [256, 42] on div "CNS: 700 5081 9419 0959" at bounding box center [257, 43] width 113 height 6
click at [373, 109] on button "OK" at bounding box center [375, 110] width 32 height 10
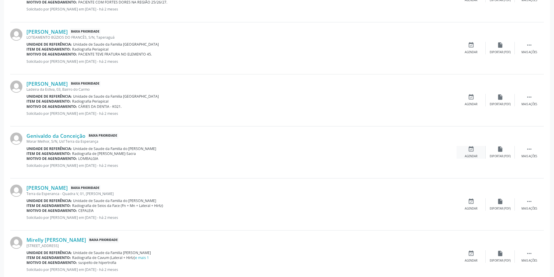
click at [467, 152] on div "event_available Agendar" at bounding box center [471, 152] width 29 height 13
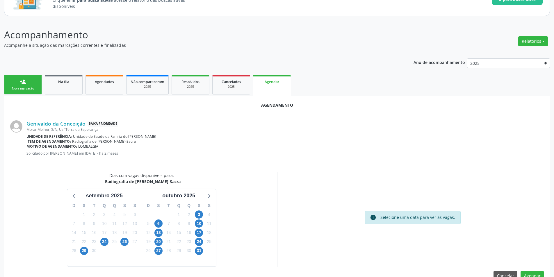
scroll to position [67, 0]
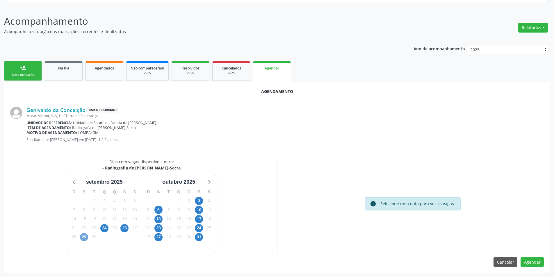
click at [82, 238] on span "29" at bounding box center [84, 237] width 8 height 8
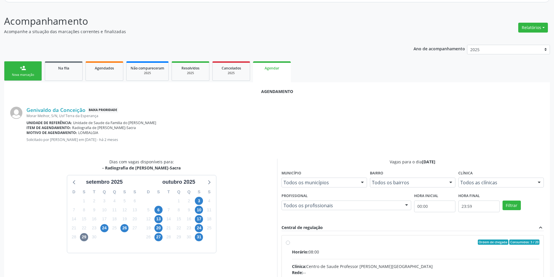
click at [288, 243] on input "Ordem de chegada Consumidos: 3 / 20 Horário: 08:00 Clínica: Centro de Saude Pro…" at bounding box center [288, 242] width 4 height 5
radio input "true"
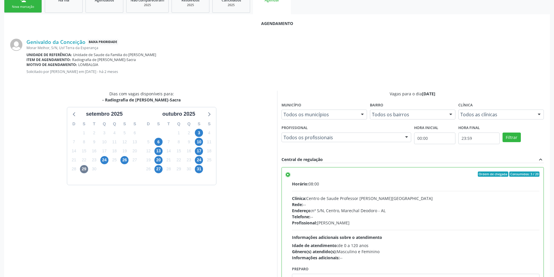
scroll to position [162, 0]
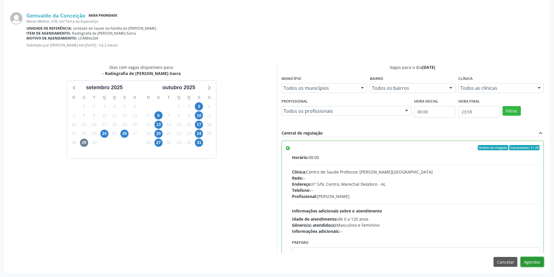
click at [537, 262] on button "Agendar" at bounding box center [532, 262] width 23 height 10
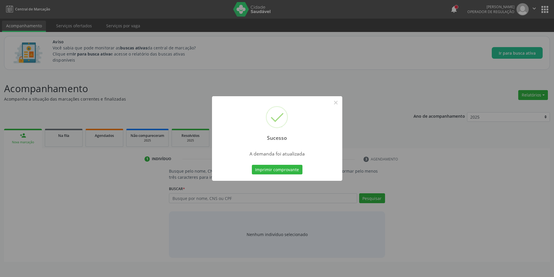
scroll to position [0, 0]
click at [335, 102] on button "×" at bounding box center [338, 103] width 10 height 10
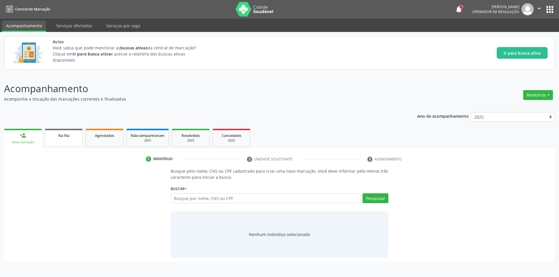
click at [72, 135] on div "Na fila" at bounding box center [63, 135] width 29 height 6
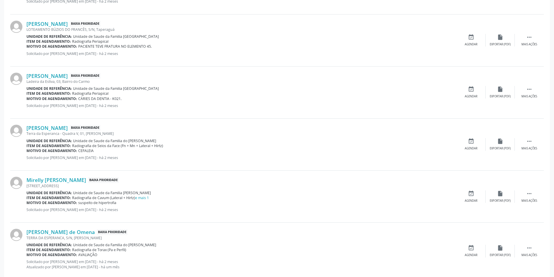
scroll to position [612, 0]
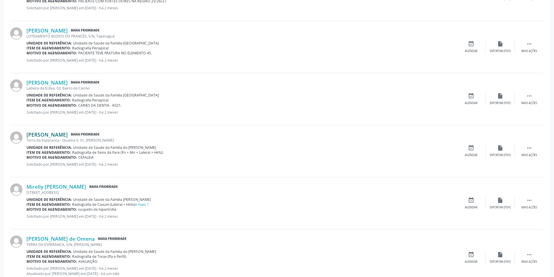
click at [52, 134] on link "[PERSON_NAME]" at bounding box center [46, 134] width 41 height 6
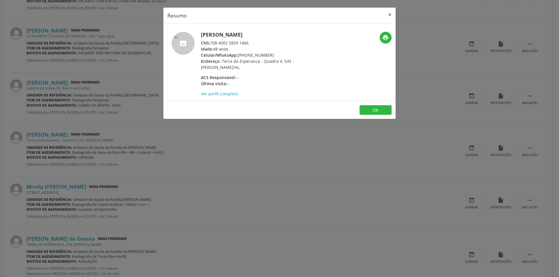
drag, startPoint x: 212, startPoint y: 43, endPoint x: 260, endPoint y: 42, distance: 48.3
click at [260, 42] on div "CNS: 708 4002 5829 1466" at bounding box center [257, 43] width 113 height 6
click at [378, 108] on button "OK" at bounding box center [375, 110] width 32 height 10
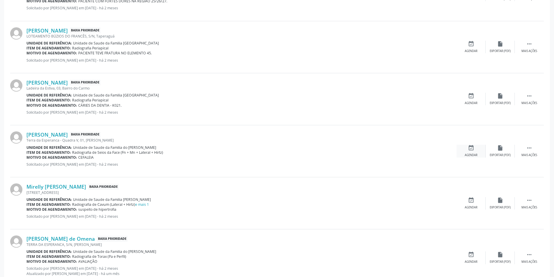
click at [466, 147] on div "event_available Agendar" at bounding box center [471, 151] width 29 height 13
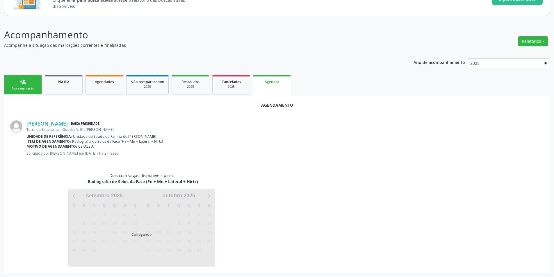
scroll to position [67, 0]
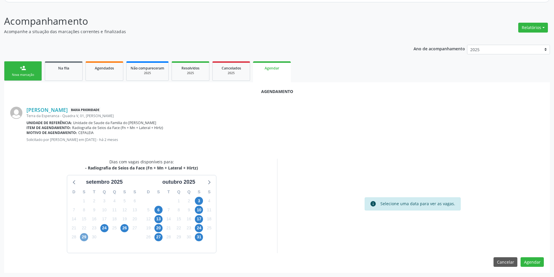
click at [85, 237] on span "29" at bounding box center [84, 237] width 8 height 8
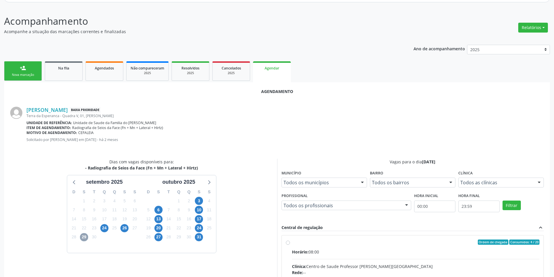
scroll to position [152, 0]
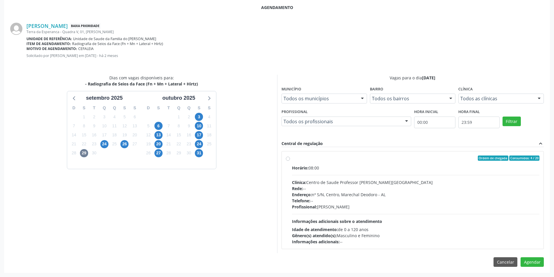
click at [292, 158] on label "Ordem de chegada Consumidos: 4 / 20 Horário: 08:00 Clínica: Centro de Saude Pro…" at bounding box center [416, 200] width 248 height 89
click at [289, 158] on input "Ordem de chegada Consumidos: 4 / 20 Horário: 08:00 Clínica: Centro de Saude Pro…" at bounding box center [288, 158] width 4 height 5
radio input "true"
click at [538, 274] on button "Agendar" at bounding box center [532, 273] width 23 height 10
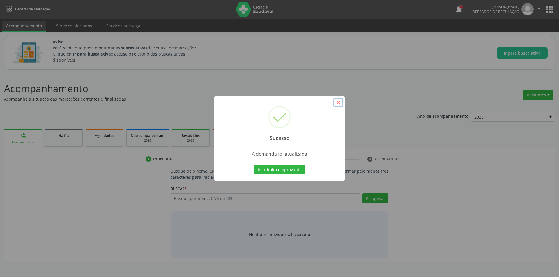
click at [338, 100] on button "×" at bounding box center [338, 103] width 10 height 10
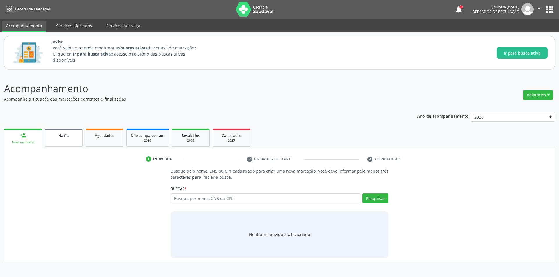
click at [65, 140] on link "Na fila" at bounding box center [64, 138] width 38 height 18
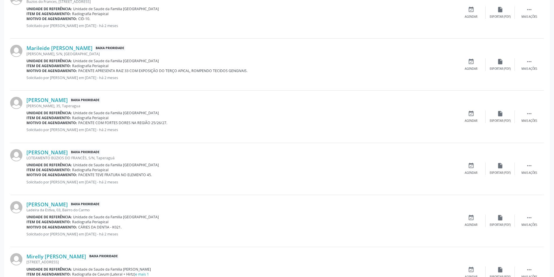
scroll to position [640, 0]
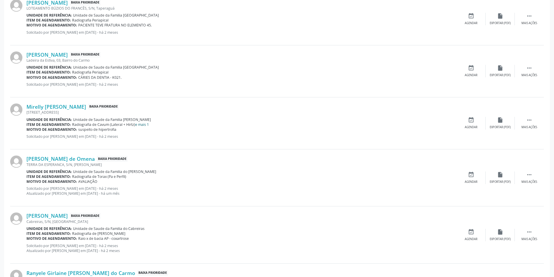
click at [143, 123] on link "e mais 1" at bounding box center [142, 124] width 14 height 5
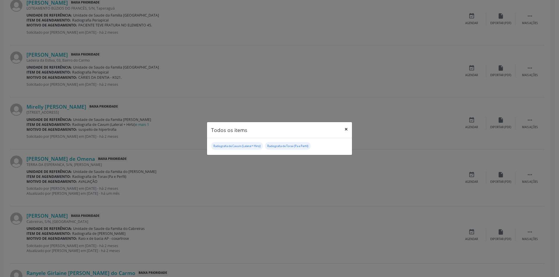
click at [347, 129] on button "×" at bounding box center [346, 129] width 12 height 14
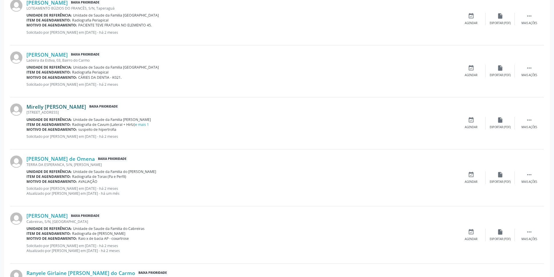
click at [52, 107] on link "Mirelly [PERSON_NAME]" at bounding box center [56, 107] width 60 height 6
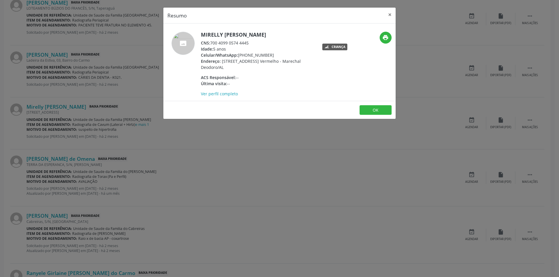
drag, startPoint x: 212, startPoint y: 42, endPoint x: 250, endPoint y: 43, distance: 37.8
click at [250, 43] on div "CNS: 700 4099 0574 4445" at bounding box center [257, 43] width 113 height 6
click at [180, 140] on div "Resumo × Mirelly [PERSON_NAME] CNS: 700 4099 0574 4445 Idade: 5 anos Celular/Wh…" at bounding box center [279, 138] width 559 height 277
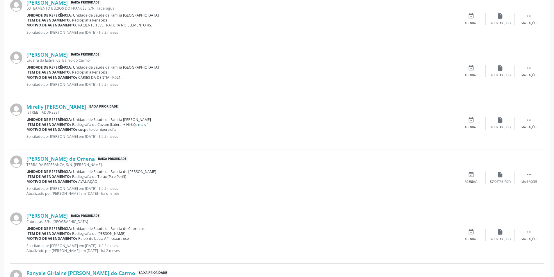
click at [140, 125] on link "e mais 1" at bounding box center [142, 124] width 14 height 5
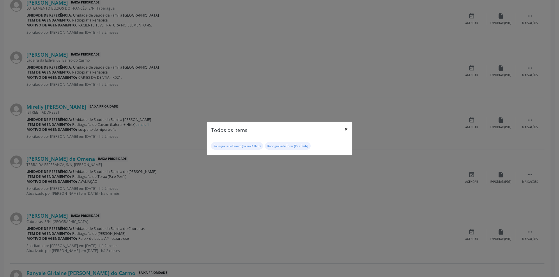
click at [347, 129] on button "×" at bounding box center [346, 129] width 12 height 14
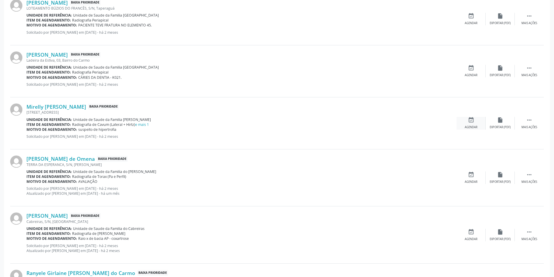
click at [475, 120] on div "event_available Agendar" at bounding box center [471, 123] width 29 height 13
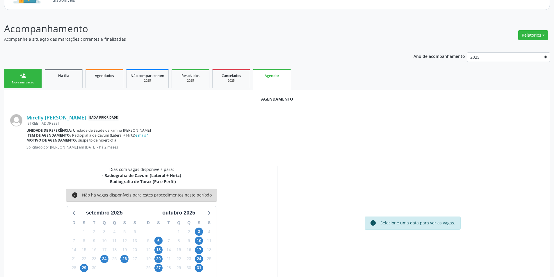
scroll to position [74, 0]
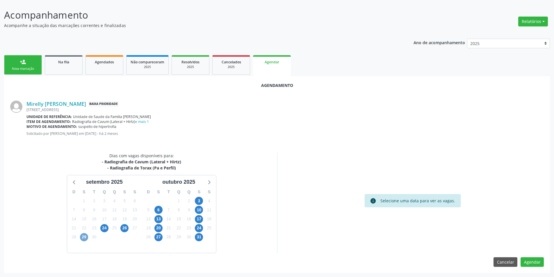
click at [84, 236] on span "29" at bounding box center [84, 237] width 8 height 8
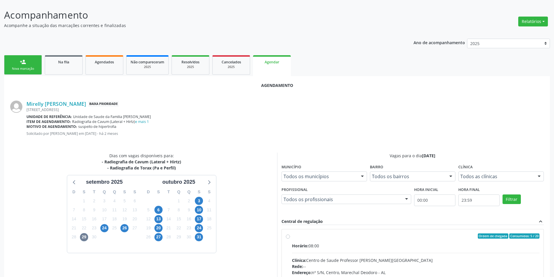
click at [292, 237] on label "Ordem de chegada Consumidos: 5 / 20 Horário: 08:00 Clínica: Centro de Saude Pro…" at bounding box center [416, 278] width 248 height 89
click at [288, 237] on input "Ordem de chegada Consumidos: 5 / 20 Horário: 08:00 Clínica: Centro de Saude Pro…" at bounding box center [288, 236] width 4 height 5
radio input "true"
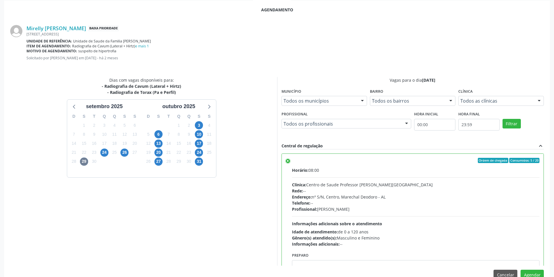
scroll to position [162, 0]
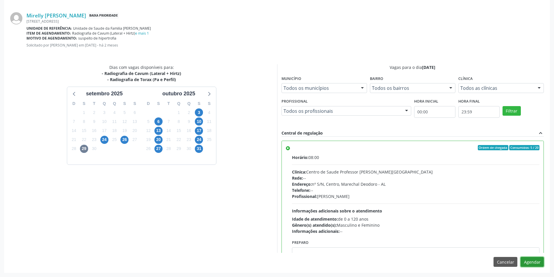
click at [538, 261] on button "Agendar" at bounding box center [532, 262] width 23 height 10
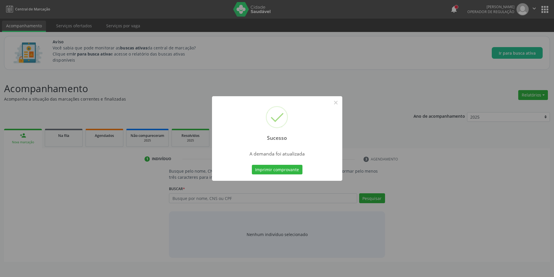
scroll to position [0, 0]
click at [339, 104] on button "×" at bounding box center [338, 103] width 10 height 10
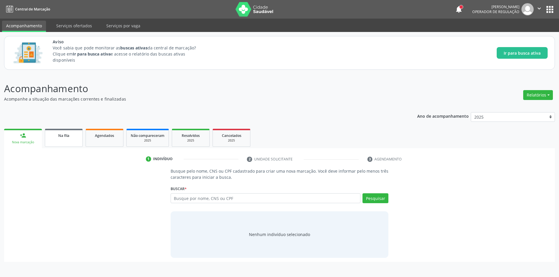
click at [62, 135] on span "Na fila" at bounding box center [63, 135] width 11 height 5
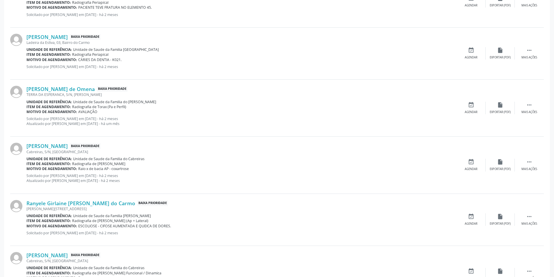
scroll to position [651, 0]
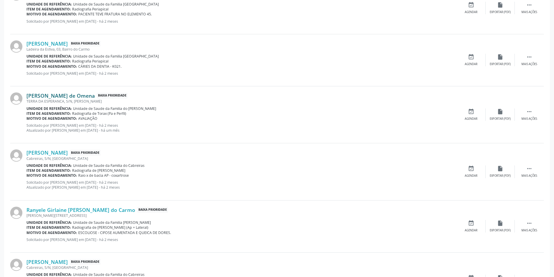
click at [64, 97] on link "[PERSON_NAME] de Omena" at bounding box center [60, 96] width 68 height 6
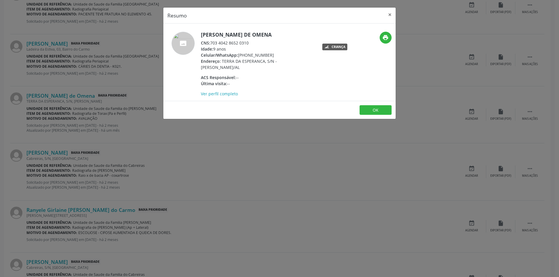
drag, startPoint x: 211, startPoint y: 42, endPoint x: 250, endPoint y: 42, distance: 38.7
click at [250, 42] on div "CNS: 703 4042 8652 0310" at bounding box center [257, 43] width 113 height 6
click at [371, 110] on button "OK" at bounding box center [375, 110] width 32 height 10
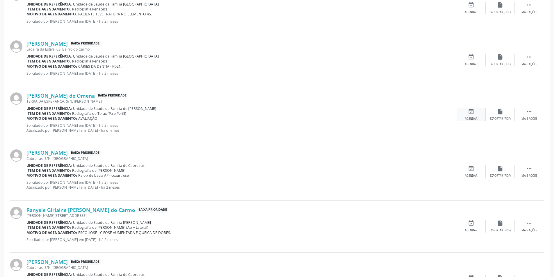
click at [467, 112] on div "event_available Agendar" at bounding box center [471, 115] width 29 height 13
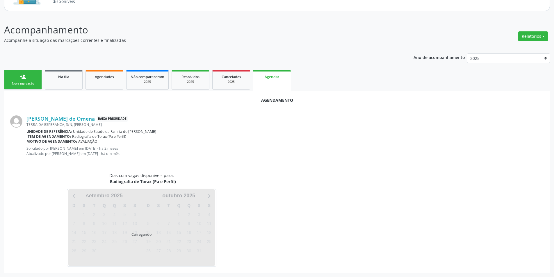
scroll to position [72, 0]
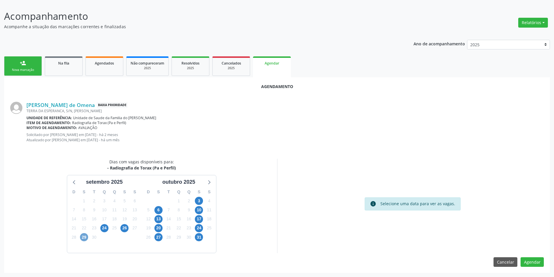
click at [84, 237] on span "29" at bounding box center [84, 237] width 8 height 8
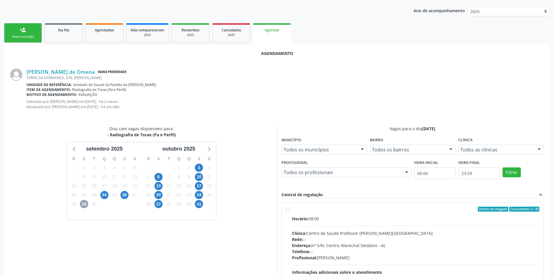
scroll to position [157, 0]
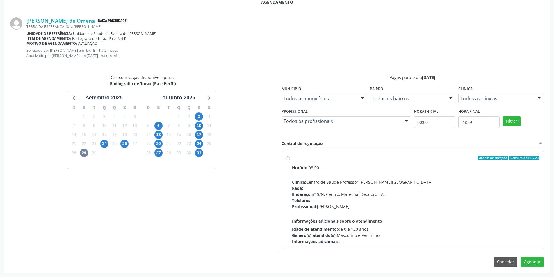
click at [292, 158] on label "Ordem de chegada Consumidos: 6 / 20 Horário: 08:00 Clínica: Centro de Saude Pro…" at bounding box center [416, 200] width 248 height 89
click at [287, 158] on input "Ordem de chegada Consumidos: 6 / 20 Horário: 08:00 Clínica: Centro de Saude Pro…" at bounding box center [288, 158] width 4 height 5
radio input "true"
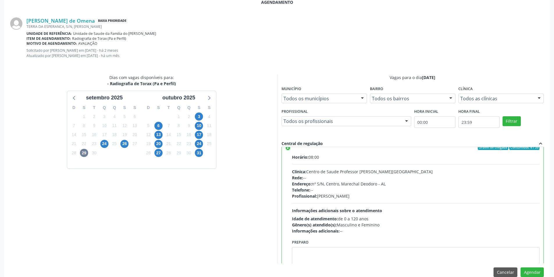
scroll to position [29, 0]
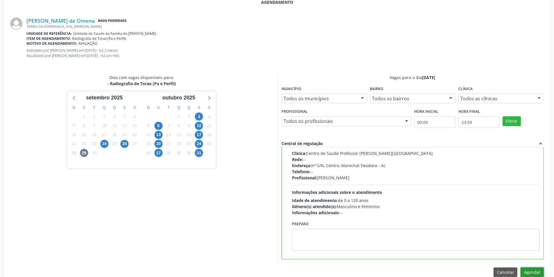
click at [539, 272] on button "Agendar" at bounding box center [532, 273] width 23 height 10
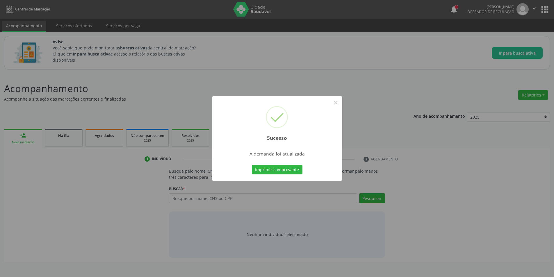
scroll to position [0, 0]
click at [338, 103] on button "×" at bounding box center [338, 103] width 10 height 10
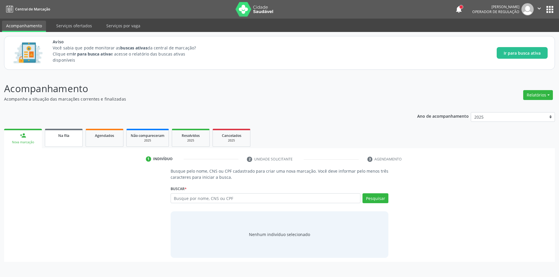
click at [62, 141] on link "Na fila" at bounding box center [64, 138] width 38 height 18
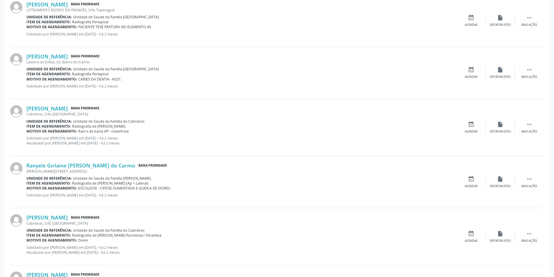
scroll to position [669, 0]
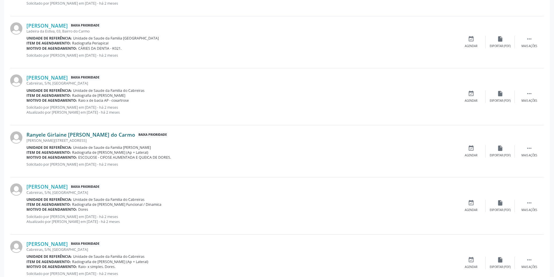
click at [65, 135] on link "Ranyele Girlaine [PERSON_NAME] do Carmo" at bounding box center [80, 134] width 109 height 6
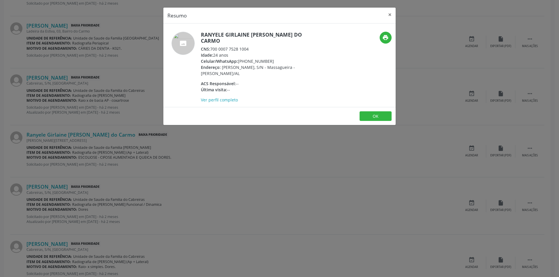
drag, startPoint x: 211, startPoint y: 44, endPoint x: 250, endPoint y: 42, distance: 39.6
click at [250, 46] on div "CNS: 700 0007 7528 1004" at bounding box center [257, 49] width 113 height 6
click at [381, 111] on button "OK" at bounding box center [375, 116] width 32 height 10
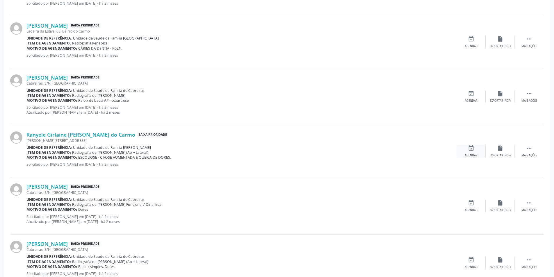
click at [474, 150] on icon "event_available" at bounding box center [471, 148] width 6 height 6
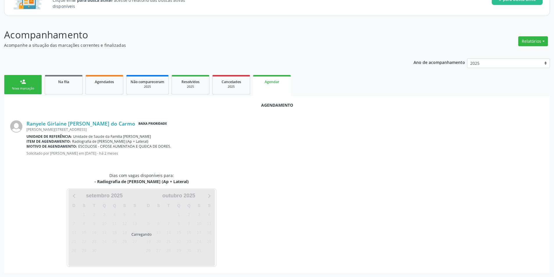
scroll to position [67, 0]
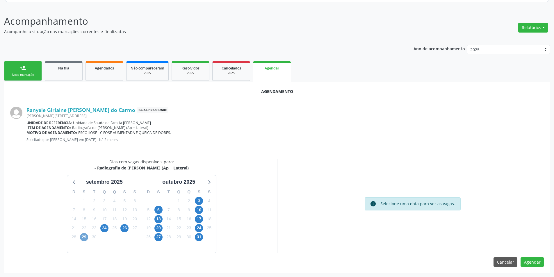
click at [84, 236] on span "29" at bounding box center [84, 237] width 8 height 8
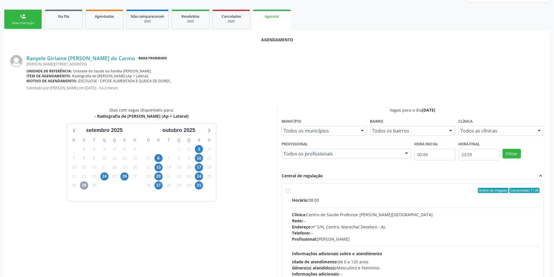
scroll to position [152, 0]
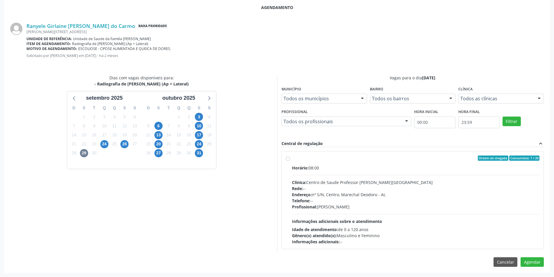
click at [290, 158] on div "Ordem de chegada Consumidos: 7 / 20 Horário: 08:00 Clínica: Centro de Saude Pro…" at bounding box center [413, 200] width 254 height 89
radio input "true"
click at [534, 271] on button "Agendar" at bounding box center [532, 273] width 23 height 10
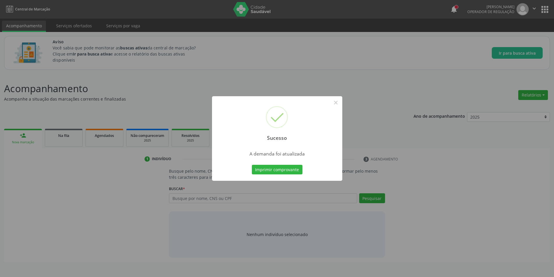
scroll to position [0, 0]
click at [339, 103] on button "×" at bounding box center [338, 103] width 10 height 10
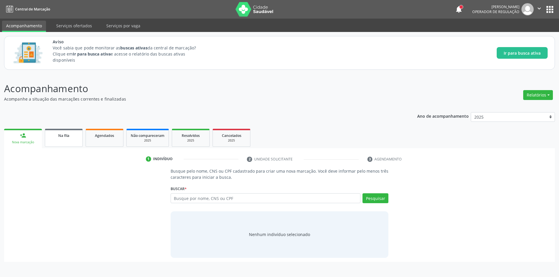
click at [65, 139] on link "Na fila" at bounding box center [64, 138] width 38 height 18
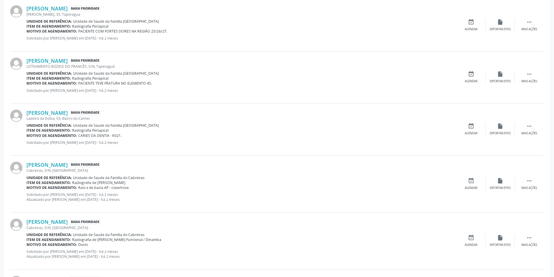
scroll to position [611, 0]
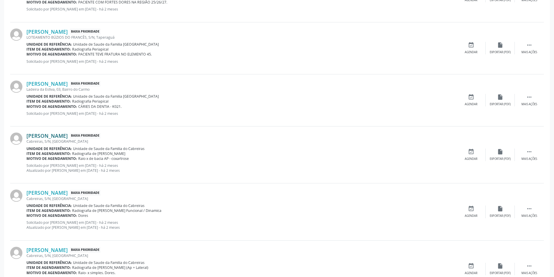
click at [63, 136] on link "[PERSON_NAME]" at bounding box center [46, 136] width 41 height 6
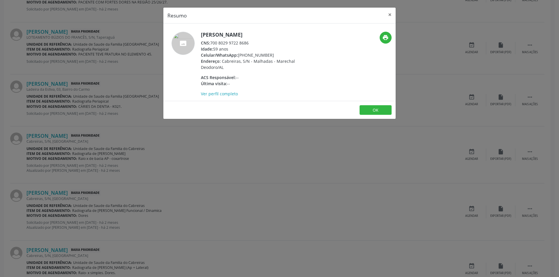
drag, startPoint x: 211, startPoint y: 43, endPoint x: 252, endPoint y: 43, distance: 40.4
click at [252, 43] on div "CNS: 700 8029 9722 8686" at bounding box center [257, 43] width 113 height 6
click at [377, 111] on button "OK" at bounding box center [375, 110] width 32 height 10
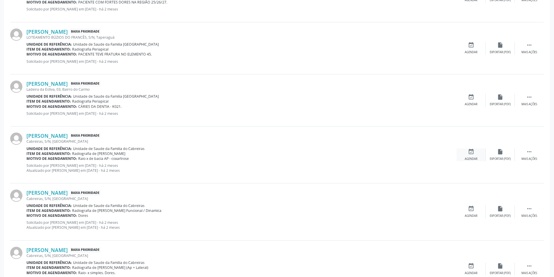
click at [471, 155] on div "event_available Agendar" at bounding box center [471, 155] width 29 height 13
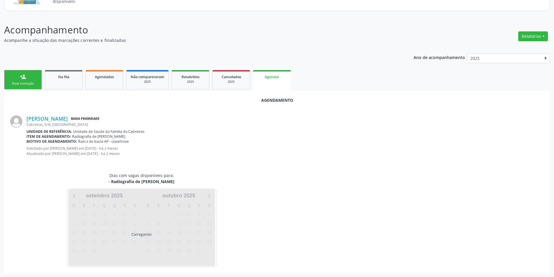
scroll to position [72, 0]
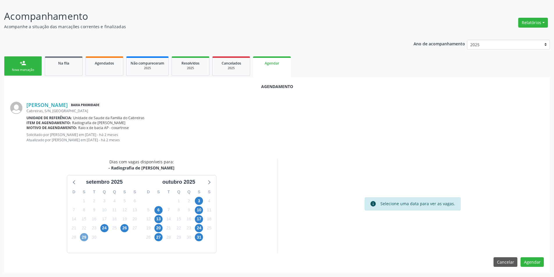
click at [84, 238] on span "29" at bounding box center [84, 237] width 8 height 8
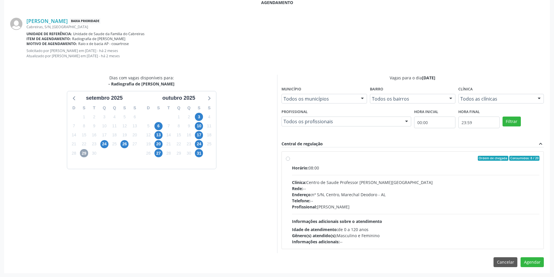
scroll to position [157, 0]
click at [292, 159] on label "Ordem de chegada Consumidos: 8 / 20 Horário: 08:00 Clínica: Centro de Saude Pro…" at bounding box center [416, 200] width 248 height 89
click at [289, 159] on input "Ordem de chegada Consumidos: 8 / 20 Horário: 08:00 Clínica: Centro de Saude Pro…" at bounding box center [288, 158] width 4 height 5
radio input "true"
click at [541, 270] on button "Agendar" at bounding box center [532, 273] width 23 height 10
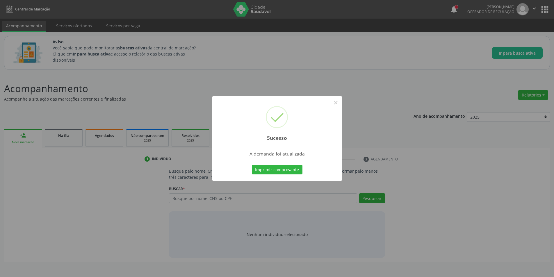
scroll to position [0, 0]
click at [337, 104] on button "×" at bounding box center [338, 103] width 10 height 10
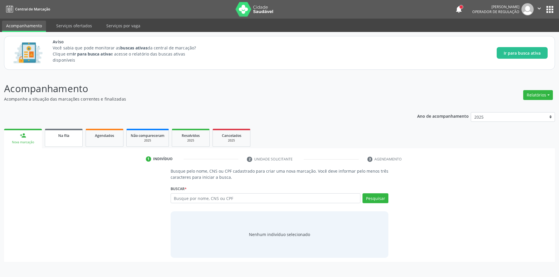
click at [67, 133] on div "Na fila" at bounding box center [63, 135] width 29 height 6
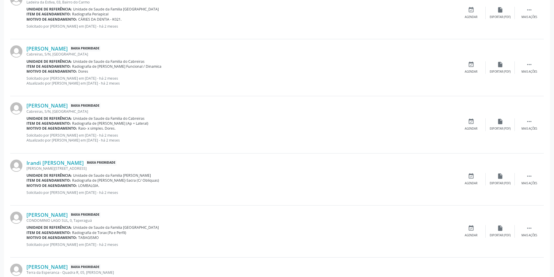
scroll to position [611, 0]
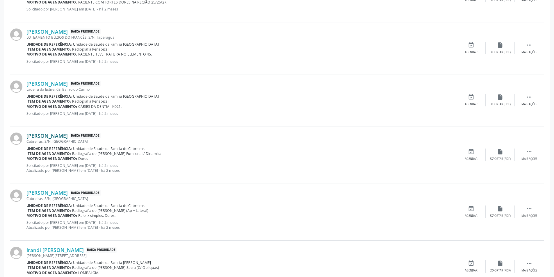
click at [60, 136] on link "[PERSON_NAME]" at bounding box center [46, 136] width 41 height 6
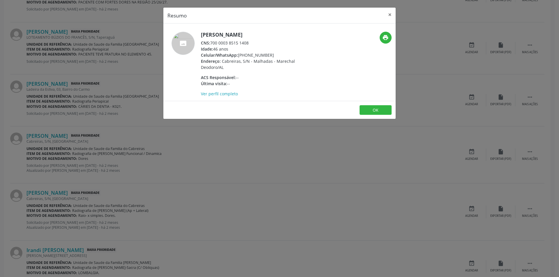
drag, startPoint x: 211, startPoint y: 44, endPoint x: 261, endPoint y: 42, distance: 49.8
click at [261, 42] on div "CNS: 700 0003 8515 1408" at bounding box center [257, 43] width 113 height 6
click at [376, 110] on button "OK" at bounding box center [375, 110] width 32 height 10
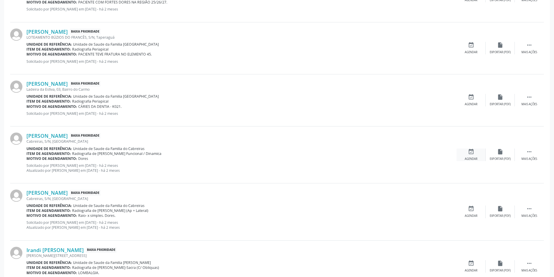
click at [472, 154] on icon "event_available" at bounding box center [471, 152] width 6 height 6
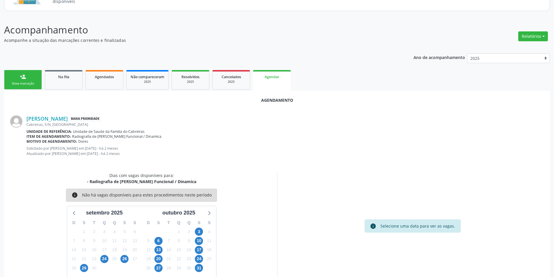
scroll to position [72, 0]
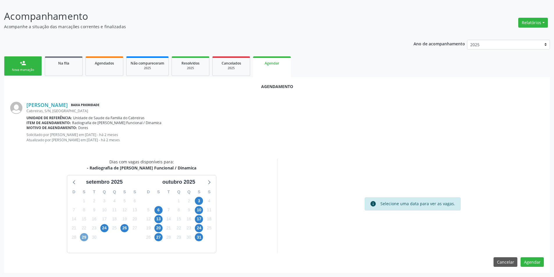
click at [82, 237] on span "29" at bounding box center [84, 237] width 8 height 8
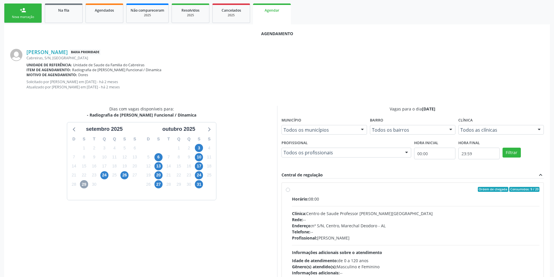
scroll to position [157, 0]
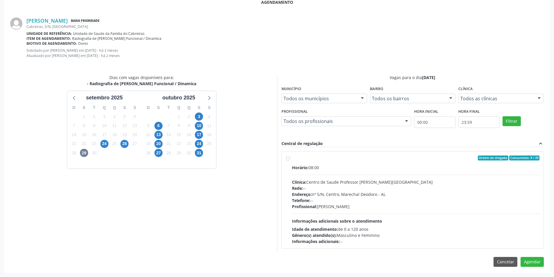
click at [292, 160] on label "Ordem de chegada Consumidos: 9 / 20 Horário: 08:00 Clínica: Centro de Saude Pro…" at bounding box center [416, 200] width 248 height 89
click at [289, 160] on input "Ordem de chegada Consumidos: 9 / 20 Horário: 08:00 Clínica: Centro de Saude Pro…" at bounding box center [288, 158] width 4 height 5
radio input "true"
click at [530, 273] on button "Agendar" at bounding box center [532, 273] width 23 height 10
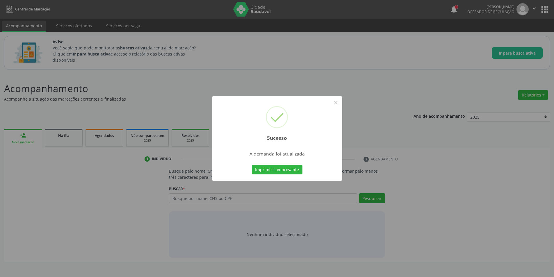
scroll to position [0, 0]
click at [337, 104] on button "×" at bounding box center [338, 103] width 10 height 10
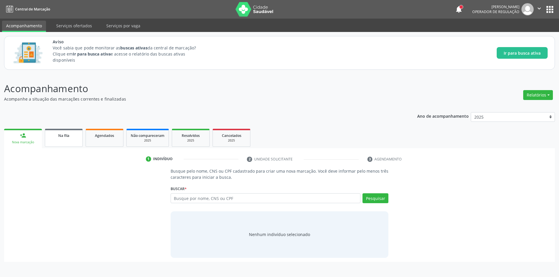
click at [60, 137] on span "Na fila" at bounding box center [63, 135] width 11 height 5
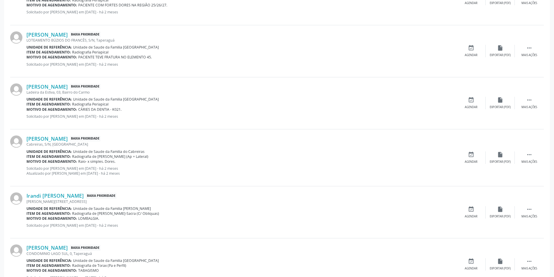
scroll to position [640, 0]
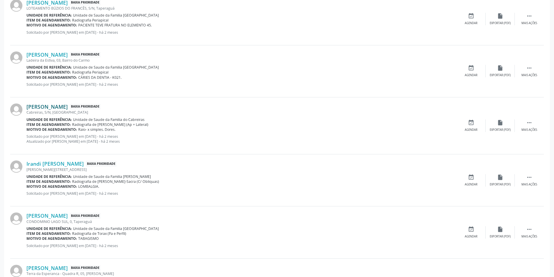
click at [57, 106] on link "[PERSON_NAME]" at bounding box center [46, 107] width 41 height 6
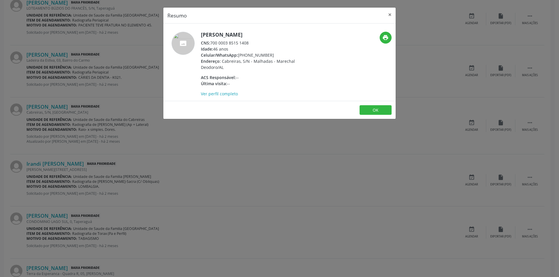
drag, startPoint x: 211, startPoint y: 42, endPoint x: 249, endPoint y: 43, distance: 37.5
click at [249, 43] on div "CNS: 700 0003 8515 1408" at bounding box center [257, 43] width 113 height 6
click at [377, 109] on button "OK" at bounding box center [375, 110] width 32 height 10
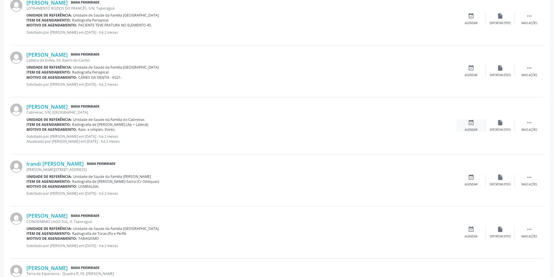
click at [471, 125] on icon "event_available" at bounding box center [471, 123] width 6 height 6
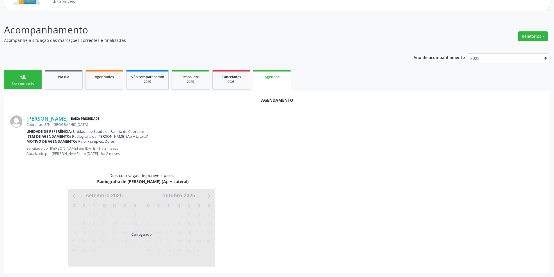
scroll to position [72, 0]
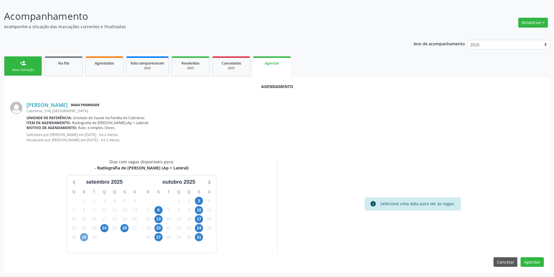
click at [81, 237] on span "29" at bounding box center [84, 237] width 8 height 8
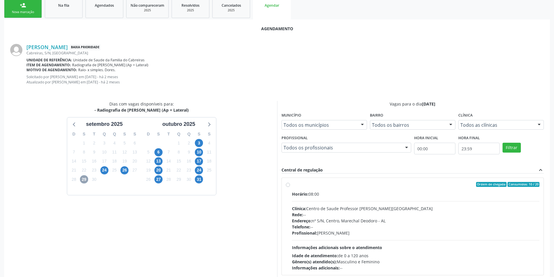
scroll to position [131, 0]
click at [292, 184] on label "Ordem de chegada Consumidos: 10 / 20 Horário: 08:00 Clínica: Centro de Saude Pr…" at bounding box center [416, 226] width 248 height 89
click at [287, 184] on input "Ordem de chegada Consumidos: 10 / 20 Horário: 08:00 Clínica: Centro de Saude Pr…" at bounding box center [288, 184] width 4 height 5
radio input "true"
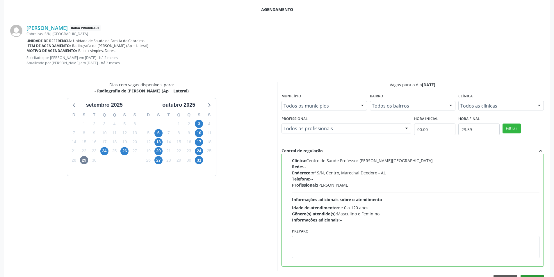
scroll to position [160, 0]
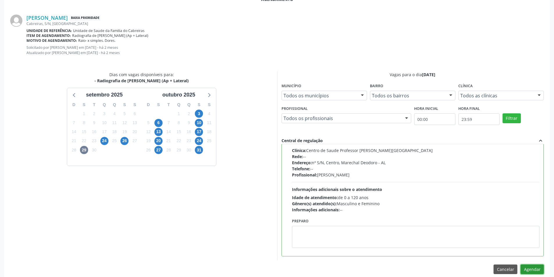
click at [526, 269] on button "Agendar" at bounding box center [532, 270] width 23 height 10
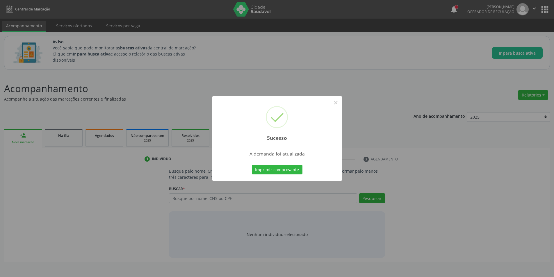
scroll to position [0, 0]
click at [337, 102] on button "×" at bounding box center [338, 103] width 10 height 10
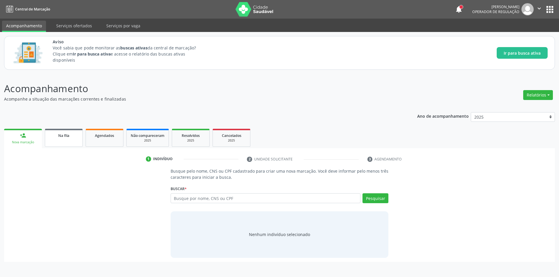
click at [70, 137] on div "Na fila" at bounding box center [63, 135] width 29 height 6
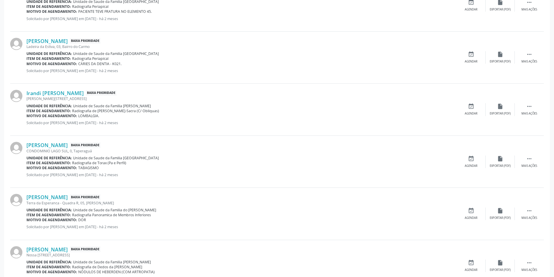
scroll to position [640, 0]
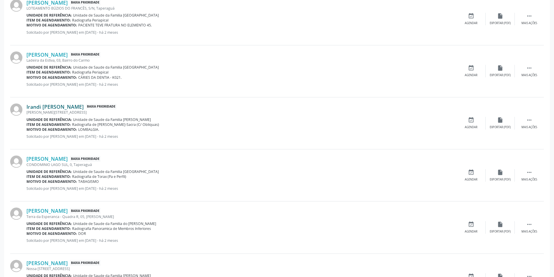
click at [51, 108] on link "Irandi [PERSON_NAME]" at bounding box center [54, 107] width 57 height 6
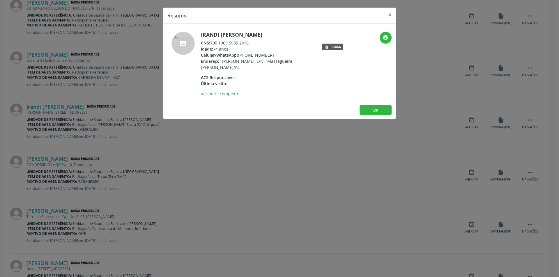
drag, startPoint x: 212, startPoint y: 42, endPoint x: 251, endPoint y: 43, distance: 39.3
click at [251, 43] on div "CNS: 700 1069 5985 2416" at bounding box center [257, 43] width 113 height 6
click at [371, 109] on button "OK" at bounding box center [375, 110] width 32 height 10
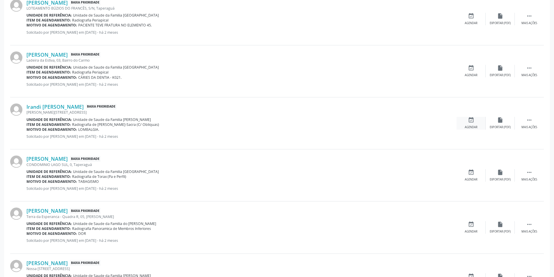
click at [474, 124] on div "event_available Agendar" at bounding box center [471, 123] width 29 height 13
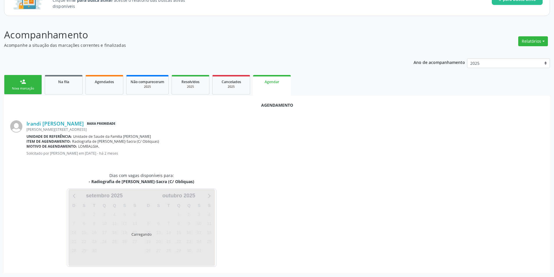
scroll to position [67, 0]
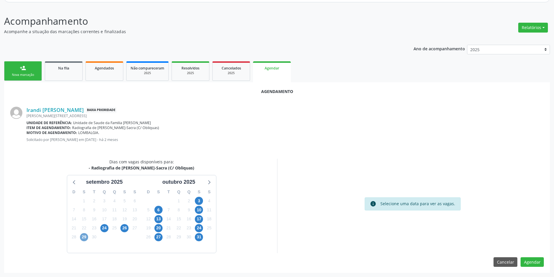
click at [83, 238] on span "29" at bounding box center [84, 237] width 8 height 8
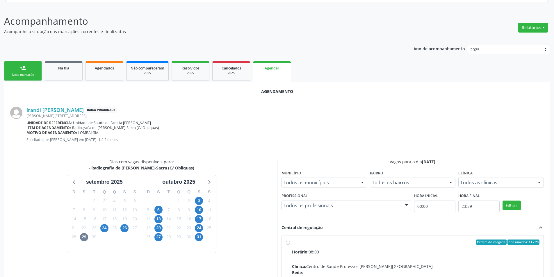
click at [288, 242] on input "Ordem de chegada Consumidos: 11 / 20 Horário: 08:00 Clínica: Centro de Saude Pr…" at bounding box center [288, 242] width 4 height 5
radio input "true"
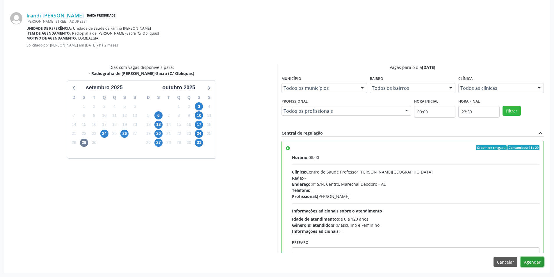
click at [535, 261] on button "Agendar" at bounding box center [532, 262] width 23 height 10
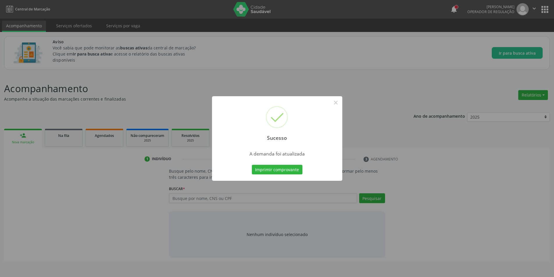
scroll to position [0, 0]
click at [341, 103] on button "×" at bounding box center [338, 103] width 10 height 10
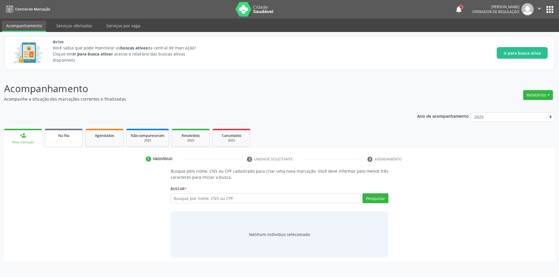
click at [58, 137] on div "Na fila" at bounding box center [63, 135] width 29 height 6
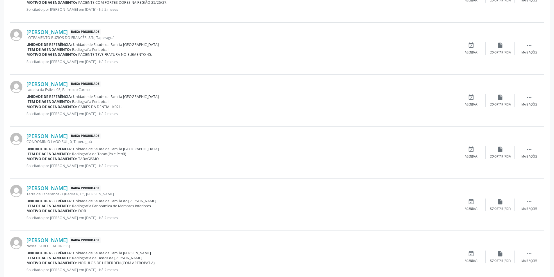
scroll to position [611, 0]
click at [56, 136] on link "[PERSON_NAME]" at bounding box center [46, 136] width 41 height 6
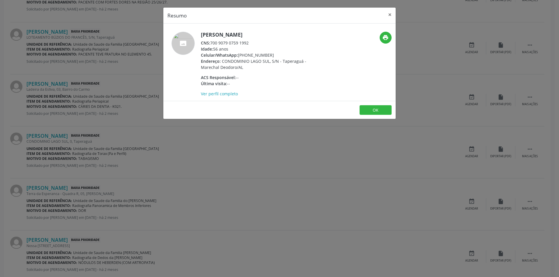
drag, startPoint x: 211, startPoint y: 42, endPoint x: 255, endPoint y: 42, distance: 43.3
click at [255, 42] on div "CNS: 700 9079 0759 1992" at bounding box center [257, 43] width 113 height 6
click at [382, 110] on button "OK" at bounding box center [375, 110] width 32 height 10
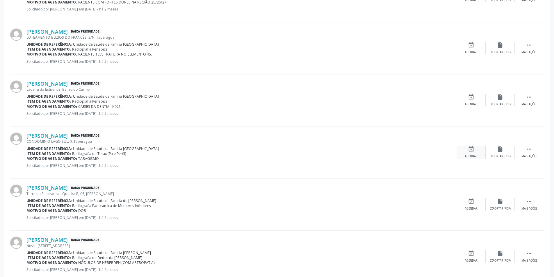
click at [468, 148] on div "event_available Agendar" at bounding box center [471, 152] width 29 height 13
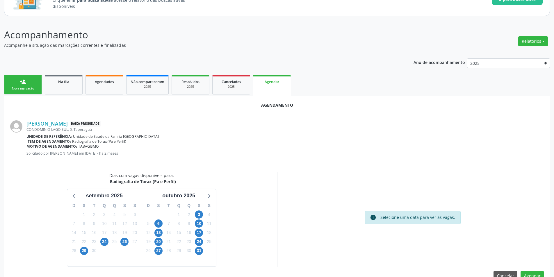
scroll to position [67, 0]
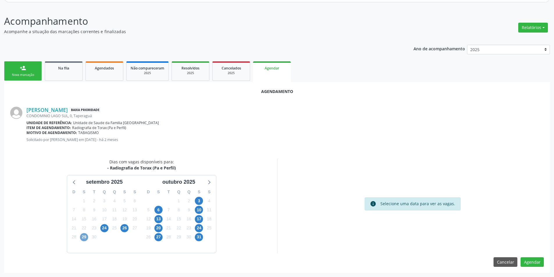
click at [86, 238] on span "29" at bounding box center [84, 237] width 8 height 8
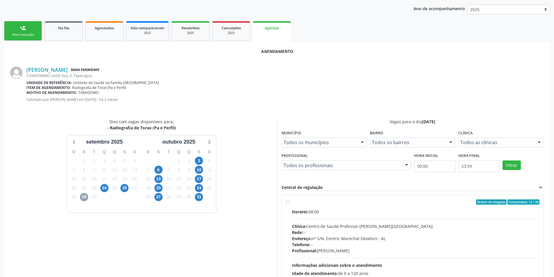
scroll to position [152, 0]
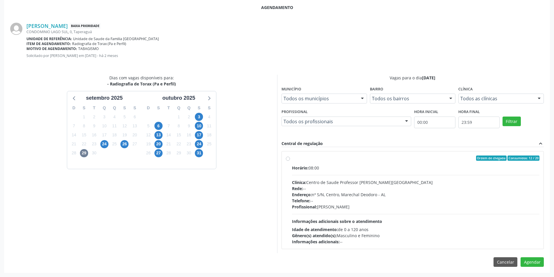
click at [292, 159] on label "Ordem de chegada Consumidos: 12 / 20 Horário: 08:00 Clínica: Centro de Saude Pr…" at bounding box center [416, 200] width 248 height 89
click at [287, 159] on input "Ordem de chegada Consumidos: 12 / 20 Horário: 08:00 Clínica: Centro de Saude Pr…" at bounding box center [288, 158] width 4 height 5
radio input "true"
click at [543, 273] on button "Agendar" at bounding box center [532, 273] width 23 height 10
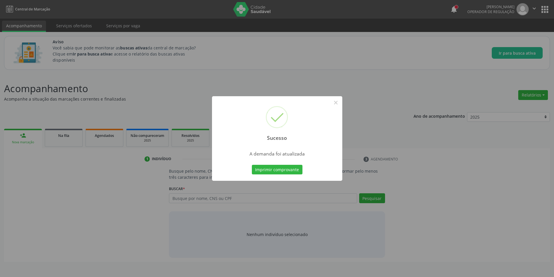
scroll to position [0, 0]
click at [336, 101] on button "×" at bounding box center [338, 103] width 10 height 10
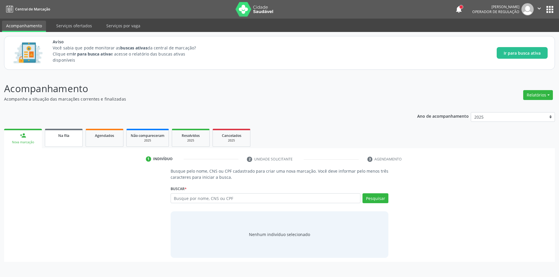
click at [59, 134] on span "Na fila" at bounding box center [63, 135] width 11 height 5
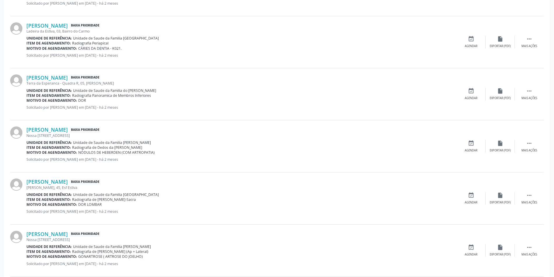
scroll to position [698, 0]
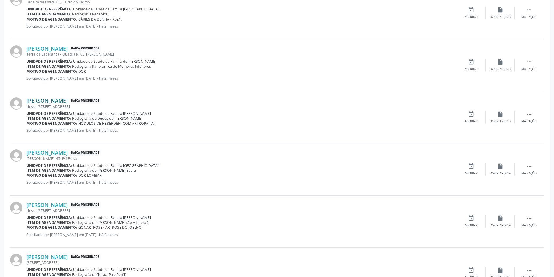
click at [57, 102] on link "[PERSON_NAME]" at bounding box center [46, 100] width 41 height 6
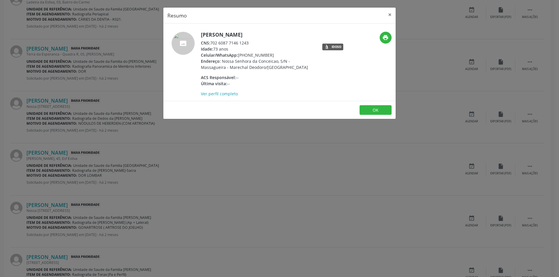
drag, startPoint x: 211, startPoint y: 42, endPoint x: 252, endPoint y: 42, distance: 40.4
click at [252, 42] on div "CNS: 702 6087 7146 1243" at bounding box center [257, 43] width 113 height 6
click at [383, 108] on button "OK" at bounding box center [375, 110] width 32 height 10
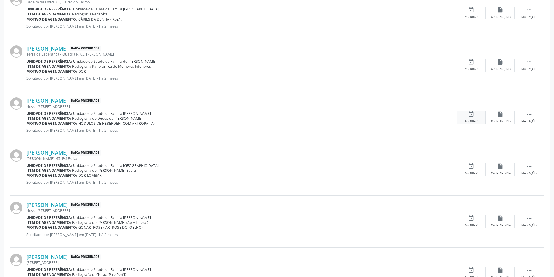
click at [474, 116] on icon "event_available" at bounding box center [471, 114] width 6 height 6
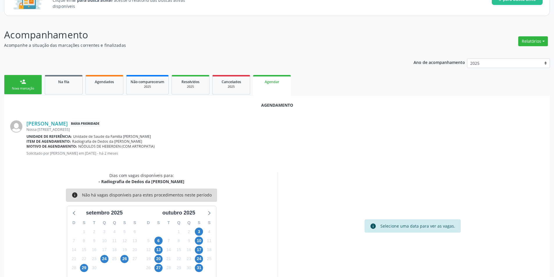
scroll to position [67, 0]
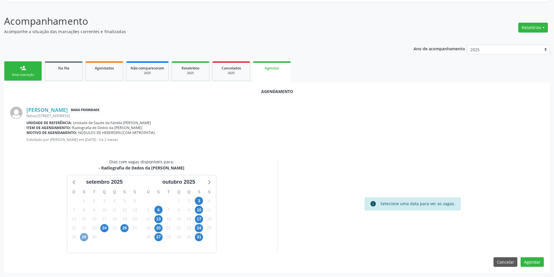
click at [86, 238] on span "29" at bounding box center [84, 237] width 8 height 8
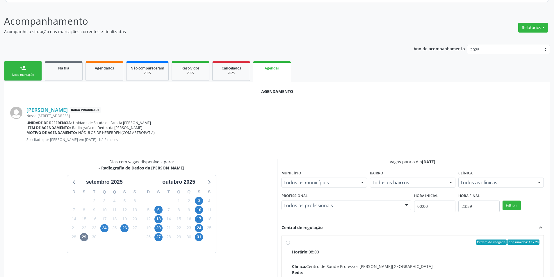
click at [287, 244] on input "Ordem de chegada Consumidos: 13 / 20 Horário: 08:00 Clínica: Centro de Saude Pr…" at bounding box center [288, 242] width 4 height 5
radio input "true"
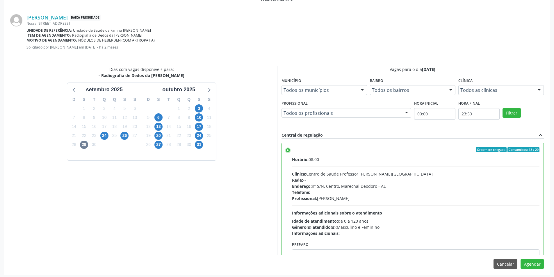
scroll to position [162, 0]
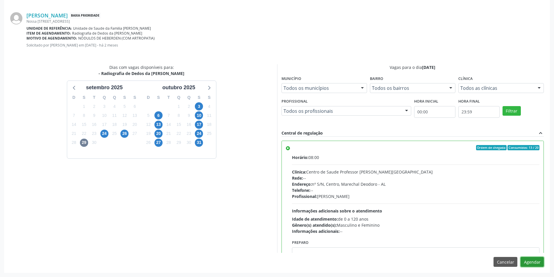
click at [532, 262] on button "Agendar" at bounding box center [532, 262] width 23 height 10
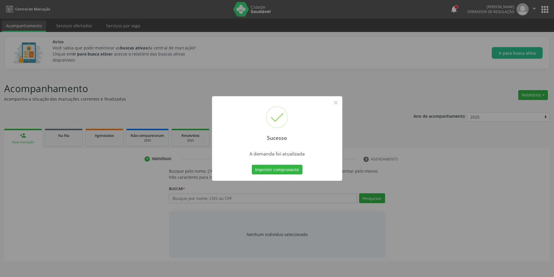
scroll to position [0, 0]
click at [337, 102] on button "×" at bounding box center [338, 103] width 10 height 10
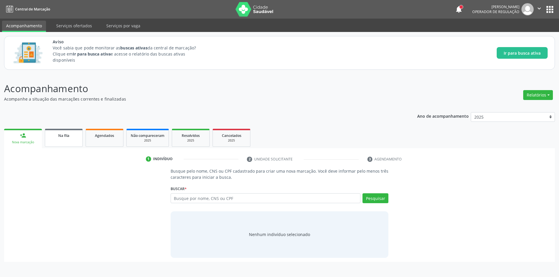
click at [63, 140] on link "Na fila" at bounding box center [64, 138] width 38 height 18
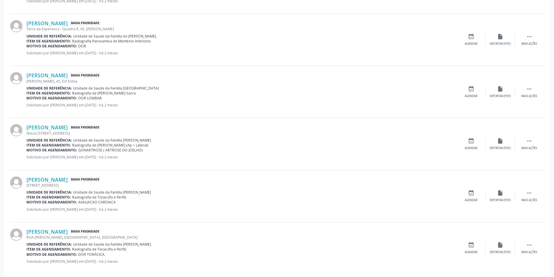
scroll to position [727, 0]
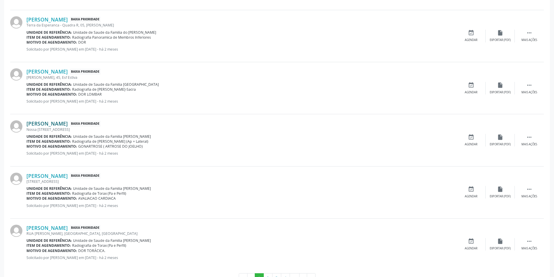
click at [62, 124] on link "[PERSON_NAME]" at bounding box center [46, 123] width 41 height 6
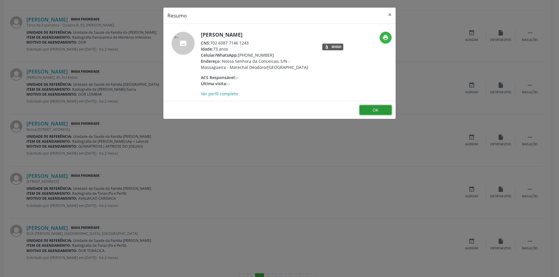
click at [381, 113] on button "OK" at bounding box center [375, 110] width 32 height 10
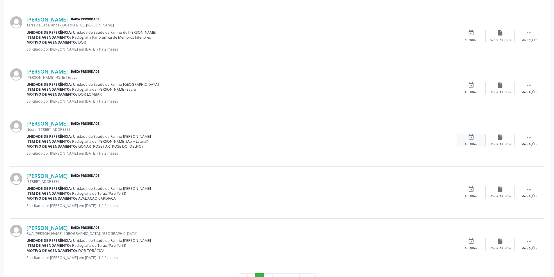
click at [474, 140] on div "event_available Agendar" at bounding box center [471, 140] width 29 height 13
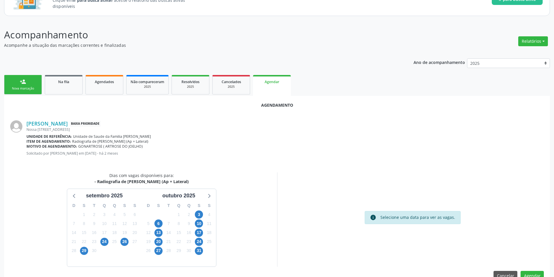
scroll to position [67, 0]
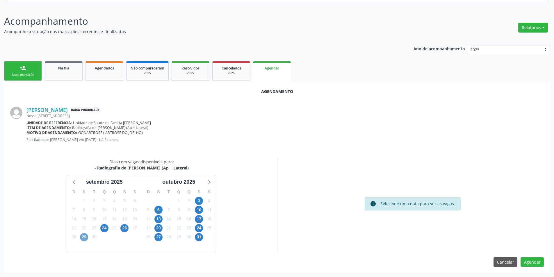
click at [85, 239] on span "29" at bounding box center [84, 237] width 8 height 8
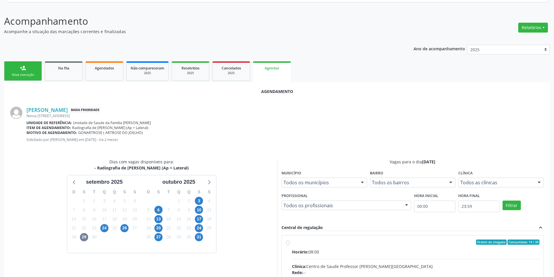
click at [288, 243] on input "Ordem de chegada Consumidos: 14 / 20 Horário: 08:00 Clínica: Centro de Saude Pr…" at bounding box center [288, 242] width 4 height 5
radio input "true"
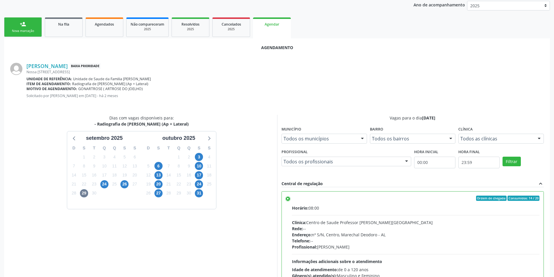
scroll to position [162, 0]
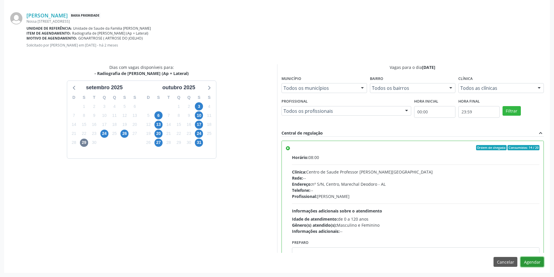
click at [539, 262] on button "Agendar" at bounding box center [532, 262] width 23 height 10
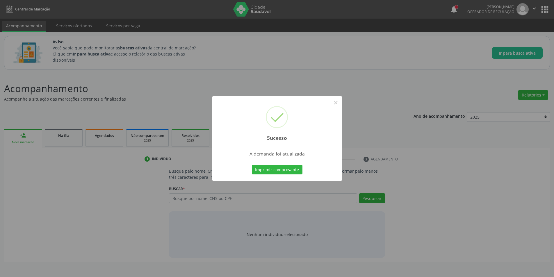
scroll to position [0, 0]
click at [339, 102] on button "×" at bounding box center [338, 103] width 10 height 10
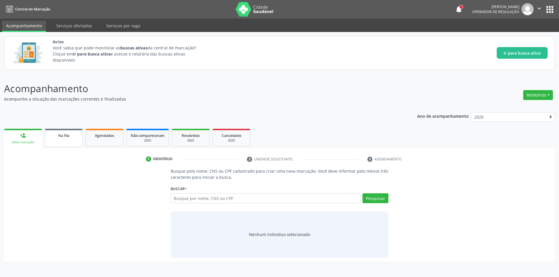
click at [61, 132] on link "Na fila" at bounding box center [64, 138] width 38 height 18
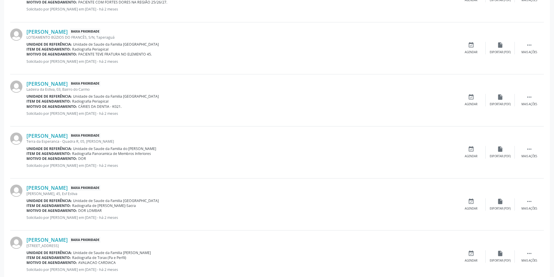
scroll to position [640, 0]
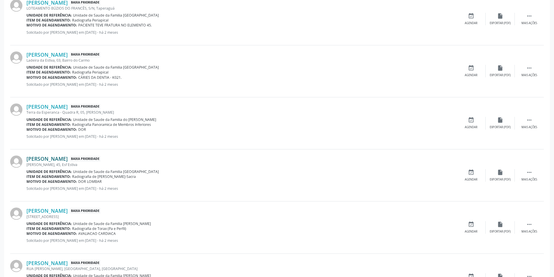
click at [49, 159] on link "[PERSON_NAME]" at bounding box center [46, 159] width 41 height 6
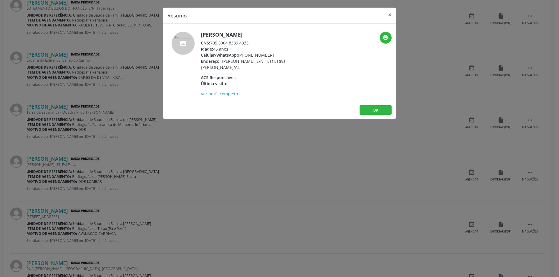
drag, startPoint x: 211, startPoint y: 42, endPoint x: 252, endPoint y: 42, distance: 40.4
click at [252, 42] on div "CNS: 705 8004 8339 4333" at bounding box center [257, 43] width 113 height 6
click at [386, 109] on button "OK" at bounding box center [375, 110] width 32 height 10
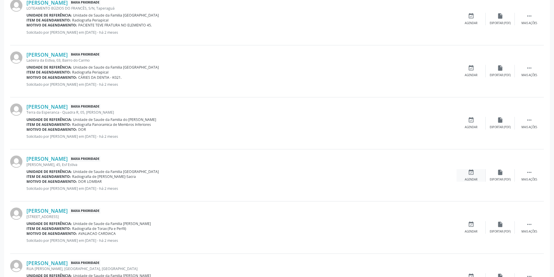
click at [470, 176] on div "event_available Agendar" at bounding box center [471, 175] width 29 height 13
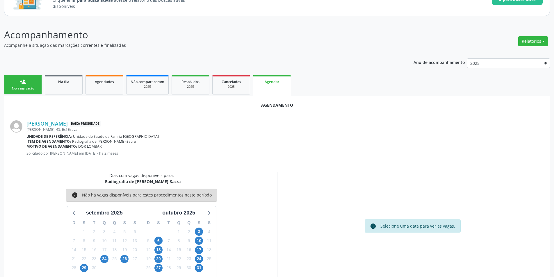
scroll to position [67, 0]
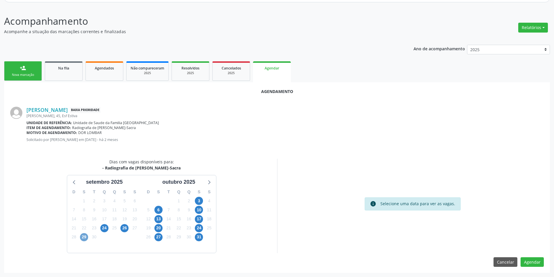
click at [83, 238] on span "29" at bounding box center [84, 237] width 8 height 8
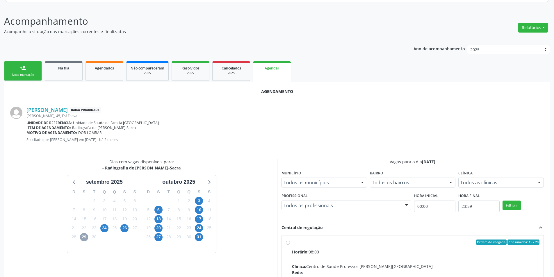
scroll to position [152, 0]
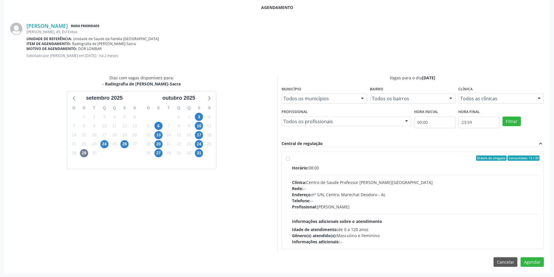
click at [292, 159] on label "Ordem de chegada Consumidos: 15 / 20 Horário: 08:00 Clínica: Centro de Saude Pr…" at bounding box center [416, 200] width 248 height 89
click at [288, 159] on input "Ordem de chegada Consumidos: 15 / 20 Horário: 08:00 Clínica: Centro de Saude Pr…" at bounding box center [288, 158] width 4 height 5
radio input "true"
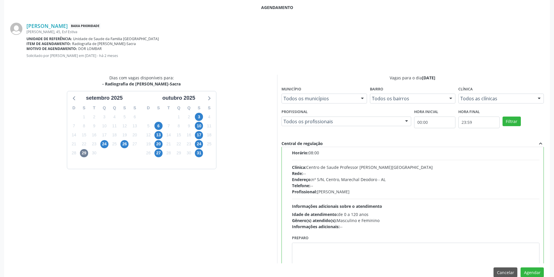
scroll to position [29, 0]
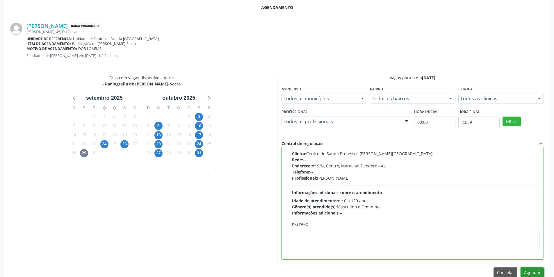
click at [532, 273] on button "Agendar" at bounding box center [532, 273] width 23 height 10
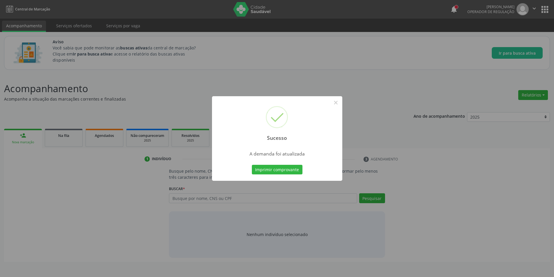
scroll to position [0, 0]
click at [340, 103] on button "×" at bounding box center [338, 103] width 10 height 10
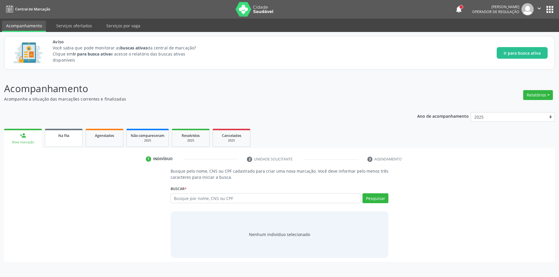
click at [67, 135] on span "Na fila" at bounding box center [63, 135] width 11 height 5
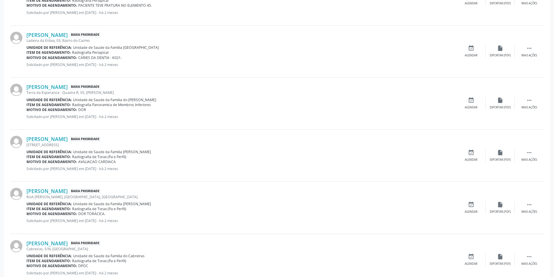
scroll to position [669, 0]
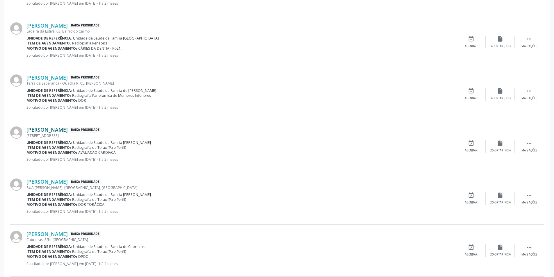
click at [63, 129] on link "[PERSON_NAME]" at bounding box center [46, 130] width 41 height 6
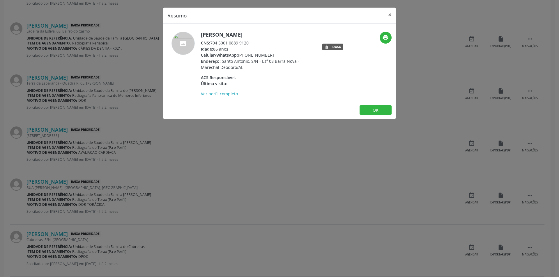
drag, startPoint x: 211, startPoint y: 43, endPoint x: 249, endPoint y: 43, distance: 37.8
click at [249, 43] on div "CNS: 704 5001 0889 9120" at bounding box center [257, 43] width 113 height 6
click at [371, 110] on button "OK" at bounding box center [375, 110] width 32 height 10
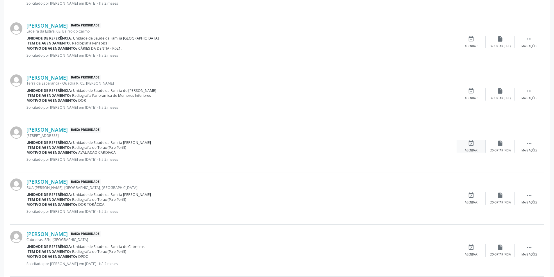
click at [468, 146] on icon "event_available" at bounding box center [471, 143] width 6 height 6
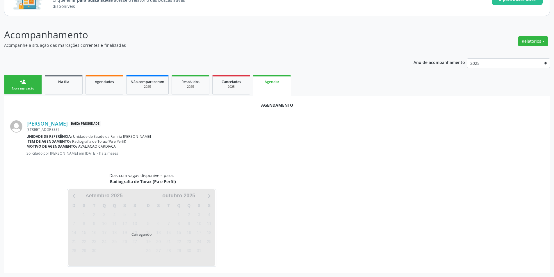
scroll to position [67, 0]
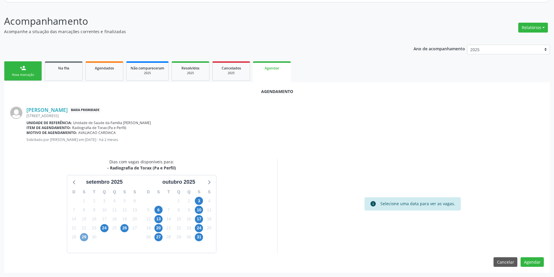
click at [84, 236] on span "29" at bounding box center [84, 237] width 8 height 8
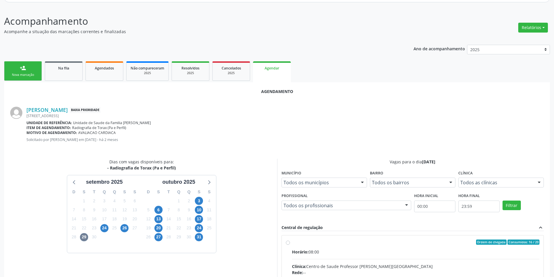
click at [288, 243] on input "Ordem de chegada Consumidos: 16 / 20 Horário: 08:00 Clínica: Centro de Saude Pr…" at bounding box center [288, 242] width 4 height 5
radio input "true"
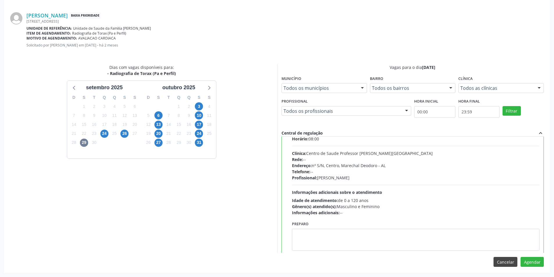
scroll to position [29, 0]
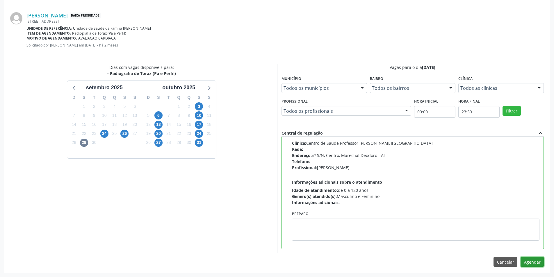
click at [523, 262] on button "Agendar" at bounding box center [532, 262] width 23 height 10
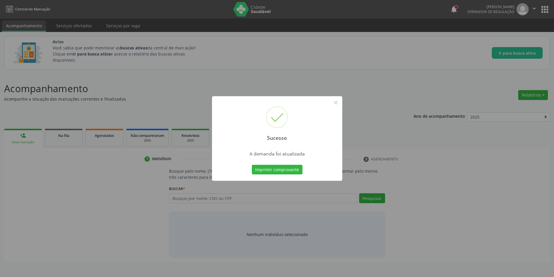
scroll to position [0, 0]
click at [337, 102] on button "×" at bounding box center [338, 103] width 10 height 10
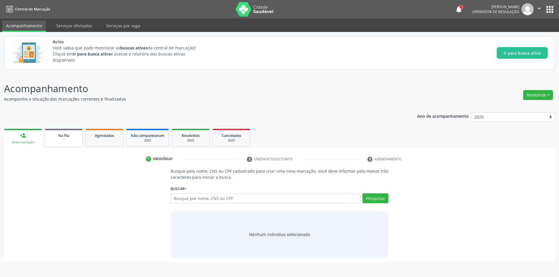
click at [63, 137] on span "Na fila" at bounding box center [63, 135] width 11 height 5
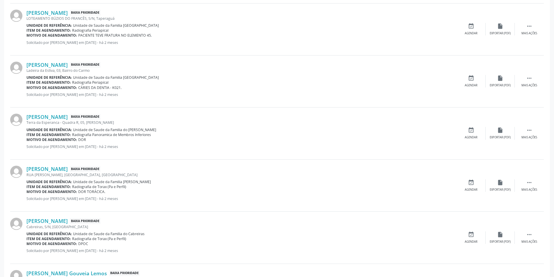
scroll to position [611, 0]
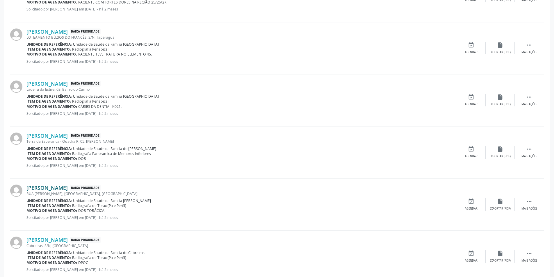
click at [60, 189] on link "[PERSON_NAME]" at bounding box center [46, 188] width 41 height 6
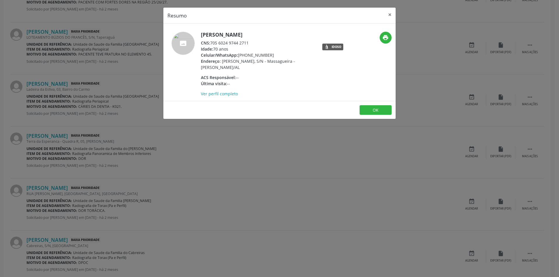
drag, startPoint x: 211, startPoint y: 42, endPoint x: 254, endPoint y: 42, distance: 42.5
click at [254, 42] on div "CNS: 705 6024 9744 2711" at bounding box center [257, 43] width 113 height 6
click at [367, 109] on button "OK" at bounding box center [375, 110] width 32 height 10
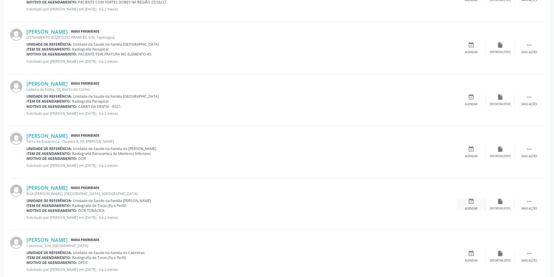
click at [472, 202] on icon "event_available" at bounding box center [471, 201] width 6 height 6
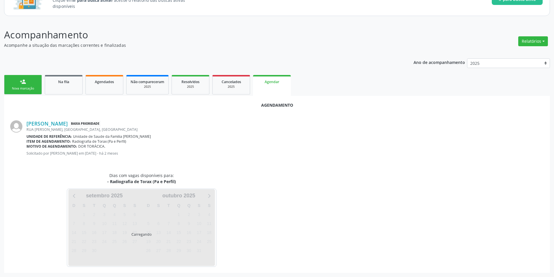
scroll to position [67, 0]
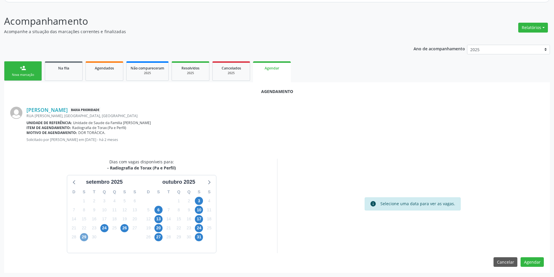
click at [84, 238] on span "29" at bounding box center [84, 237] width 8 height 8
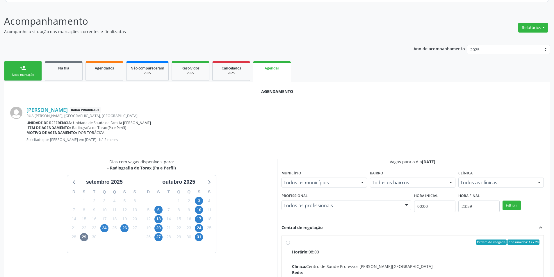
click at [289, 242] on input "Ordem de chegada Consumidos: 17 / 20 Horário: 08:00 Clínica: Centro de Saude Pr…" at bounding box center [288, 242] width 4 height 5
radio input "true"
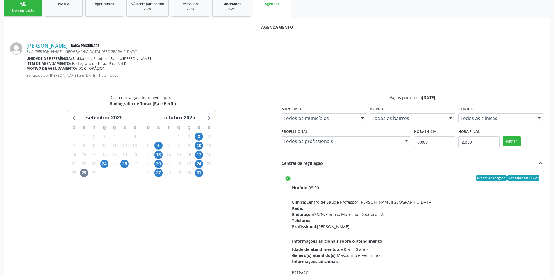
scroll to position [162, 0]
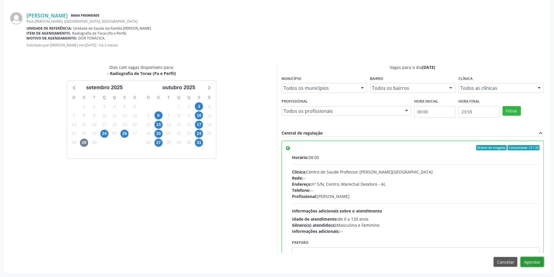
click at [536, 264] on button "Agendar" at bounding box center [532, 262] width 23 height 10
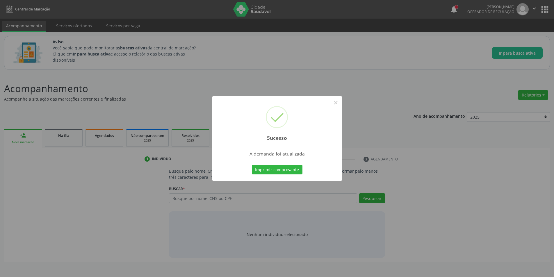
scroll to position [0, 0]
click at [336, 104] on button "×" at bounding box center [338, 103] width 10 height 10
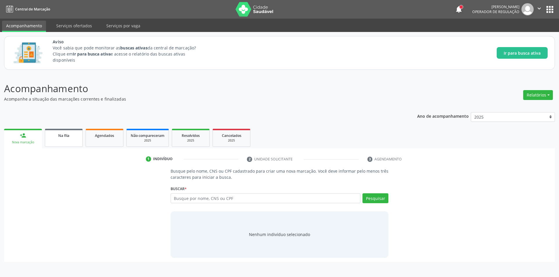
click at [70, 136] on div "Na fila" at bounding box center [63, 135] width 29 height 6
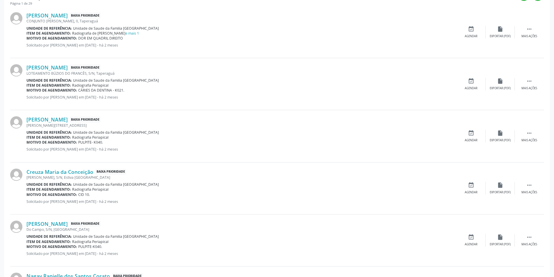
scroll to position [204, 0]
